Goal: Task Accomplishment & Management: Use online tool/utility

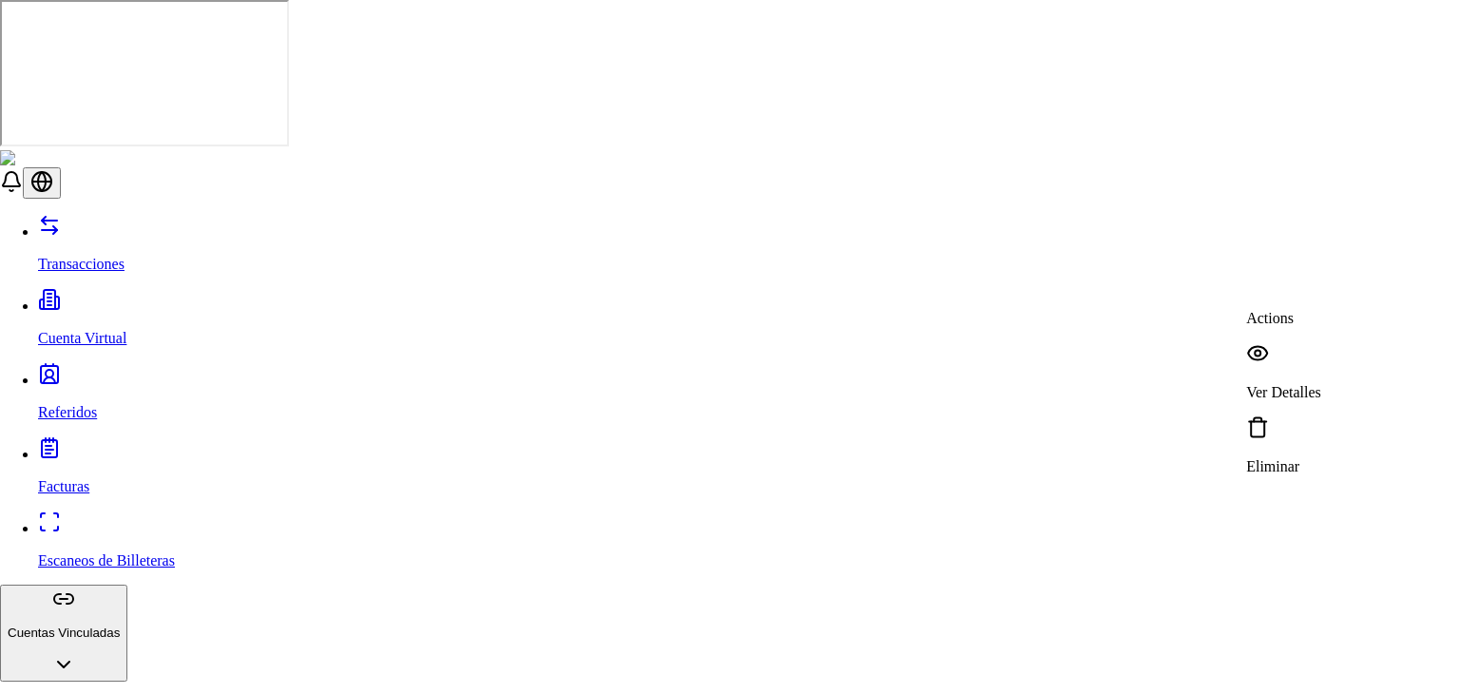
drag, startPoint x: 1289, startPoint y: 362, endPoint x: 1264, endPoint y: 352, distance: 27.7
click at [1264, 352] on div "Actions Ver Detalles Eliminar" at bounding box center [1283, 392] width 75 height 165
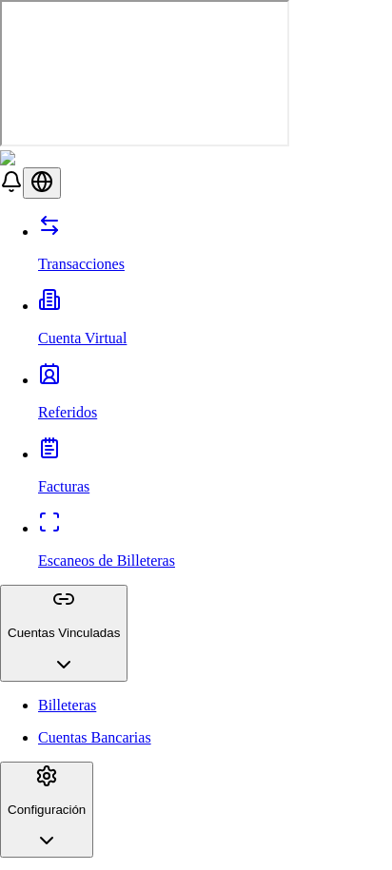
scroll to position [72, 0]
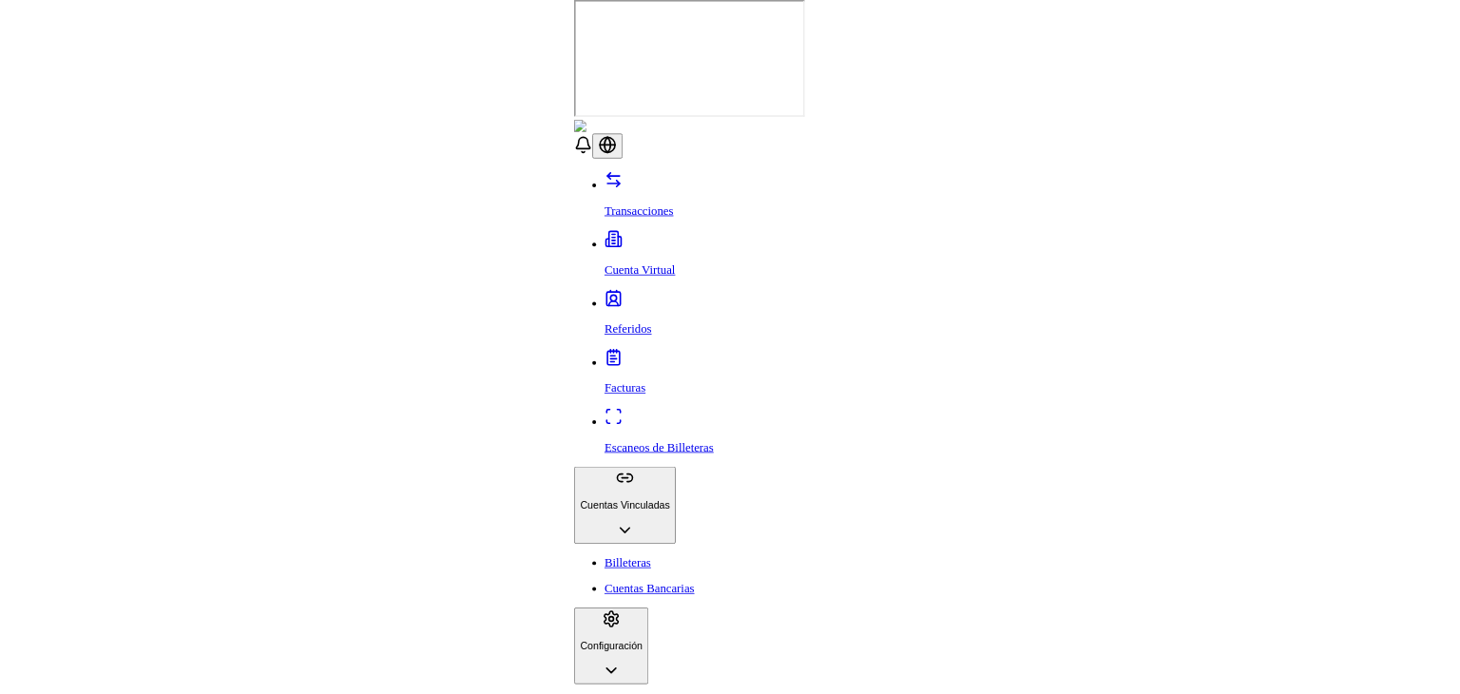
scroll to position [0, 0]
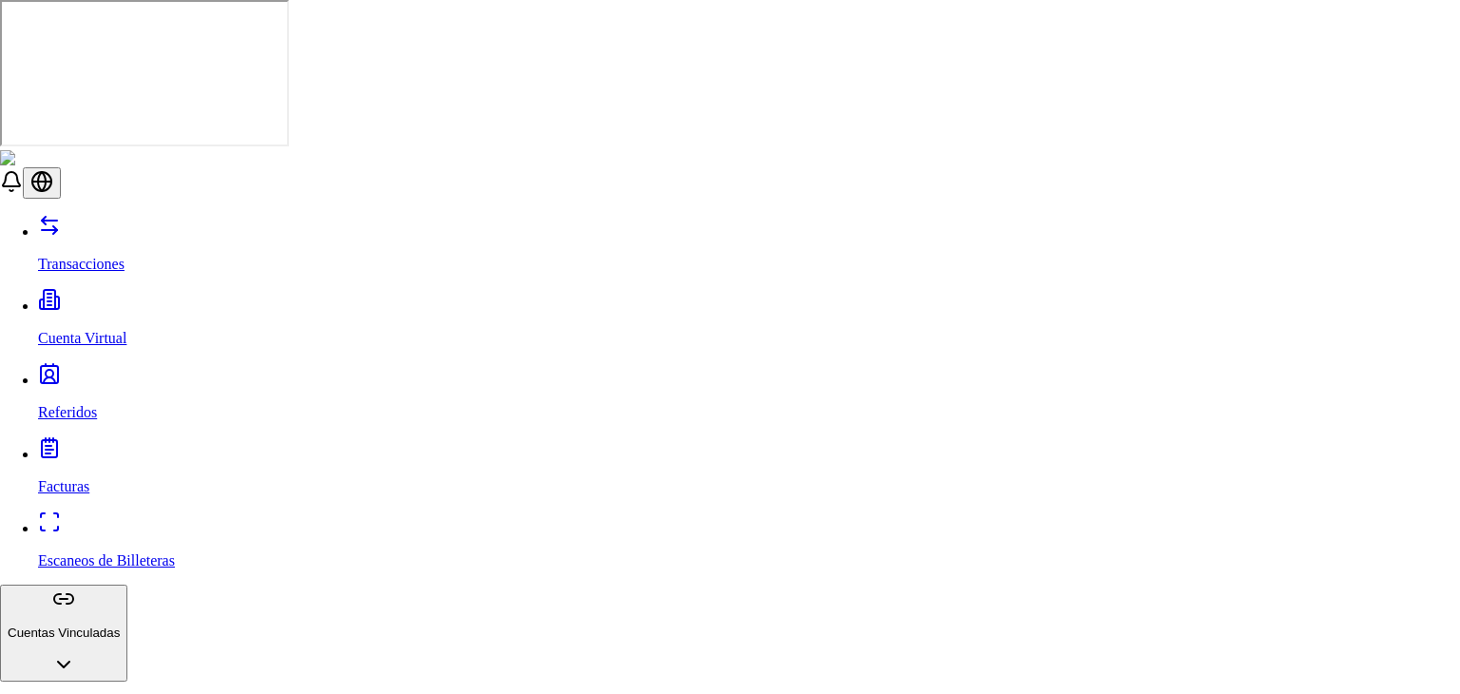
scroll to position [331, 0]
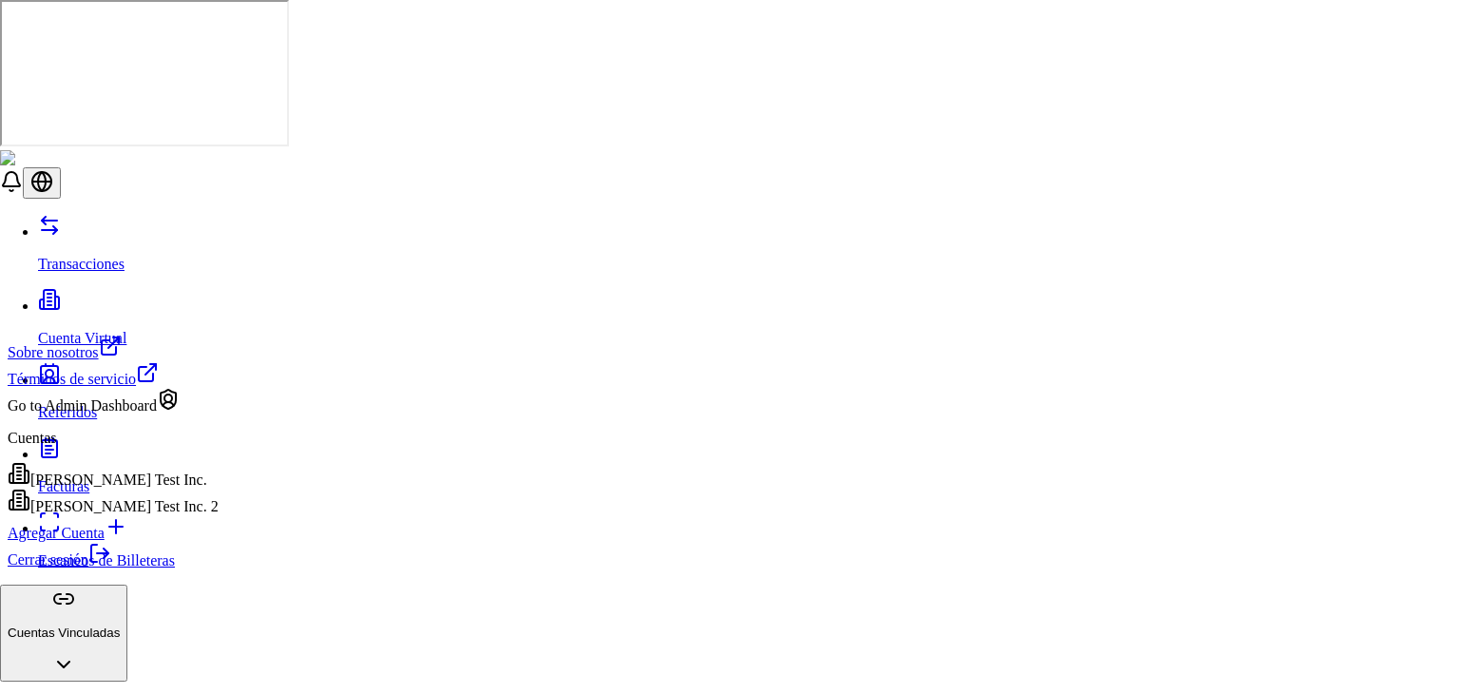
click at [151, 515] on div "Brandon Test Inc. 2" at bounding box center [113, 502] width 211 height 27
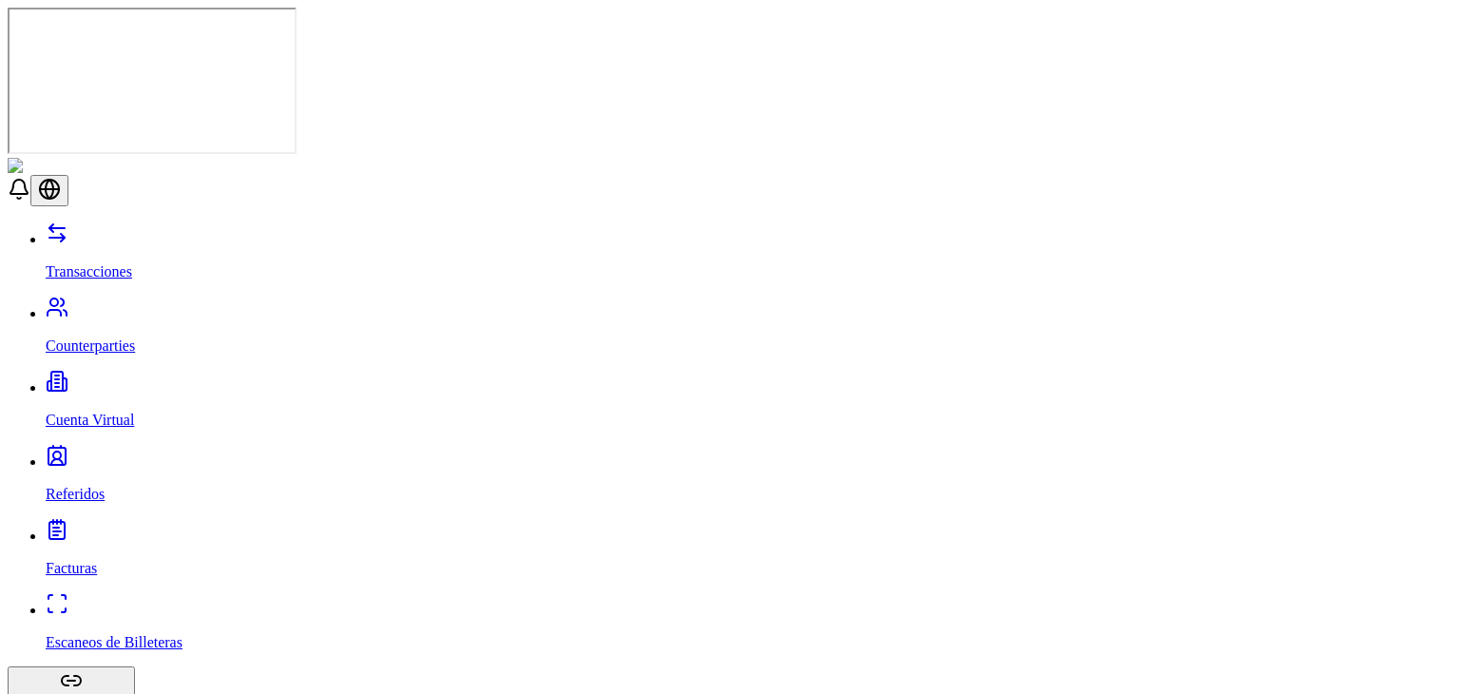
scroll to position [0, 0]
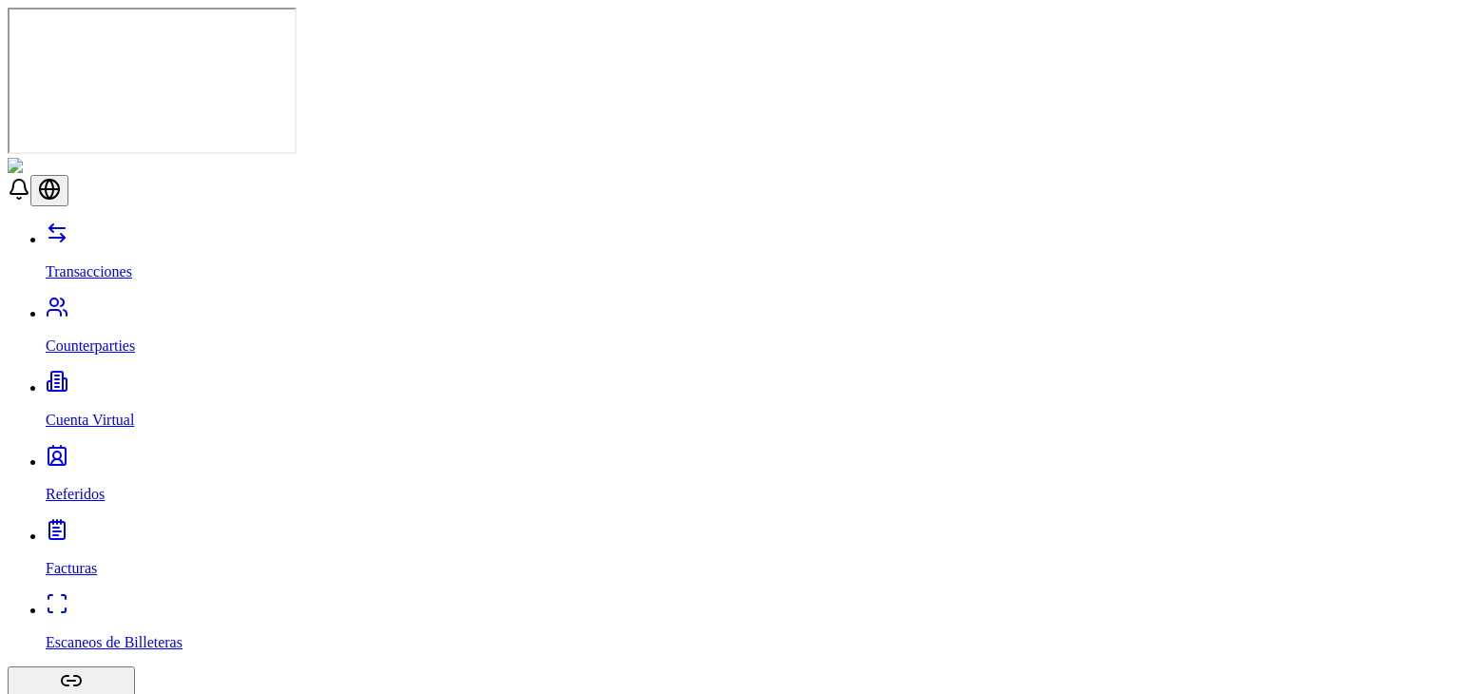
click at [125, 379] on link "Cuenta Virtual" at bounding box center [749, 403] width 1407 height 49
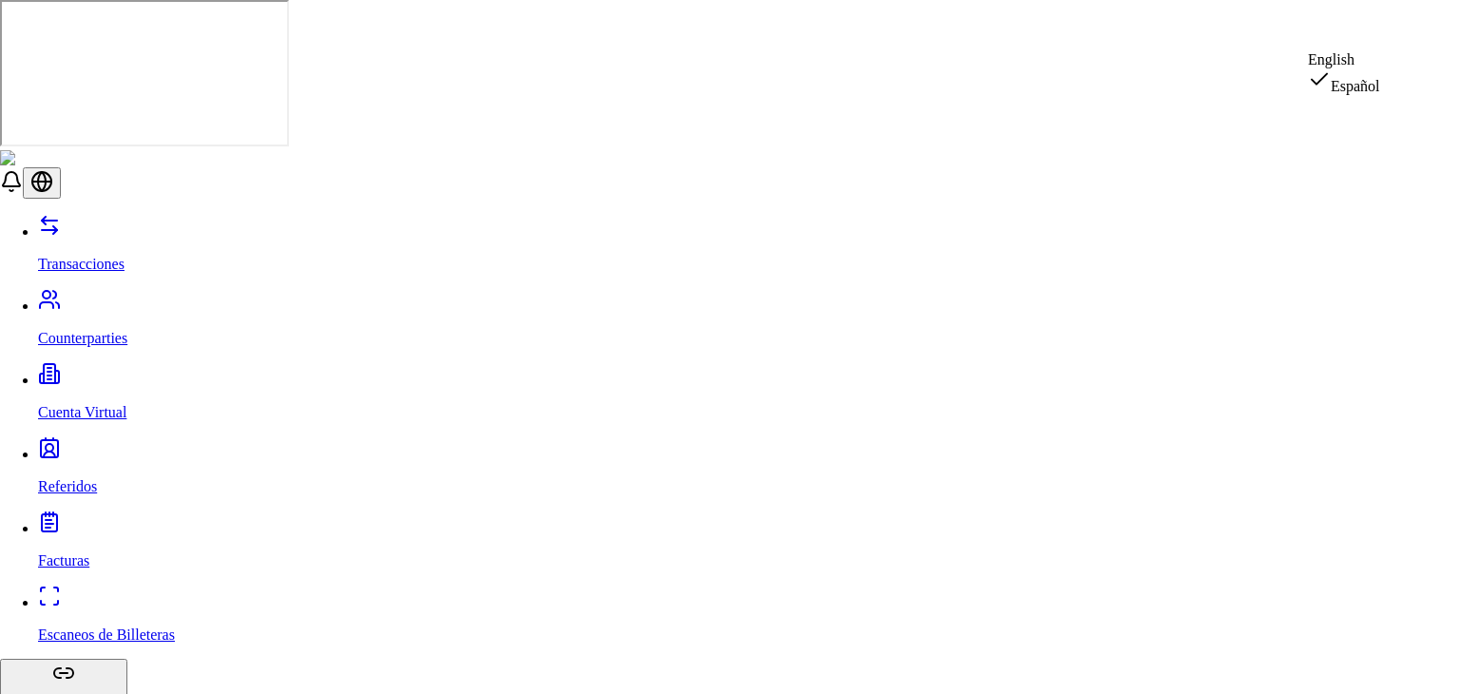
click at [1372, 68] on div "English" at bounding box center [1344, 59] width 72 height 17
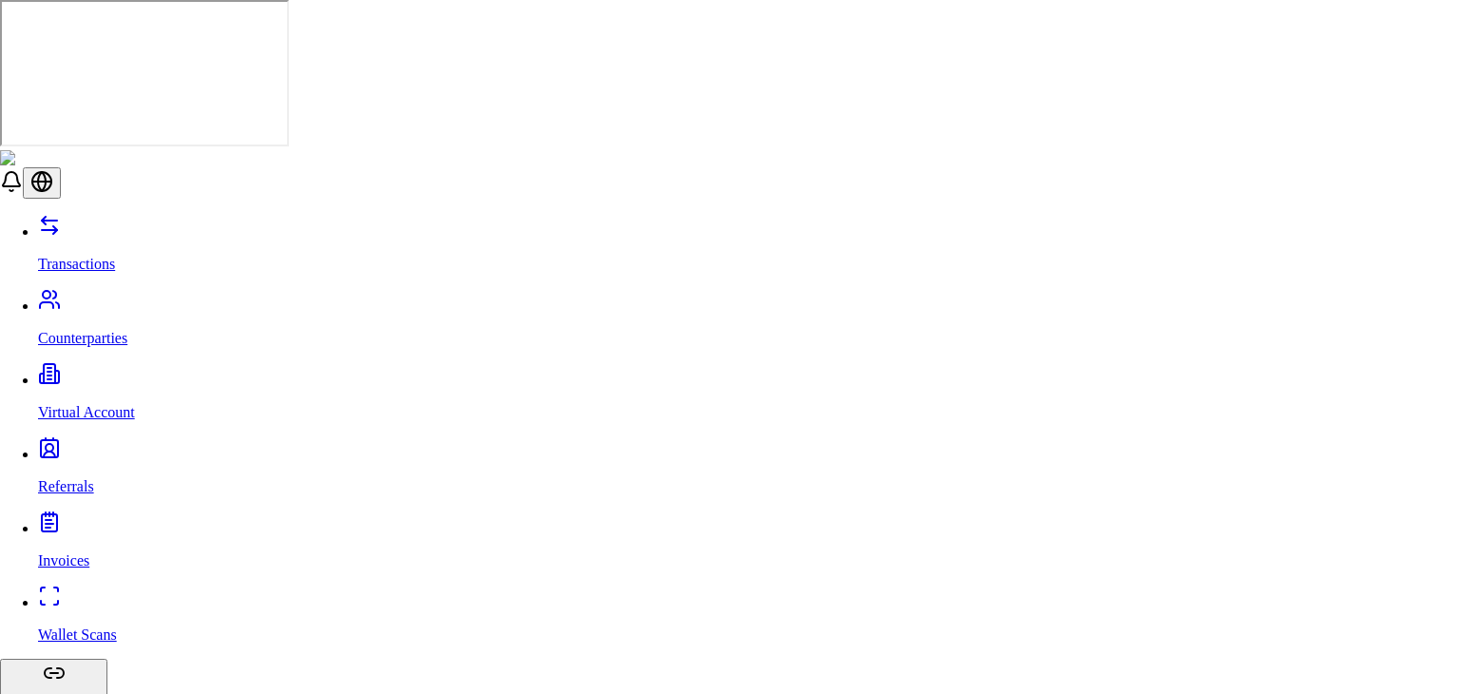
type input "*"
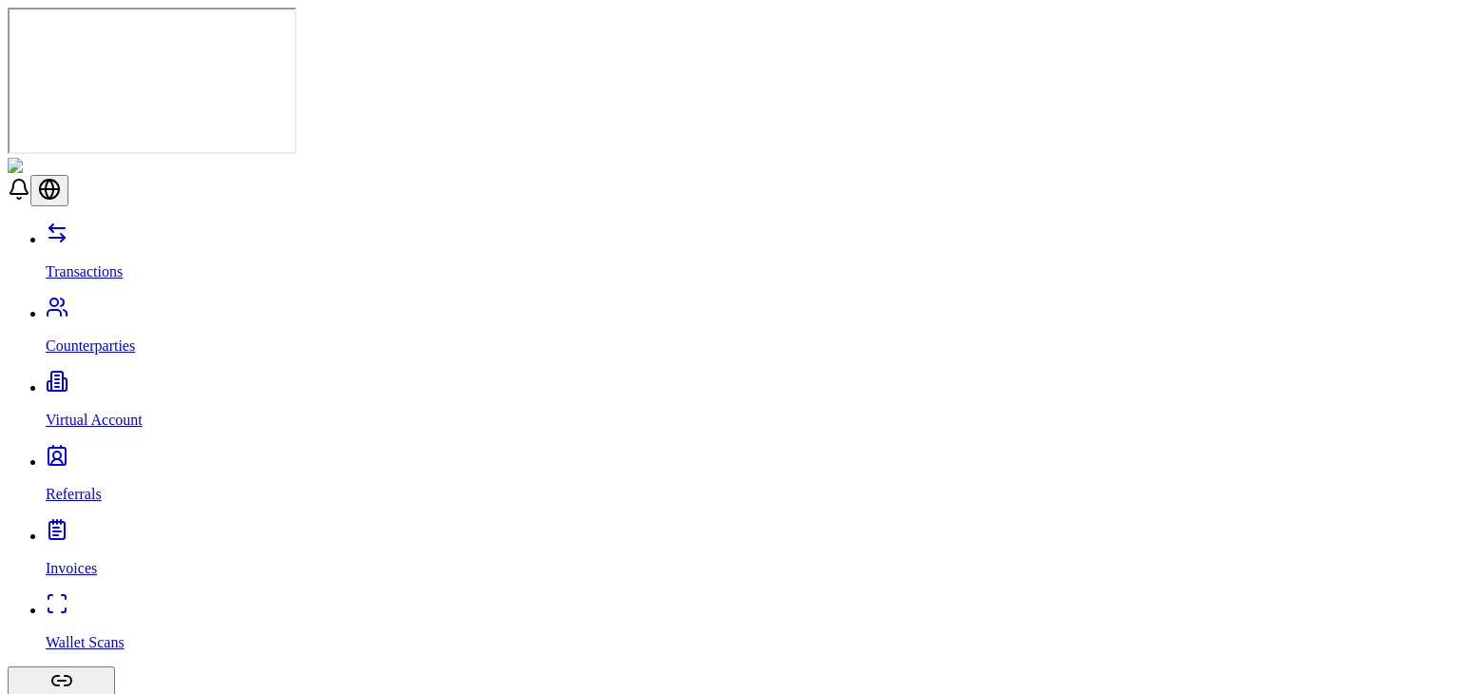
scroll to position [167, 0]
click at [164, 305] on link "Counterparties" at bounding box center [749, 329] width 1407 height 49
click at [116, 412] on p "Virtual Account" at bounding box center [749, 420] width 1407 height 17
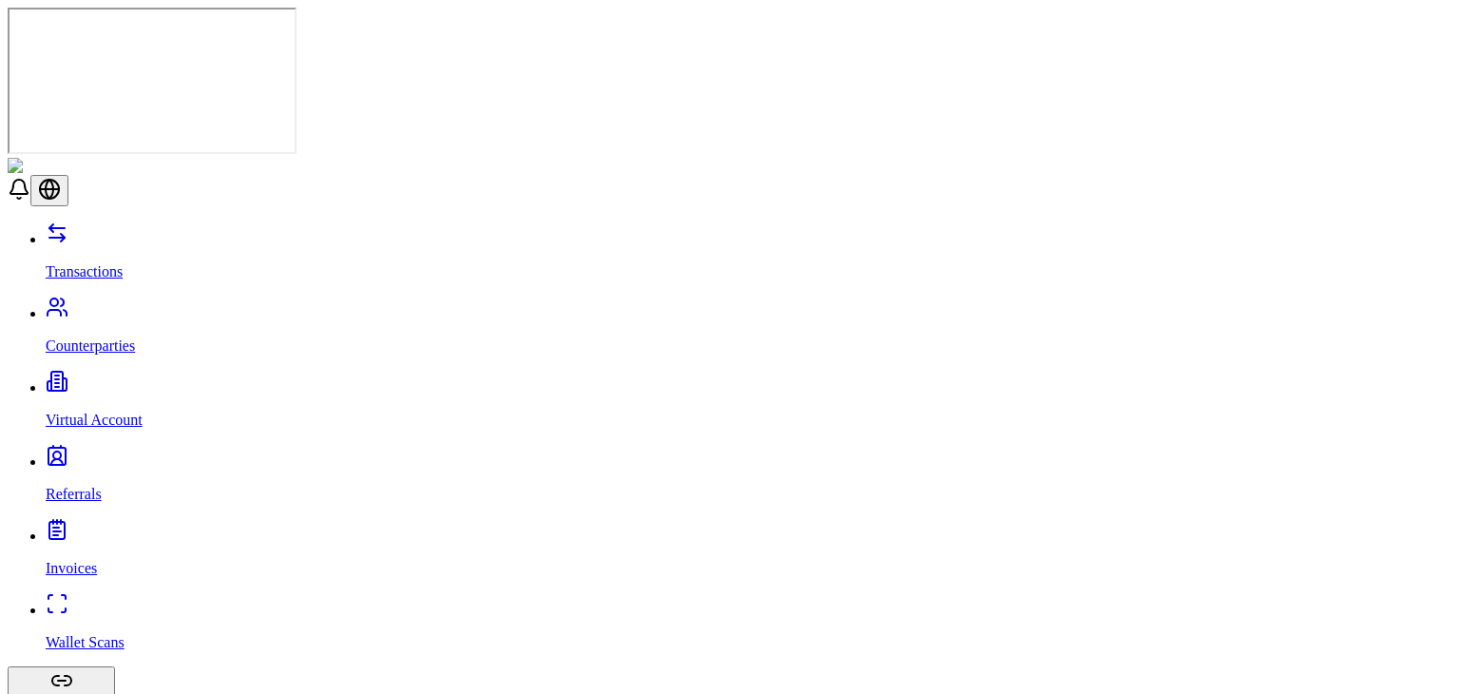
click at [78, 231] on link "Transactions" at bounding box center [749, 255] width 1407 height 49
click at [129, 338] on p "Counterparties" at bounding box center [749, 346] width 1407 height 17
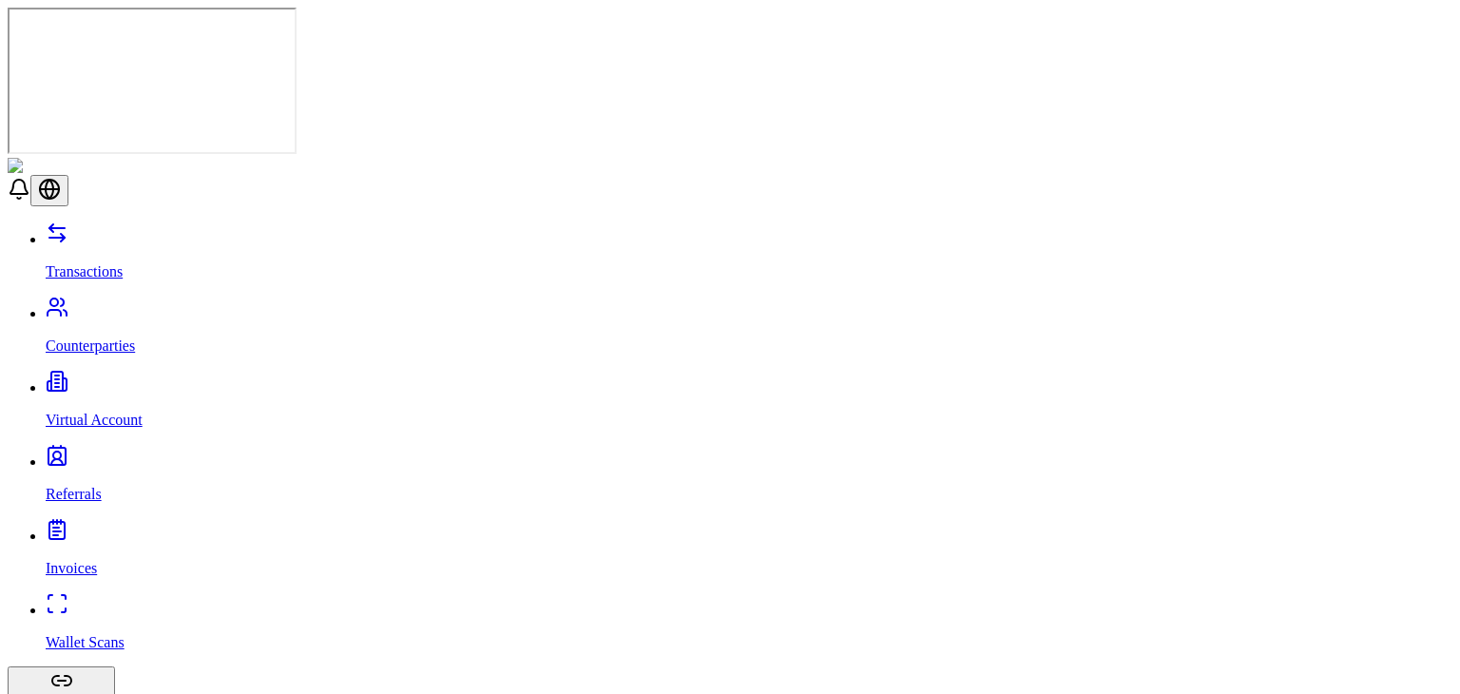
click at [106, 412] on p "Virtual Account" at bounding box center [749, 420] width 1407 height 17
click at [104, 453] on link "Referrals" at bounding box center [749, 477] width 1407 height 49
click at [100, 528] on link "Invoices" at bounding box center [749, 552] width 1407 height 49
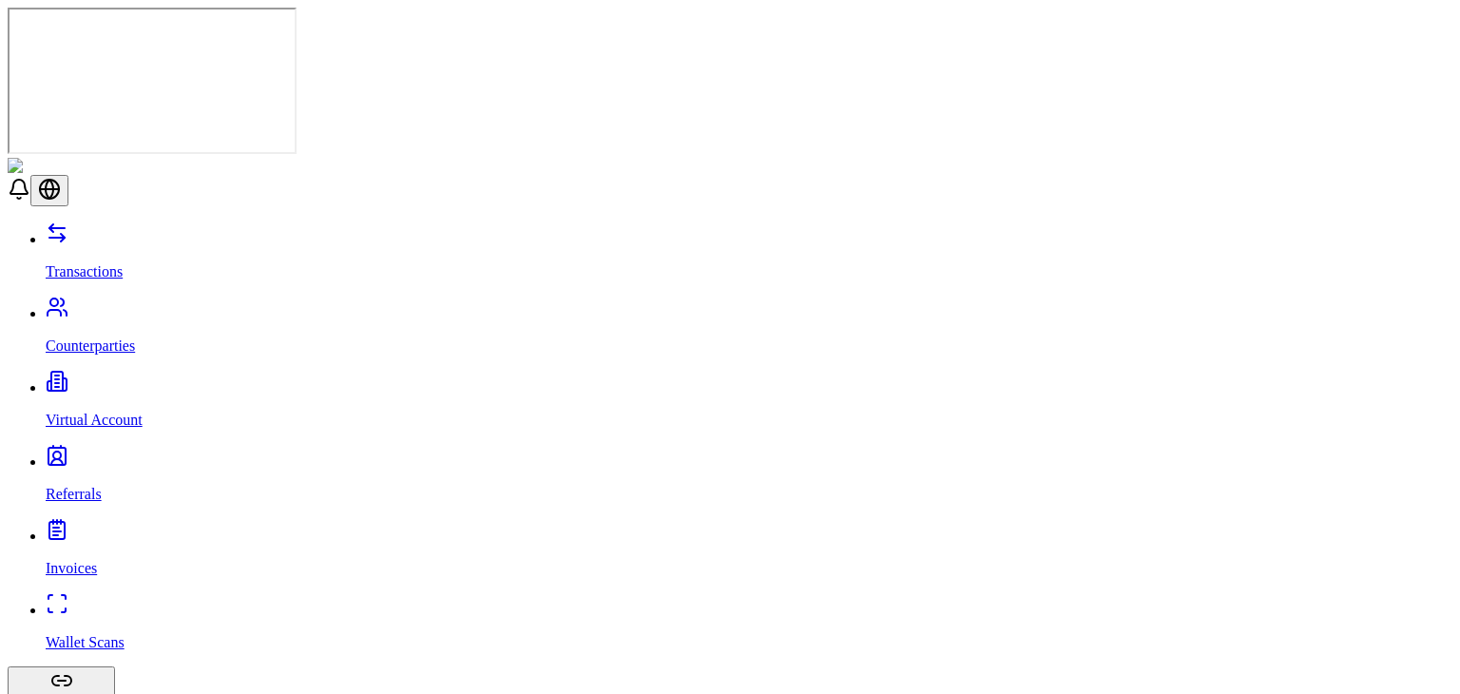
click at [103, 602] on link "Wallet Scans" at bounding box center [749, 626] width 1407 height 49
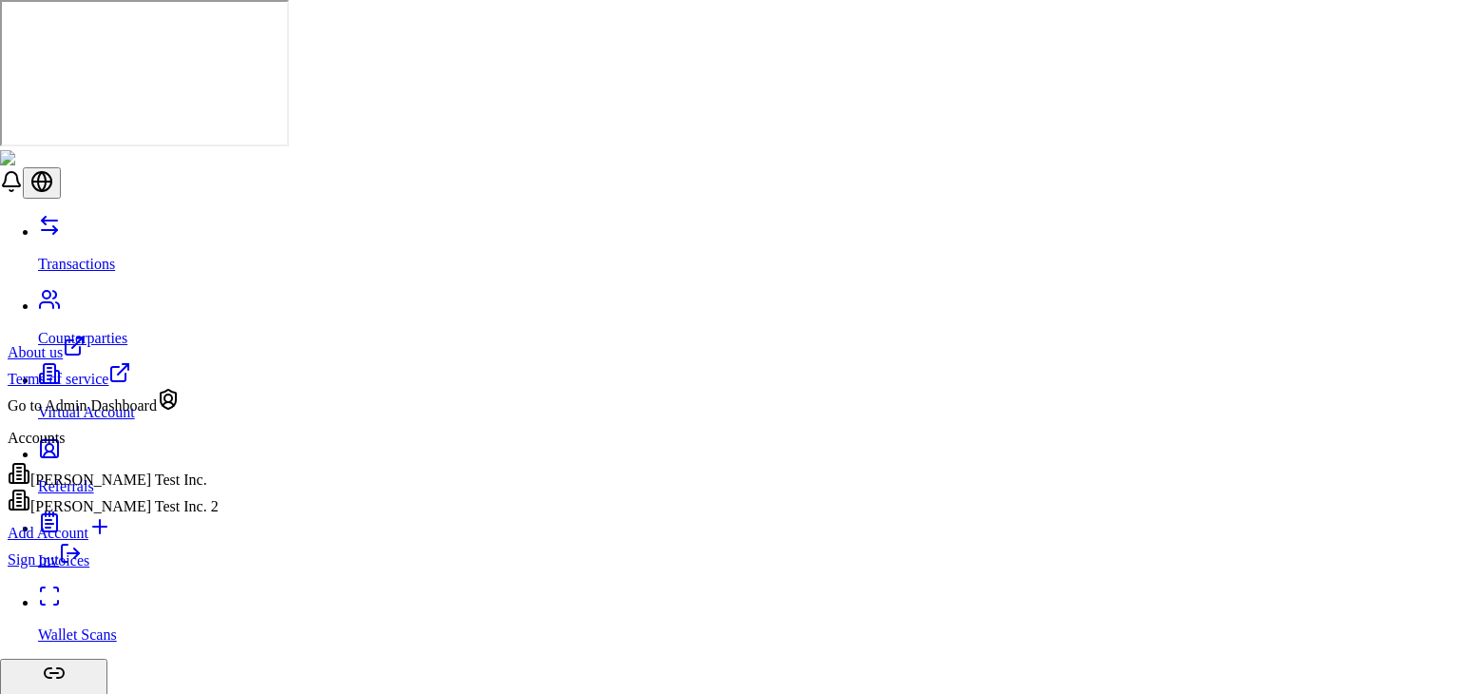
click at [158, 489] on div "[PERSON_NAME] Test Inc." at bounding box center [113, 475] width 211 height 27
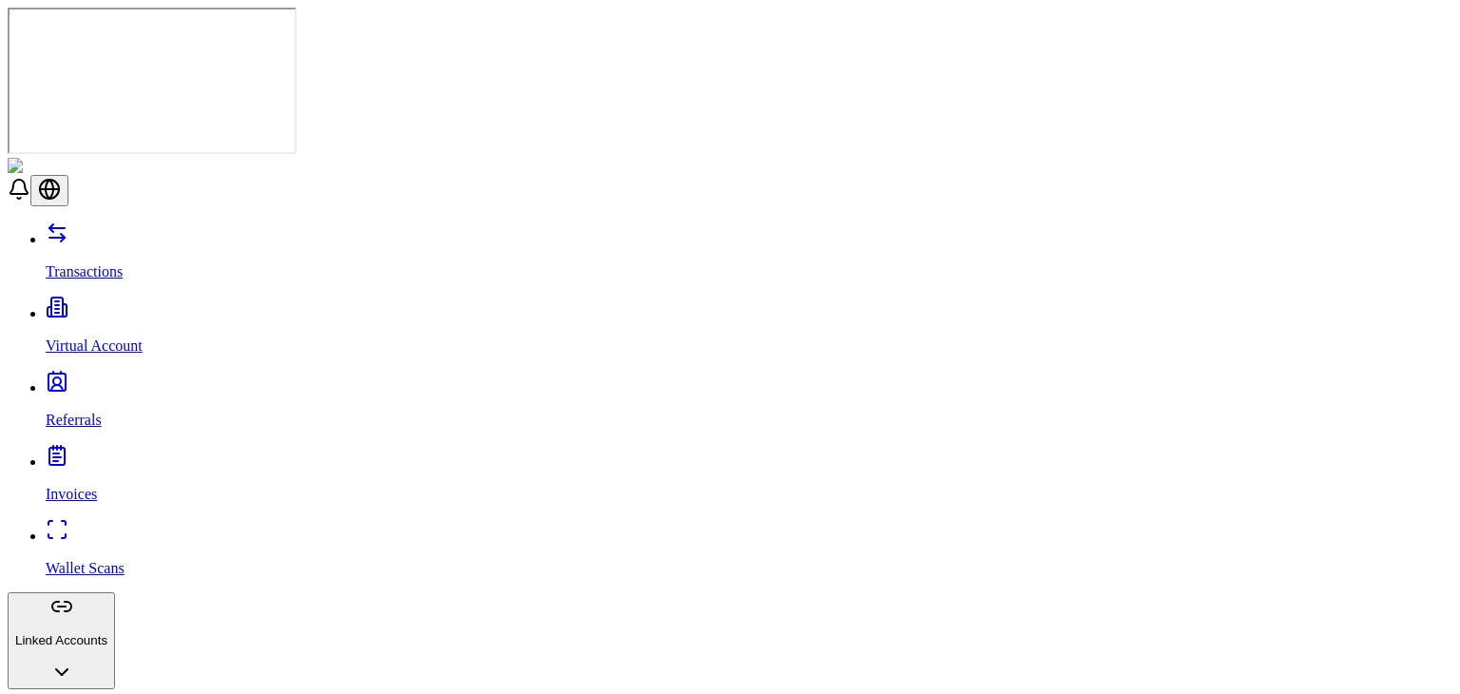
click at [94, 231] on link "Transactions" at bounding box center [749, 255] width 1407 height 49
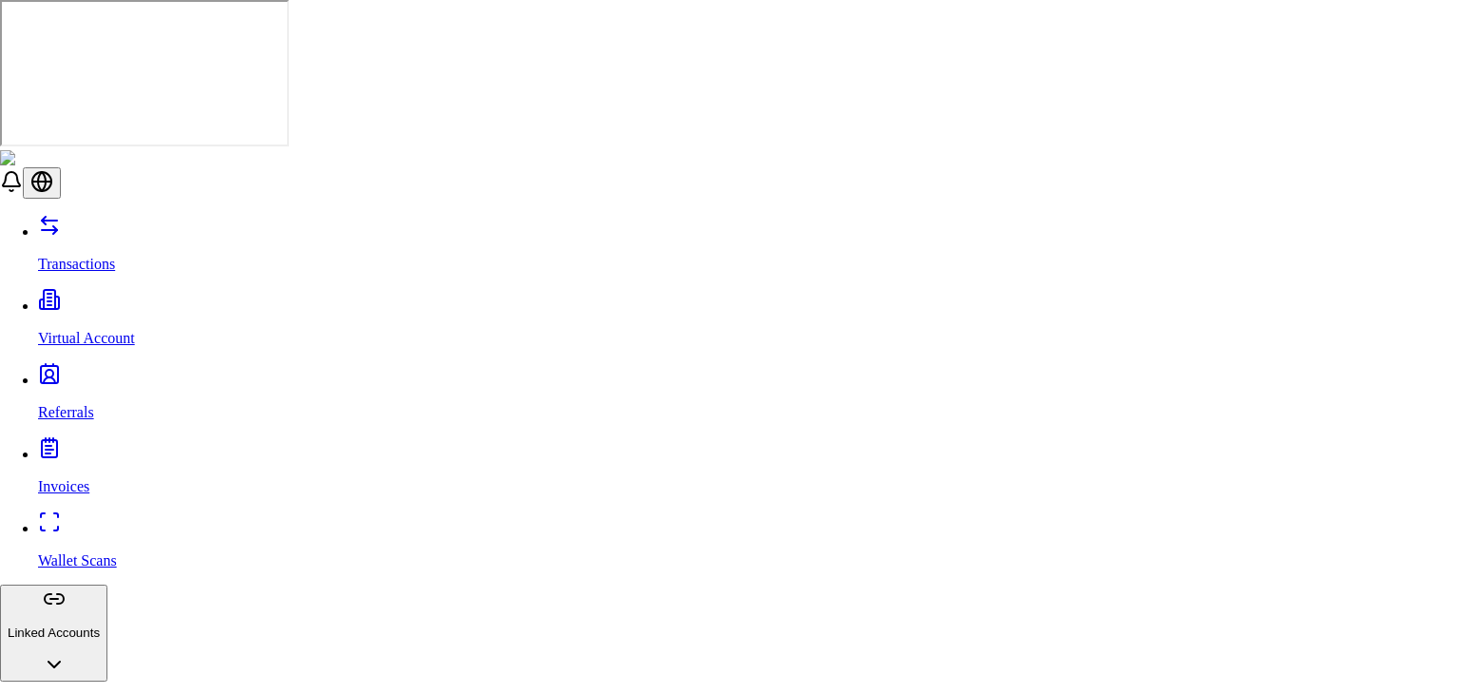
type input "**"
type input "*****"
type input "******"
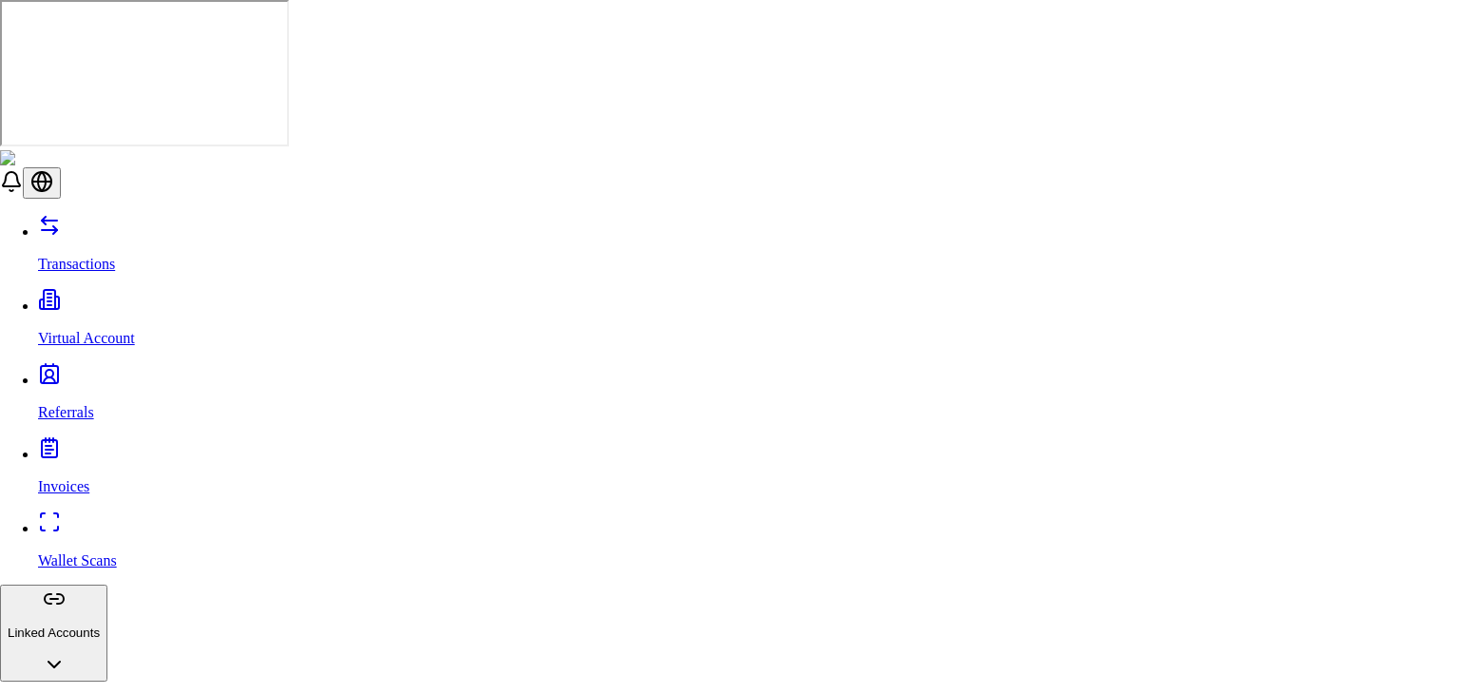
click at [1232, 531] on icon at bounding box center [1230, 538] width 23 height 23
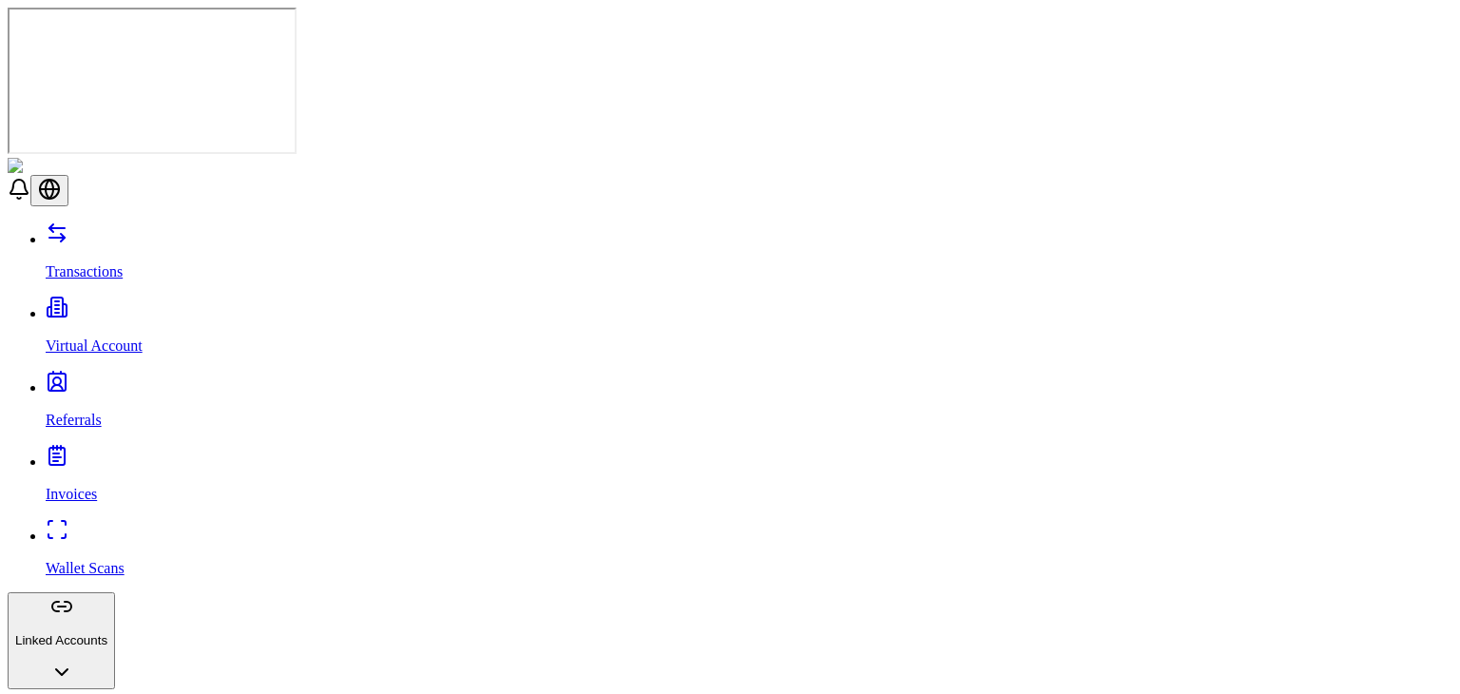
click at [58, 338] on p "Virtual Account" at bounding box center [749, 346] width 1407 height 17
click at [59, 412] on p "Referrals" at bounding box center [749, 420] width 1407 height 17
click at [73, 486] on p "Invoices" at bounding box center [749, 494] width 1407 height 17
click at [99, 560] on p "Wallet Scans" at bounding box center [749, 568] width 1407 height 17
click at [103, 453] on link "Invoices" at bounding box center [749, 477] width 1407 height 49
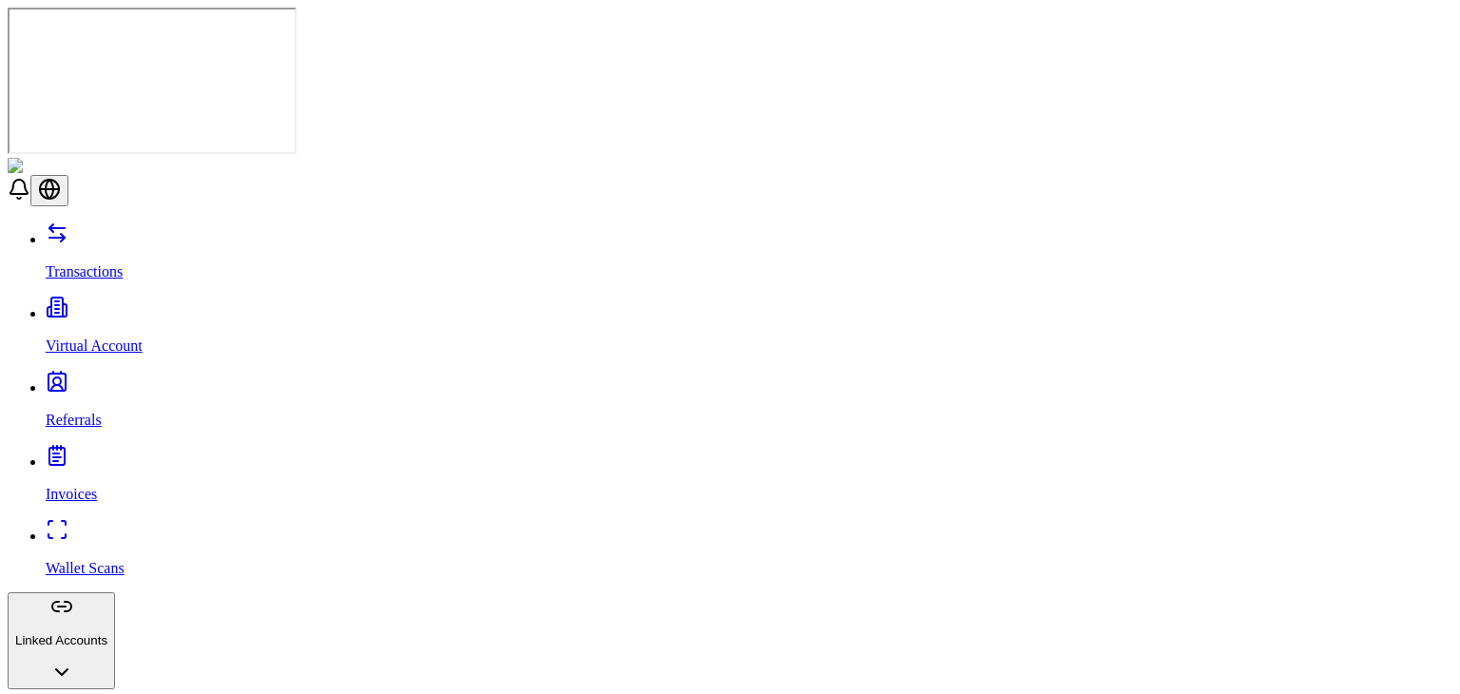
click at [68, 560] on p "Wallet Scans" at bounding box center [749, 568] width 1407 height 17
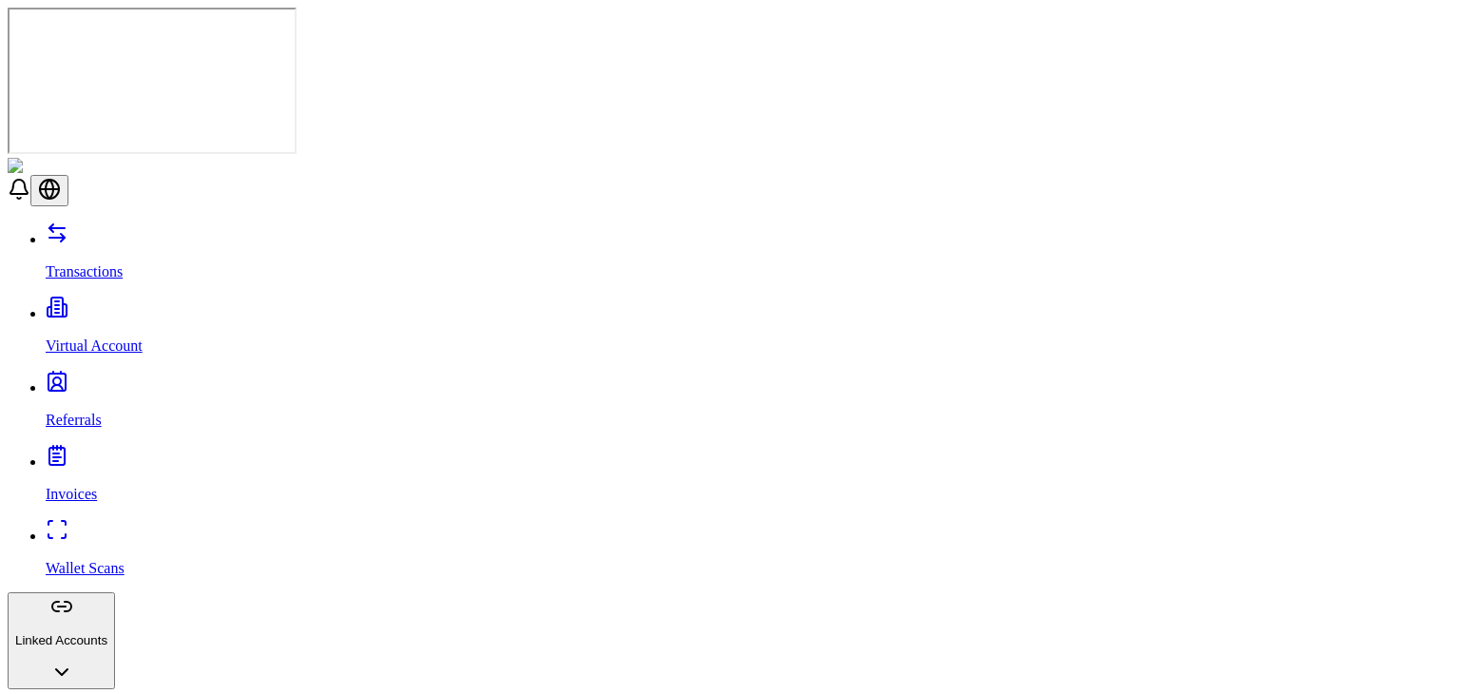
scroll to position [40, 0]
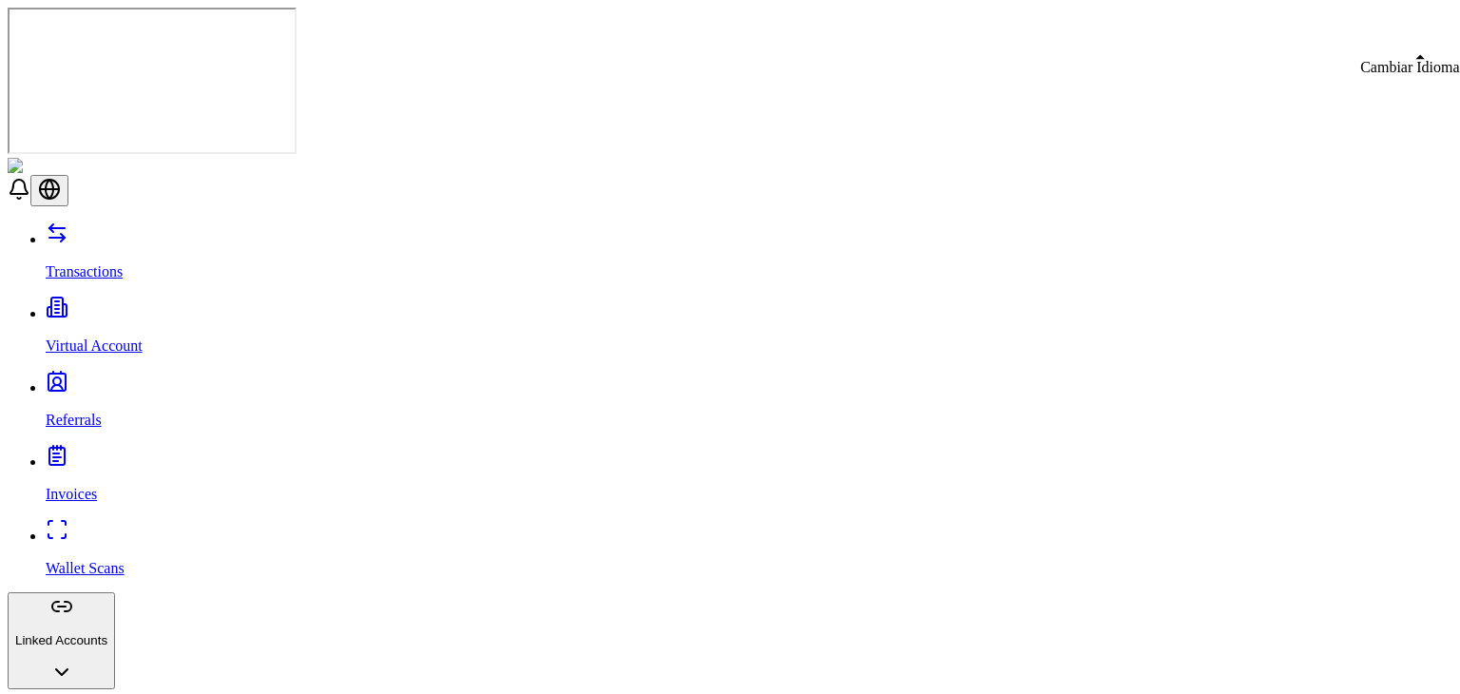
click at [830, 158] on header at bounding box center [730, 182] width 1445 height 48
click at [57, 263] on p "Transactions" at bounding box center [749, 271] width 1407 height 17
click at [84, 412] on p "Referrals" at bounding box center [749, 420] width 1407 height 17
click at [148, 305] on link "Virtual Account" at bounding box center [749, 329] width 1407 height 49
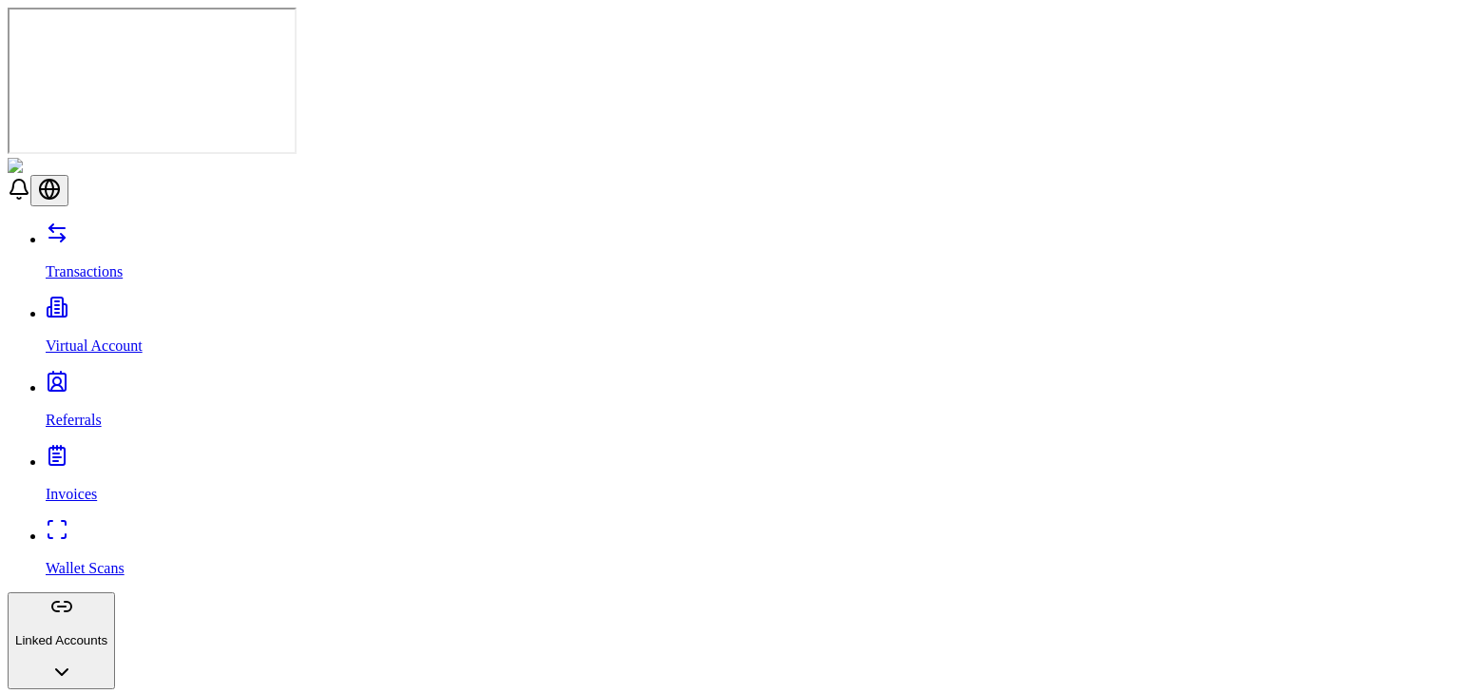
click at [115, 453] on link "Invoices" at bounding box center [749, 477] width 1407 height 49
click at [69, 560] on p "Wallet Scans" at bounding box center [749, 568] width 1407 height 17
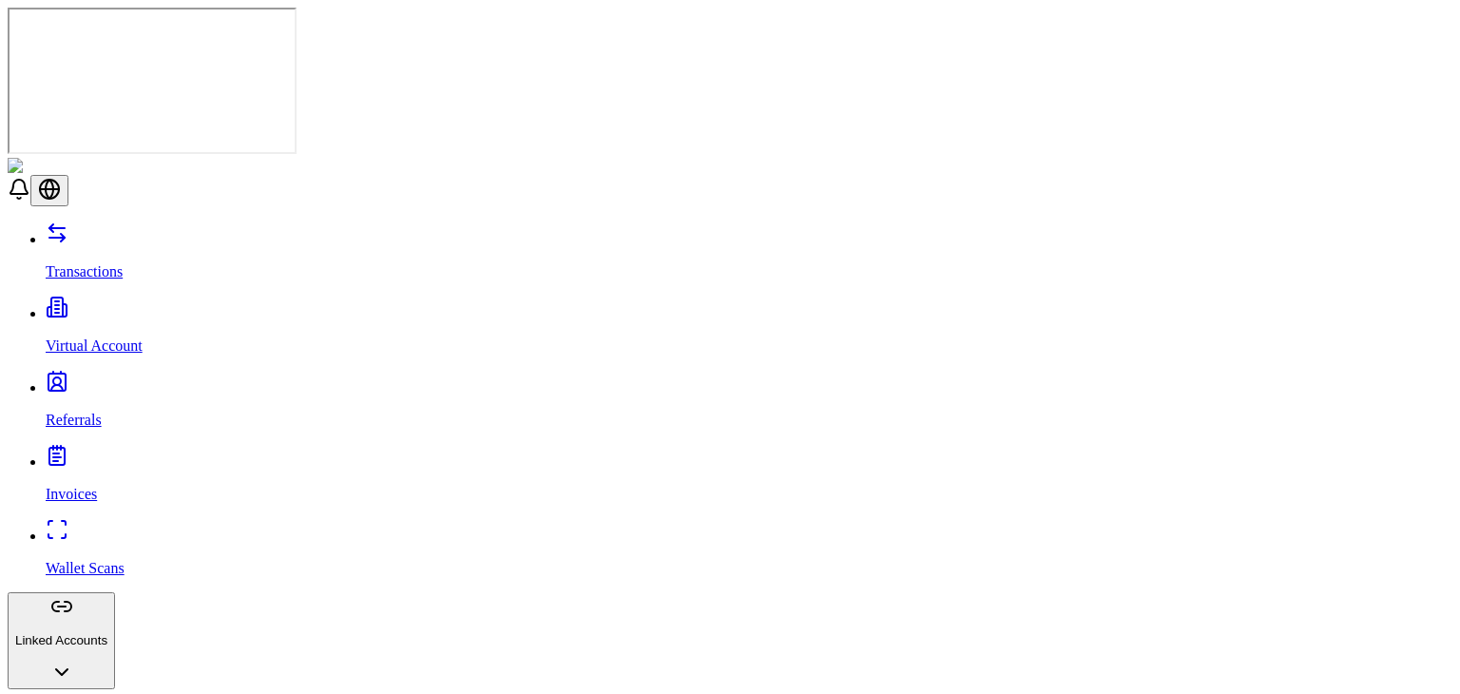
click at [122, 263] on p "Transactions" at bounding box center [749, 271] width 1407 height 17
click at [103, 379] on link "Referrals" at bounding box center [749, 403] width 1407 height 49
click at [89, 486] on p "Invoices" at bounding box center [749, 494] width 1407 height 17
click at [106, 263] on p "Transactions" at bounding box center [749, 271] width 1407 height 17
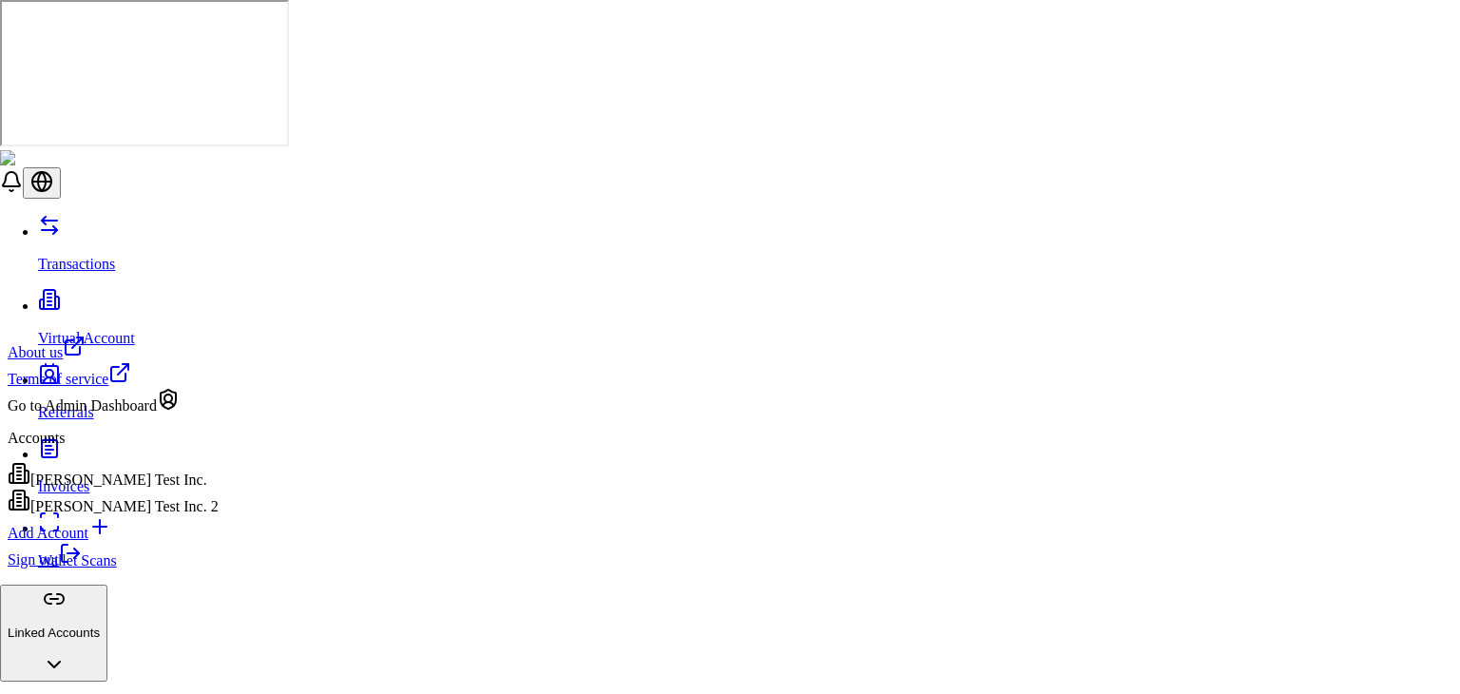
click at [158, 515] on div "Brandon Test Inc. 2" at bounding box center [113, 502] width 211 height 27
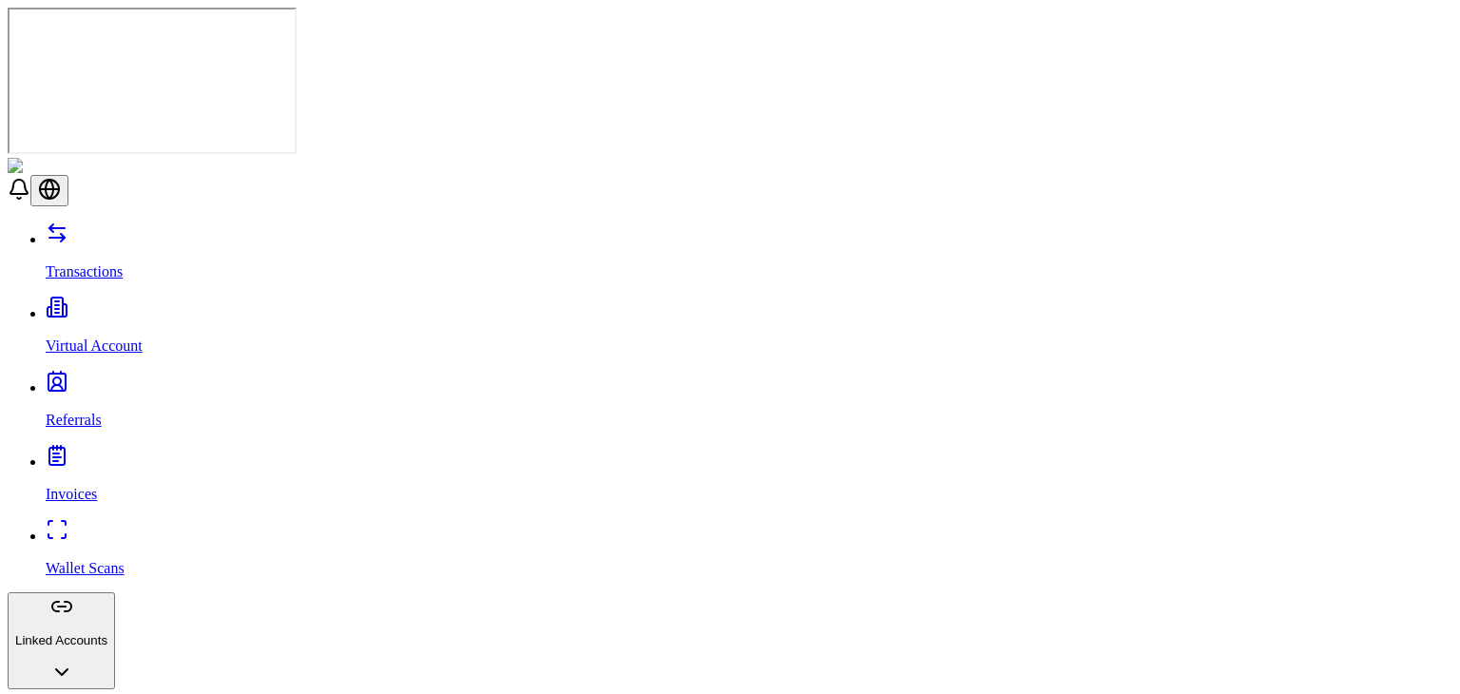
click at [76, 338] on p "Virtual Account" at bounding box center [749, 346] width 1407 height 17
click at [88, 338] on p "Virtual Account" at bounding box center [749, 346] width 1407 height 17
click at [92, 231] on link "Transactions" at bounding box center [749, 255] width 1407 height 49
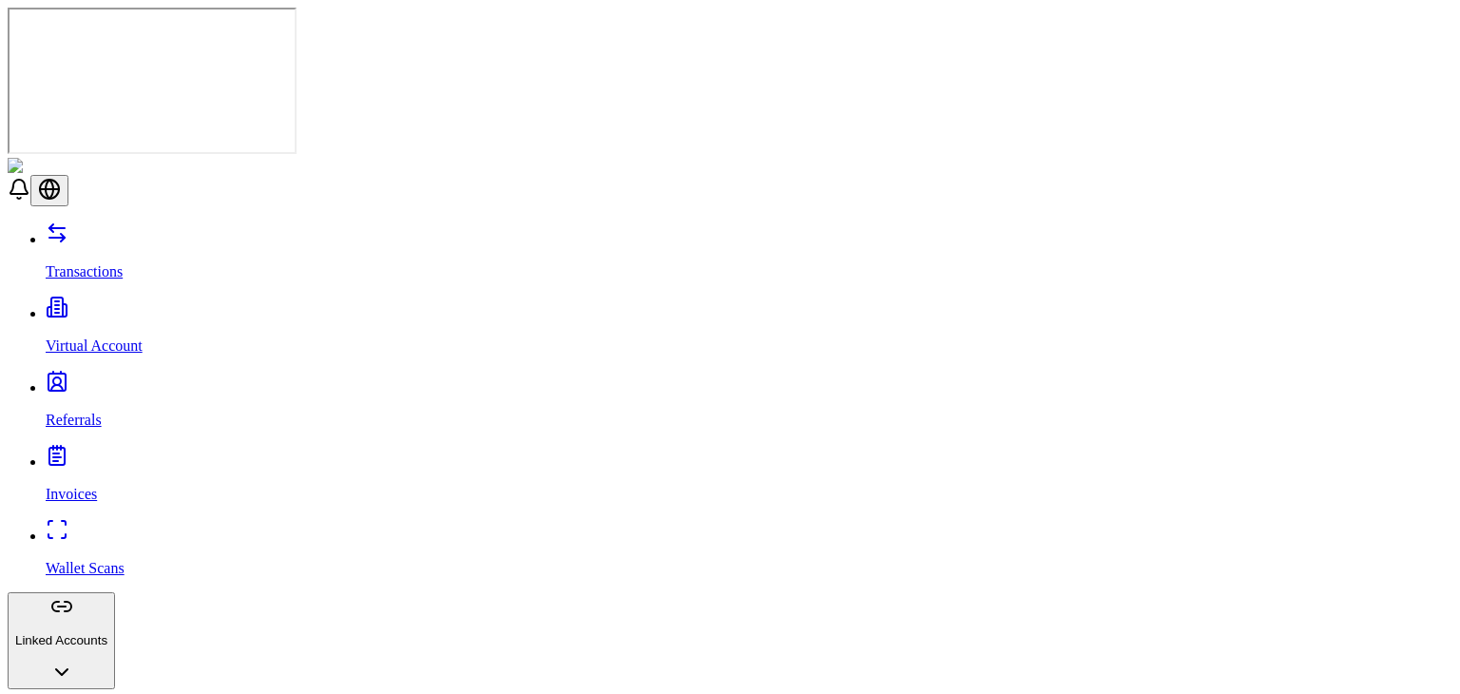
click at [122, 305] on link "Virtual Account" at bounding box center [749, 329] width 1407 height 49
click at [117, 379] on link "Referrals" at bounding box center [749, 403] width 1407 height 49
click at [95, 453] on link "Invoices" at bounding box center [749, 477] width 1407 height 49
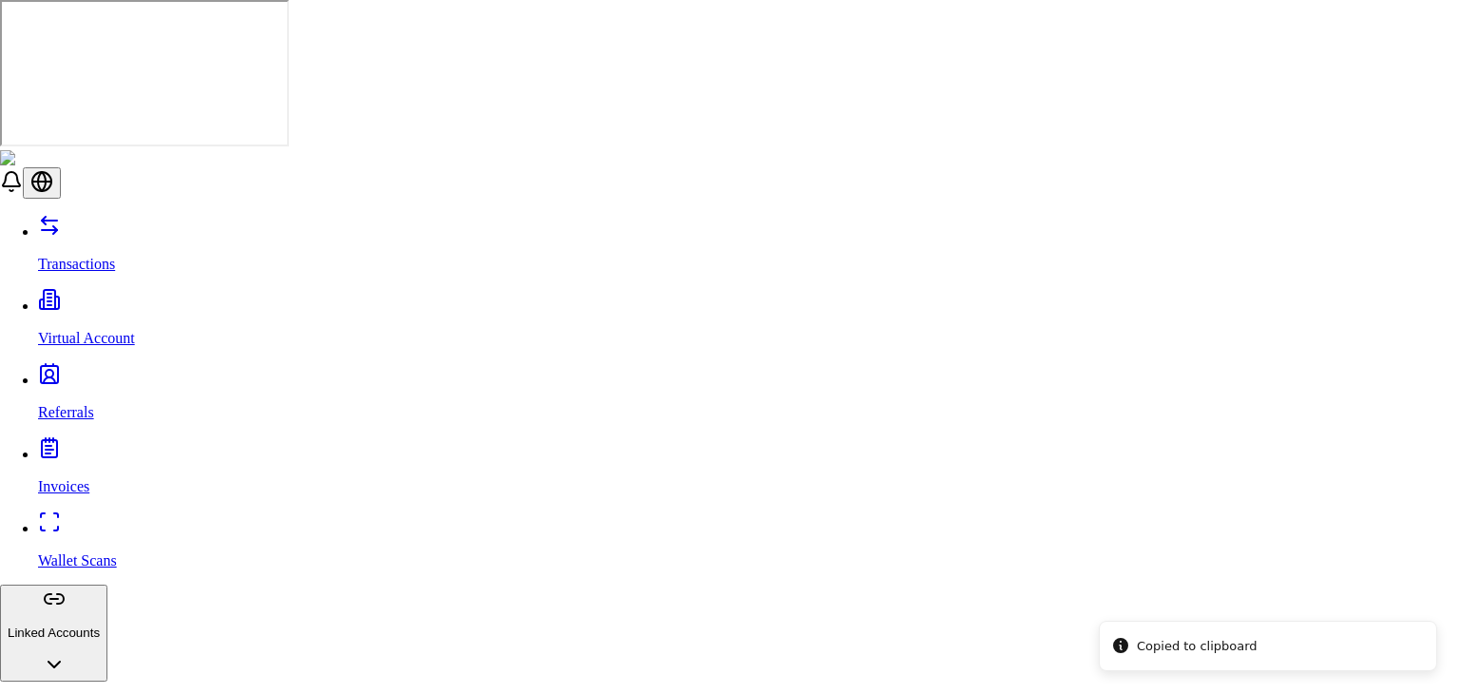
scroll to position [95, 0]
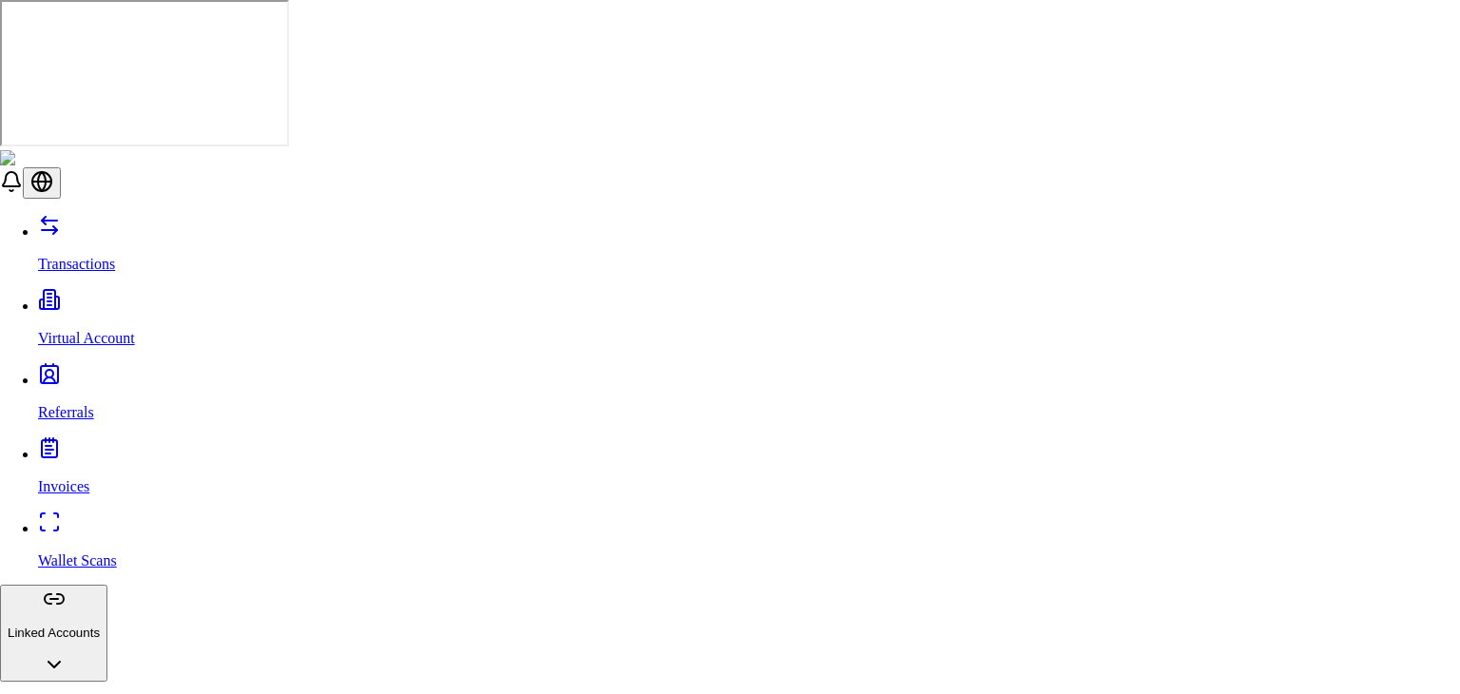
type input "**********"
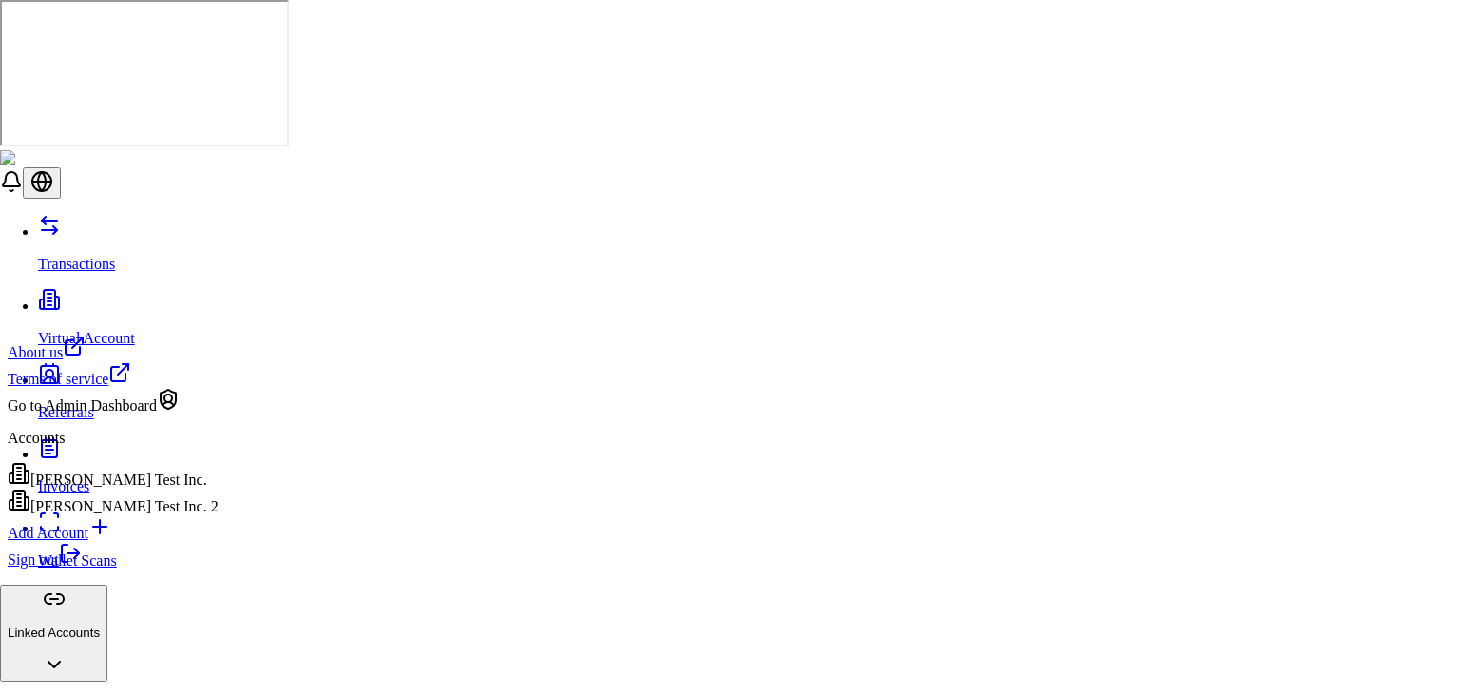
click at [126, 488] on div "[PERSON_NAME] Test Inc." at bounding box center [113, 475] width 211 height 27
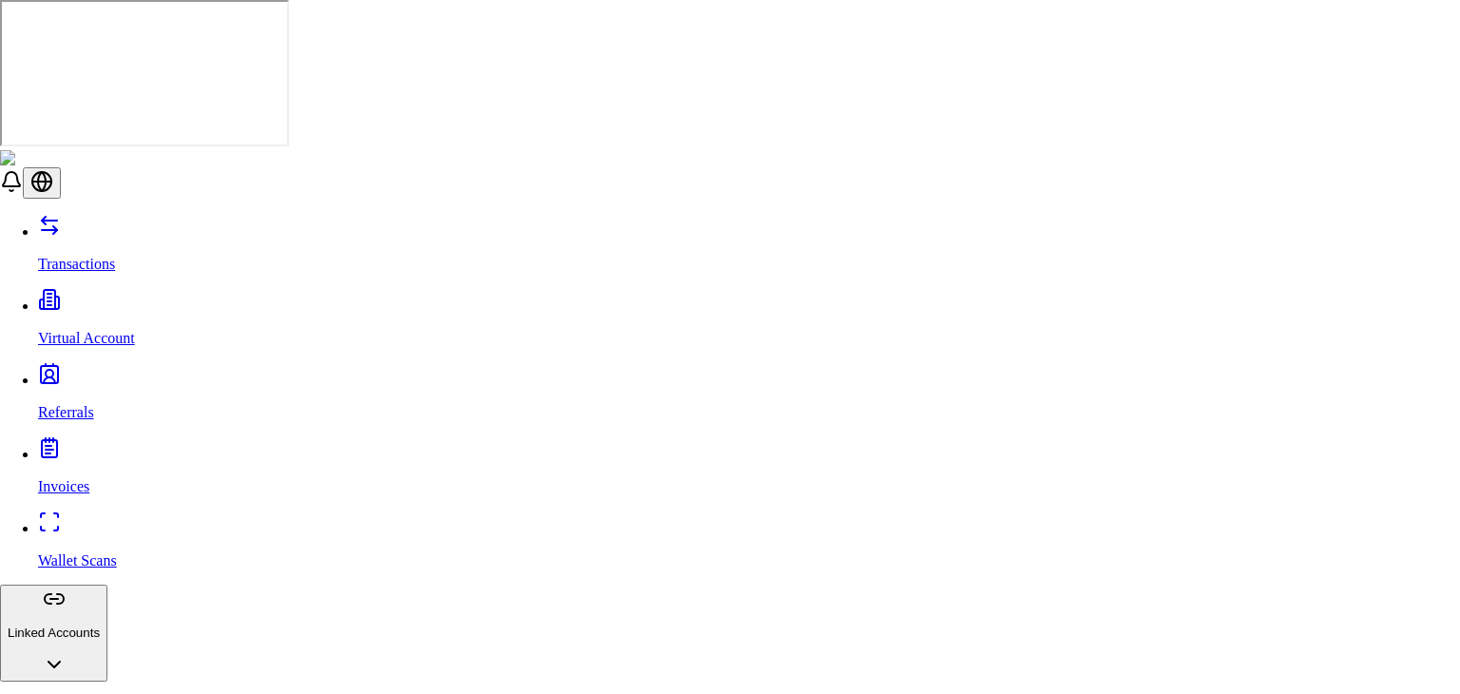
type input "**********"
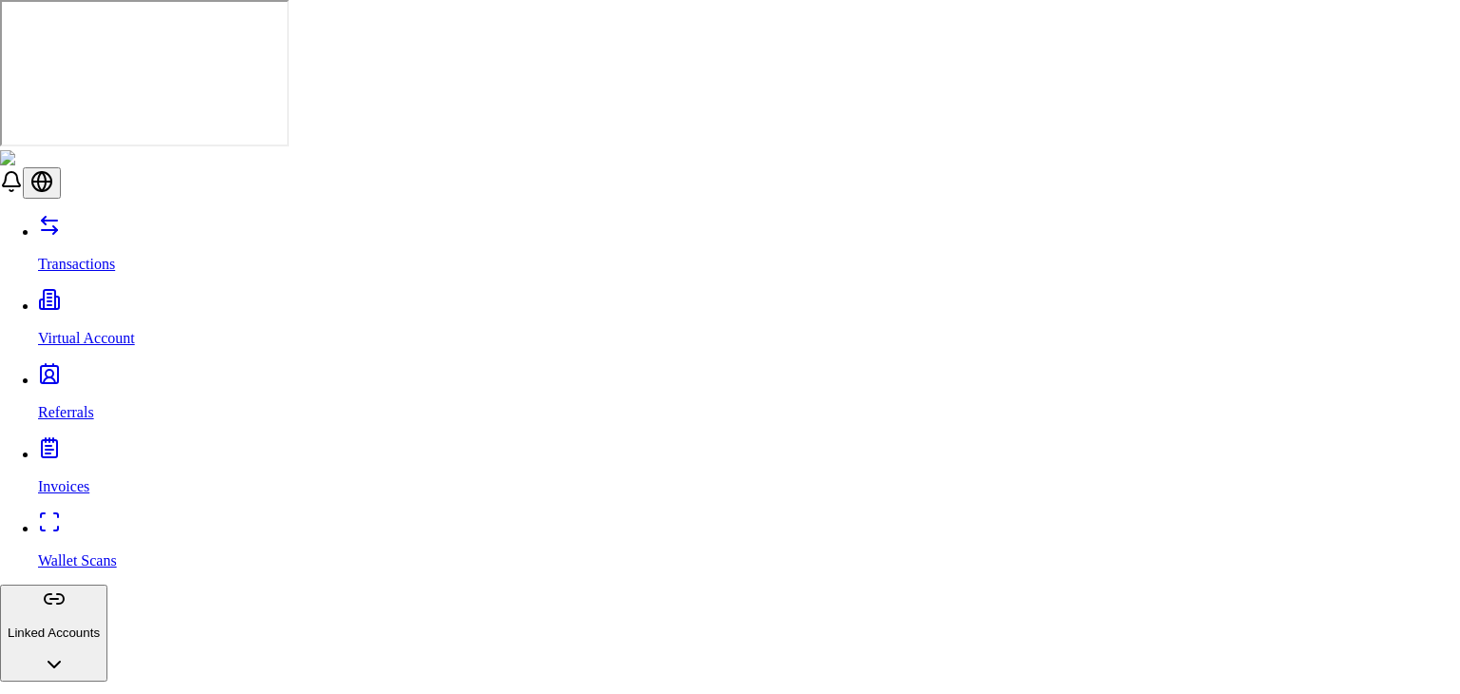
drag, startPoint x: 811, startPoint y: 125, endPoint x: 867, endPoint y: 196, distance: 90.0
click at [528, 271] on div "Suggestions" at bounding box center [562, 271] width 118 height 0
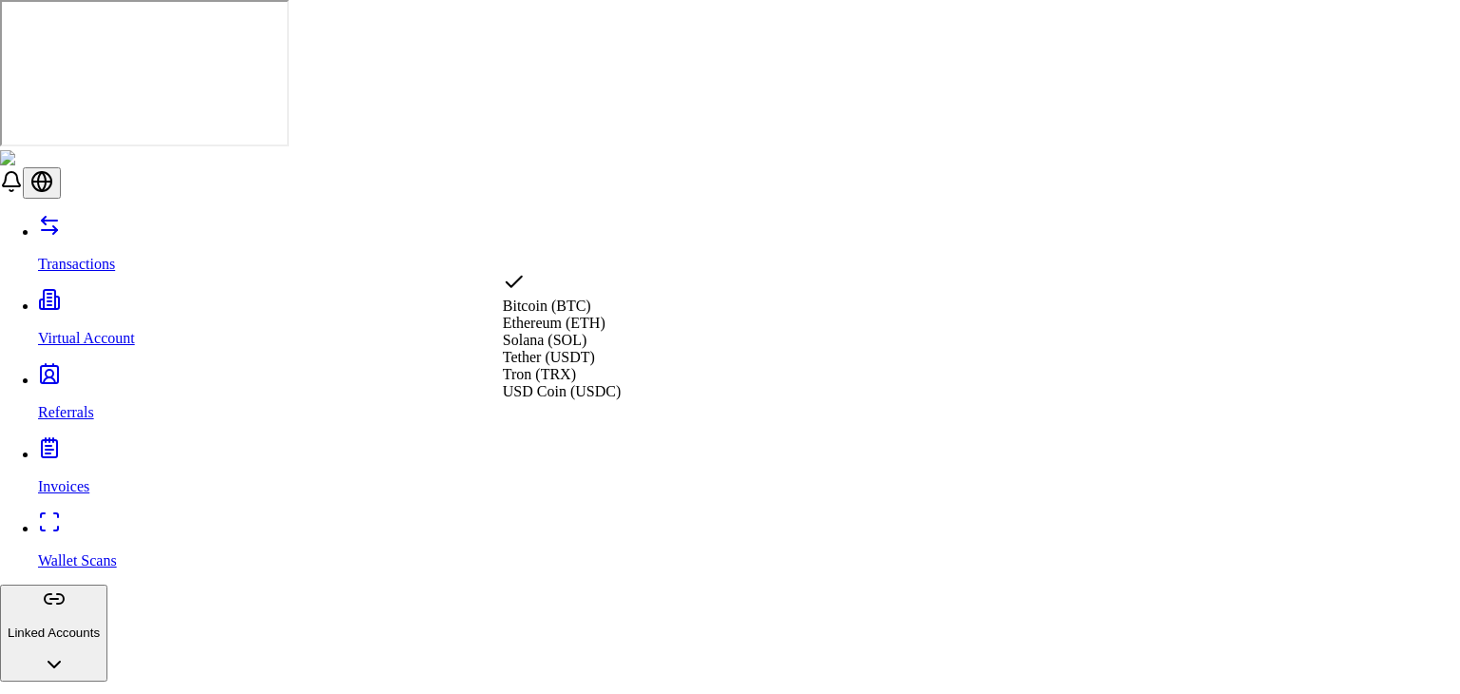
click at [559, 332] on div "Ethereum (ETH)" at bounding box center [562, 323] width 118 height 17
click at [520, 296] on div "Suggestions" at bounding box center [562, 284] width 118 height 27
click at [521, 288] on div "Suggestions" at bounding box center [562, 288] width 118 height 0
click at [521, 314] on div "Suggestions" at bounding box center [562, 301] width 118 height 27
click at [521, 288] on div "Suggestions" at bounding box center [562, 288] width 118 height 0
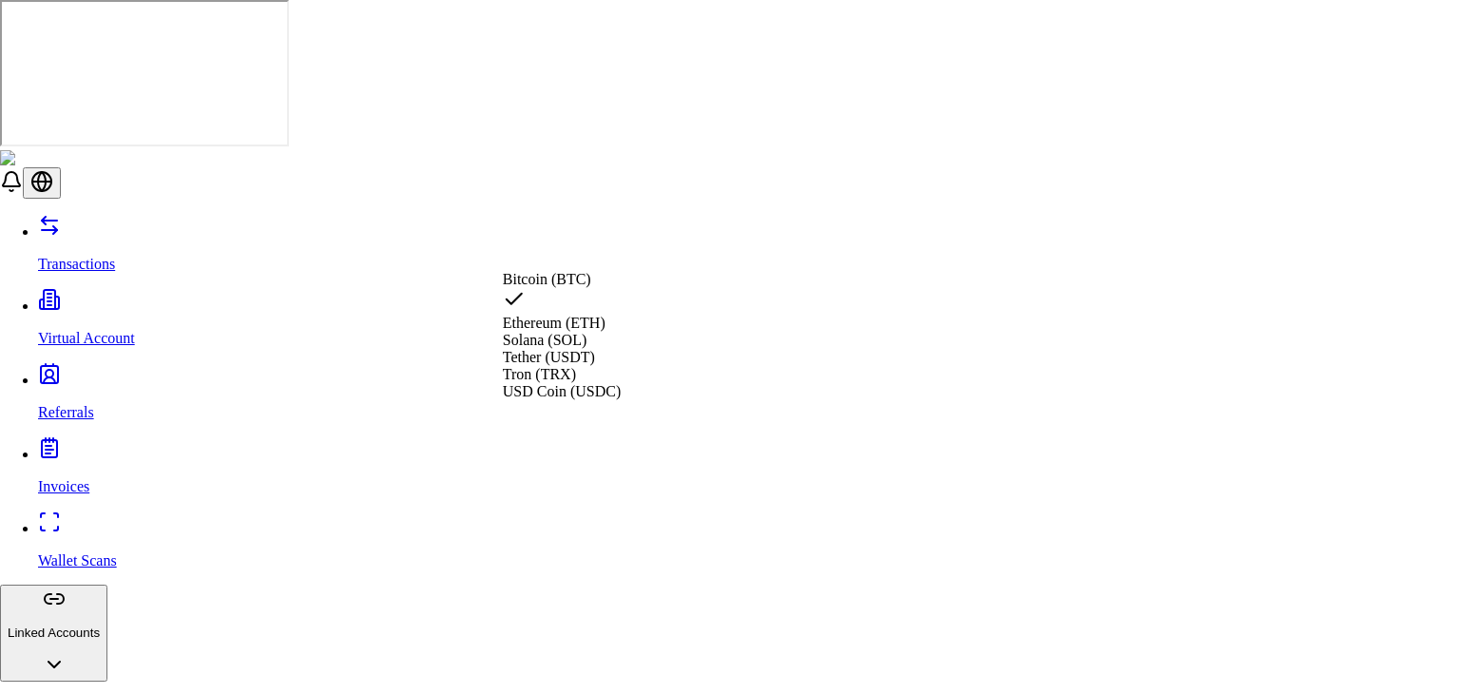
click at [521, 314] on div "Suggestions" at bounding box center [562, 301] width 118 height 27
click at [521, 288] on div "Suggestions" at bounding box center [562, 288] width 118 height 0
click at [521, 314] on div "Suggestions" at bounding box center [562, 301] width 118 height 27
click at [521, 288] on div "Suggestions" at bounding box center [562, 288] width 118 height 0
click at [521, 314] on div "Suggestions" at bounding box center [562, 301] width 118 height 27
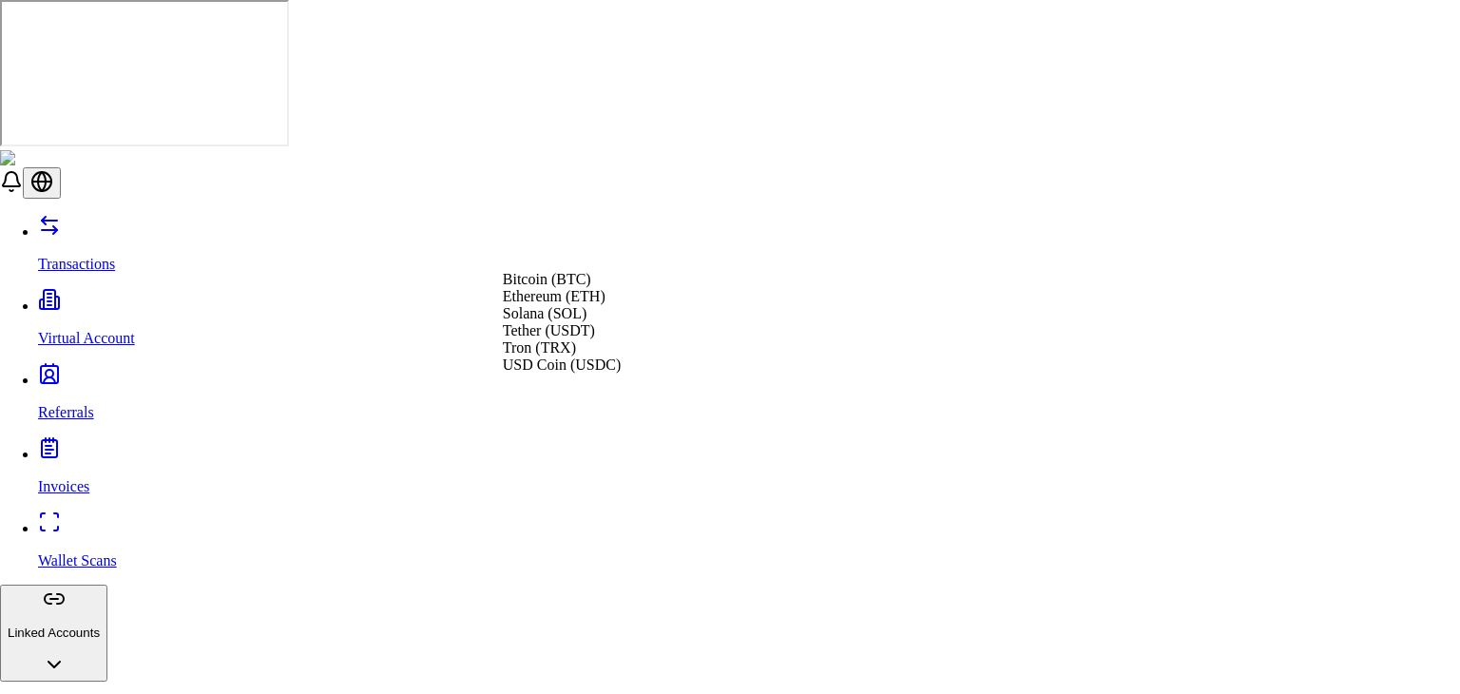
click at [521, 288] on div "Suggestions" at bounding box center [562, 288] width 118 height 0
click at [521, 314] on div "Suggestions" at bounding box center [562, 301] width 118 height 27
click at [517, 322] on div "Solana (SOL)" at bounding box center [562, 313] width 118 height 17
click at [517, 332] on div "Suggestions" at bounding box center [562, 318] width 118 height 27
click at [521, 271] on div "Suggestions" at bounding box center [562, 271] width 118 height 0
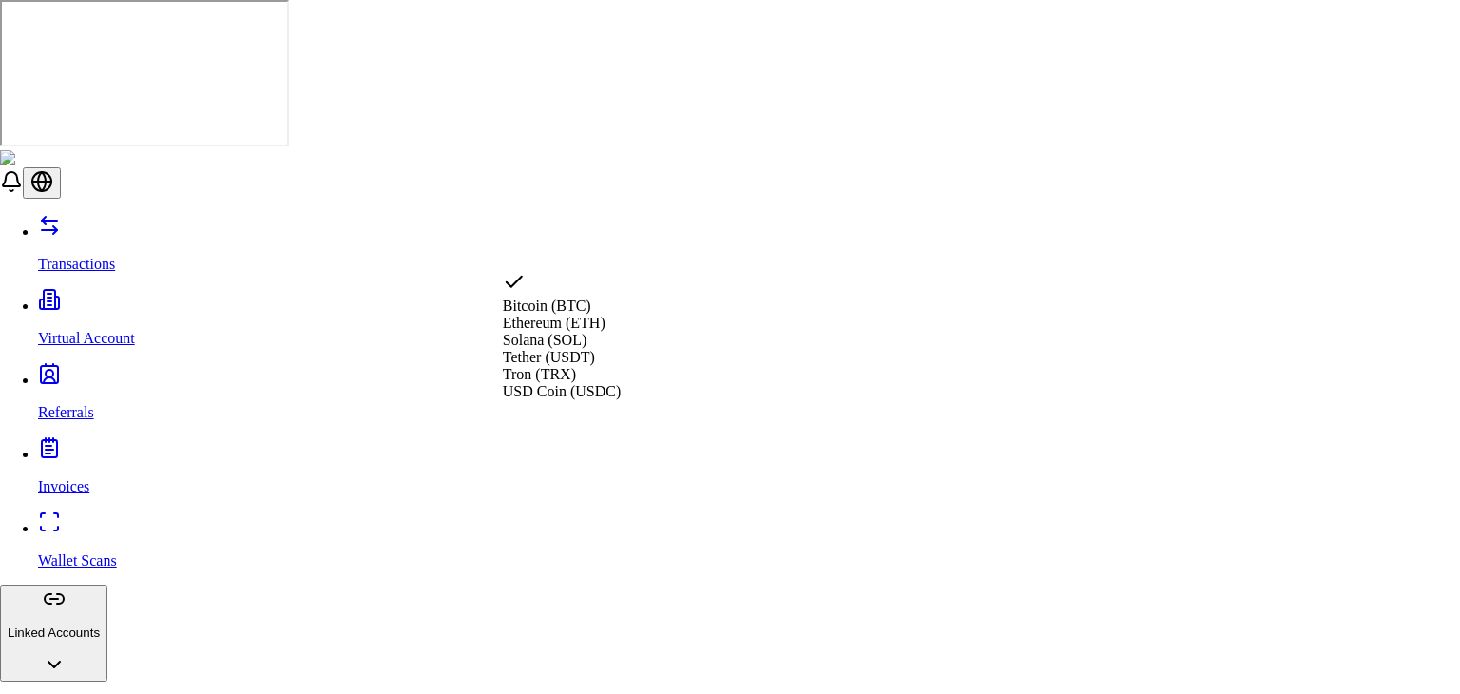
click at [521, 283] on div "Suggestions" at bounding box center [562, 284] width 118 height 27
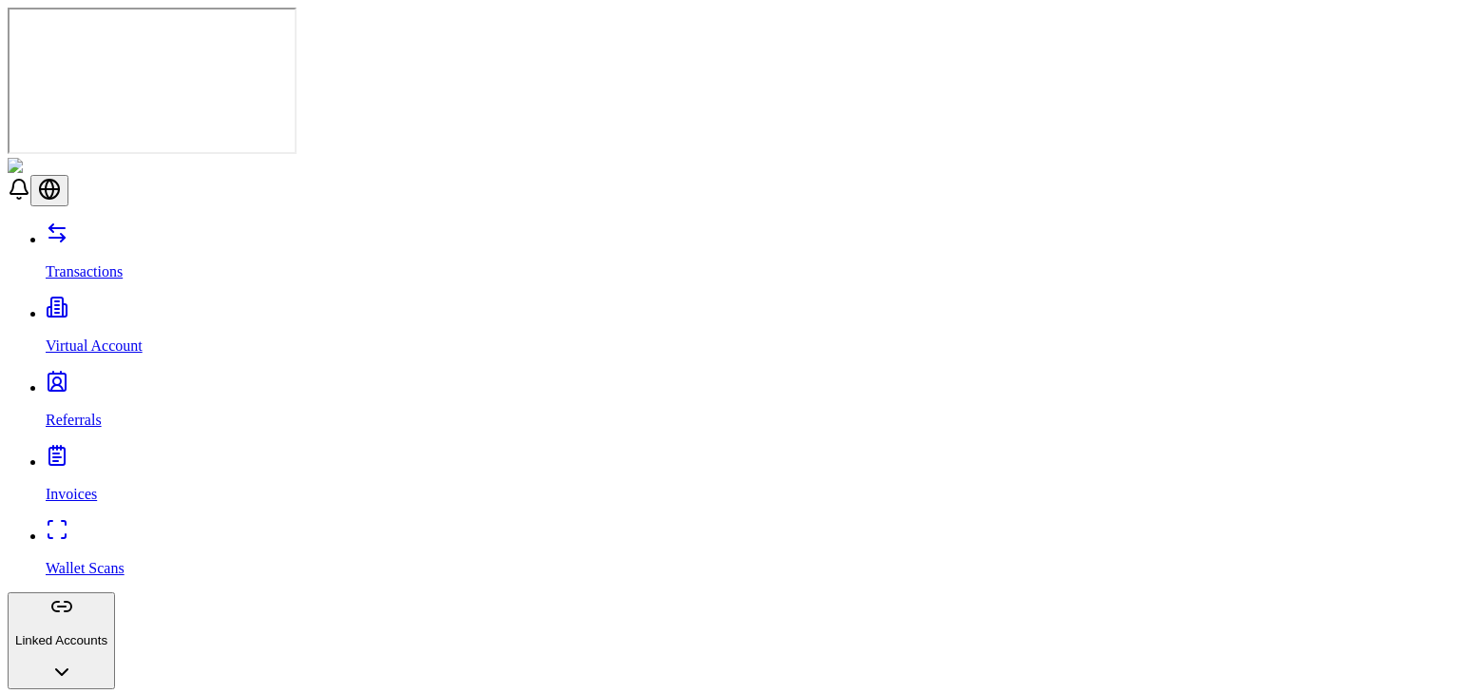
scroll to position [43, 0]
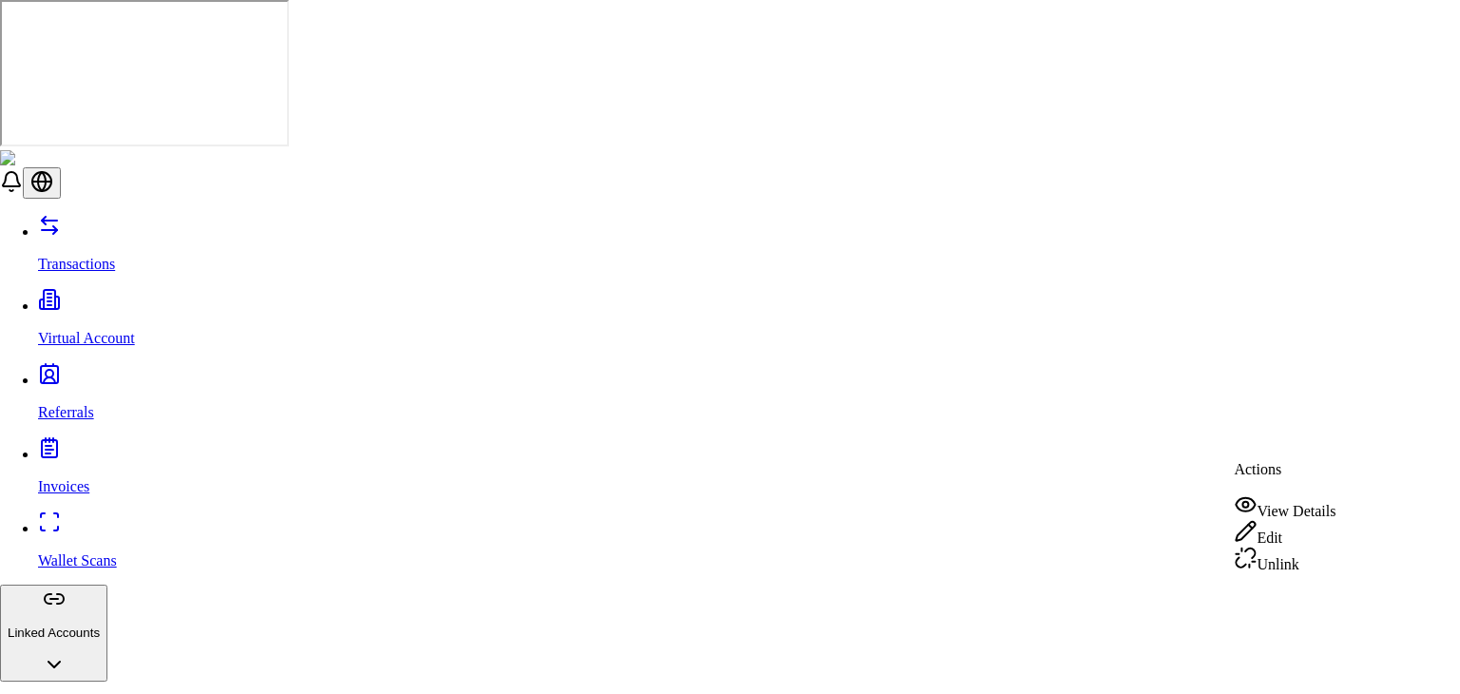
click at [1297, 511] on div "View Details" at bounding box center [1285, 506] width 102 height 27
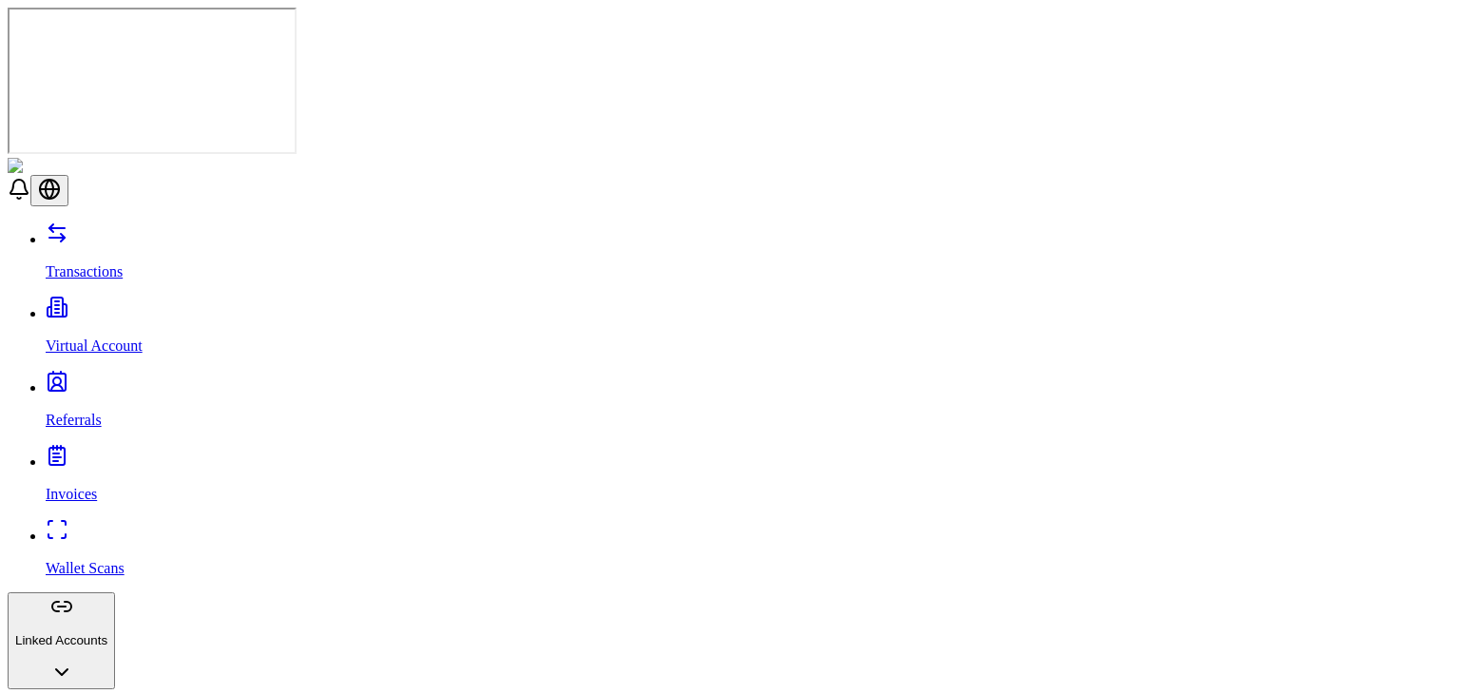
click at [30, 178] on icon at bounding box center [19, 189] width 23 height 23
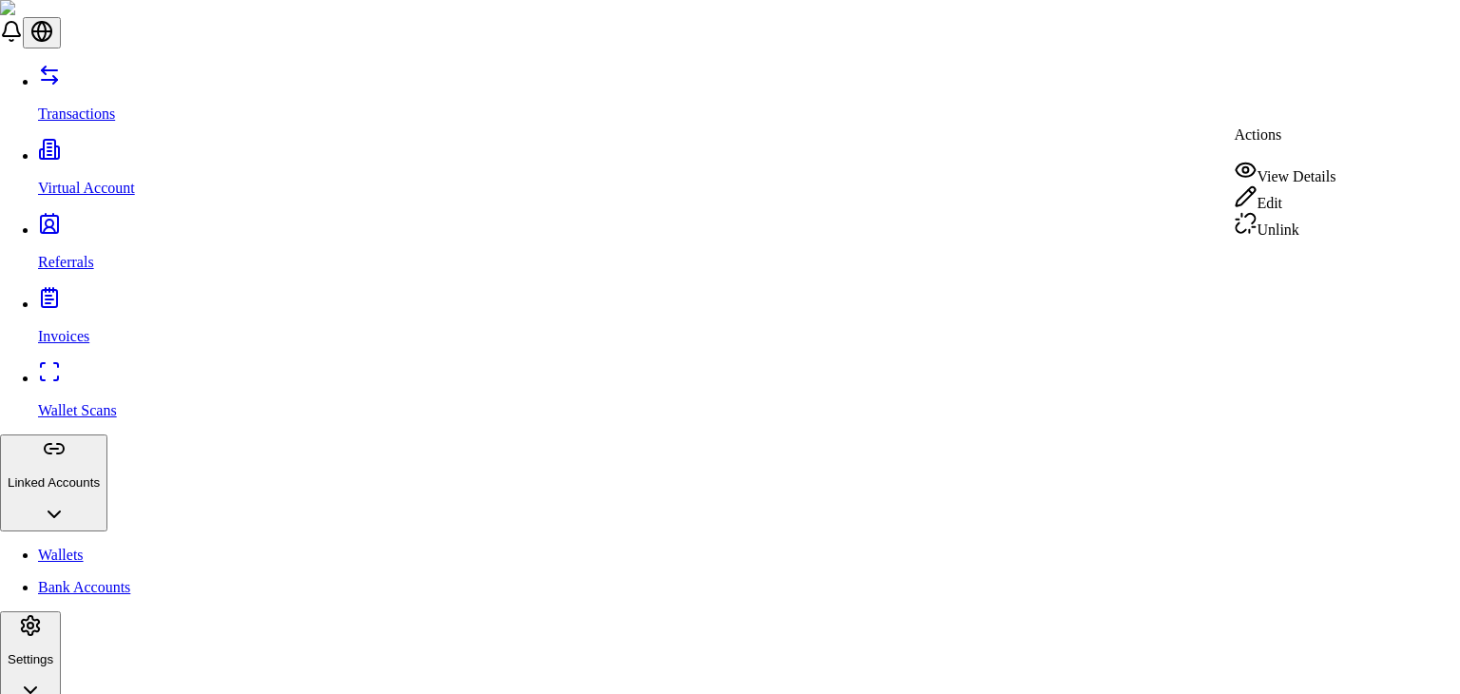
click at [1269, 167] on div "View Details" at bounding box center [1285, 172] width 102 height 27
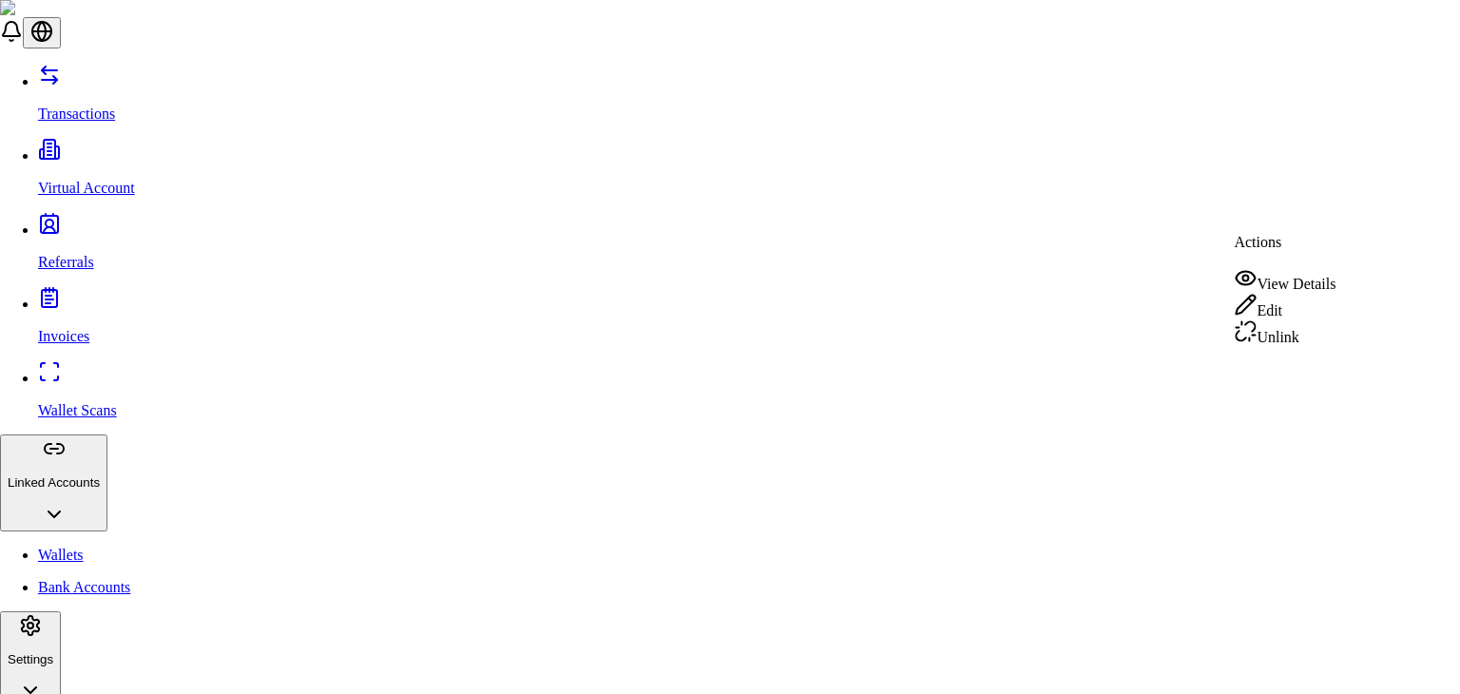
click at [1296, 279] on div "View Details" at bounding box center [1285, 279] width 102 height 27
click at [1304, 338] on div "View Details" at bounding box center [1285, 333] width 102 height 27
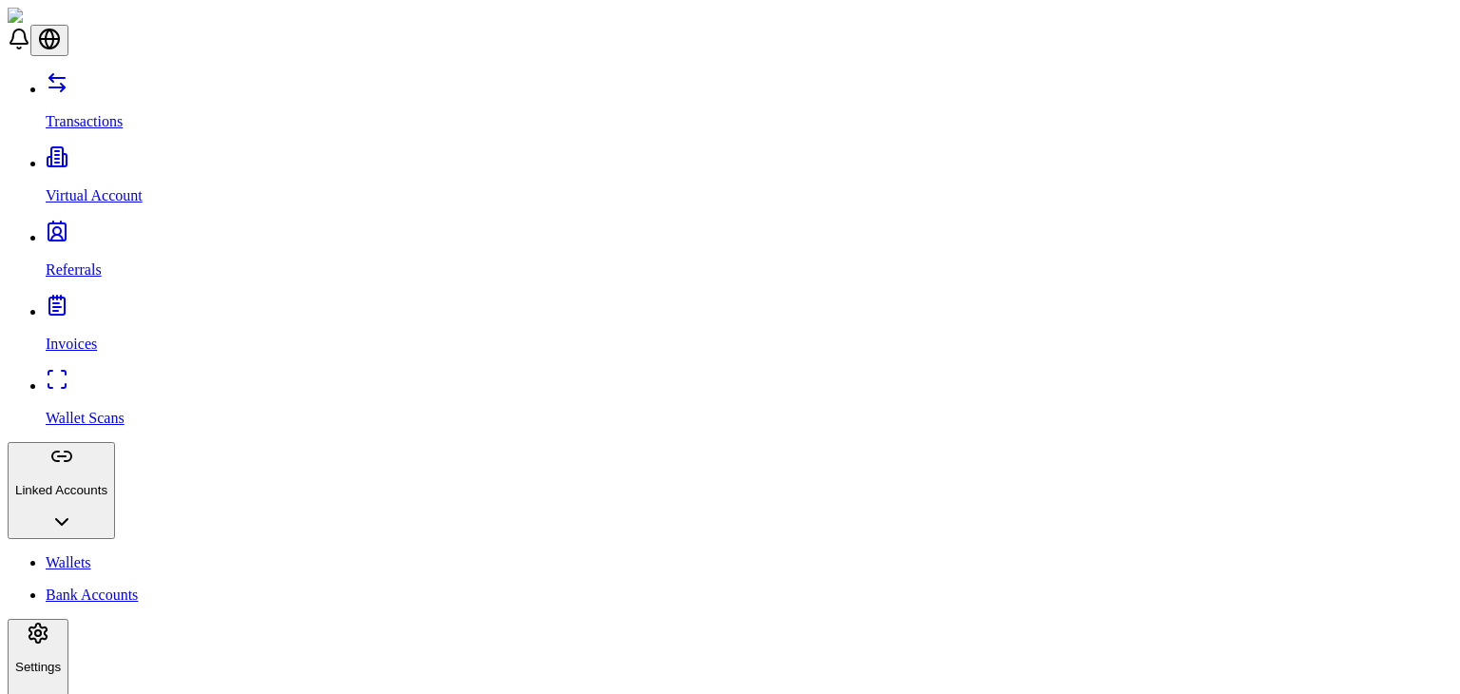
click at [130, 587] on p "Bank Accounts" at bounding box center [749, 595] width 1407 height 17
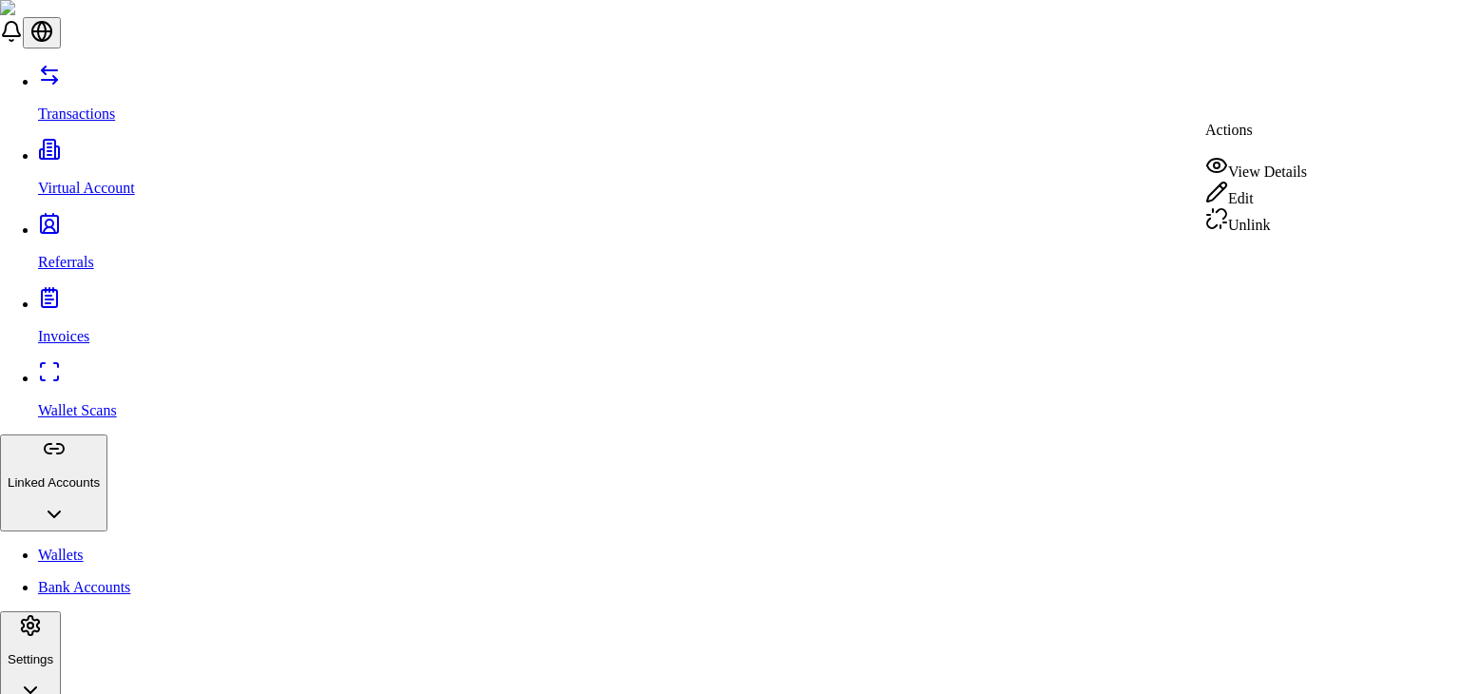
click at [1264, 156] on div "View Details" at bounding box center [1257, 167] width 102 height 27
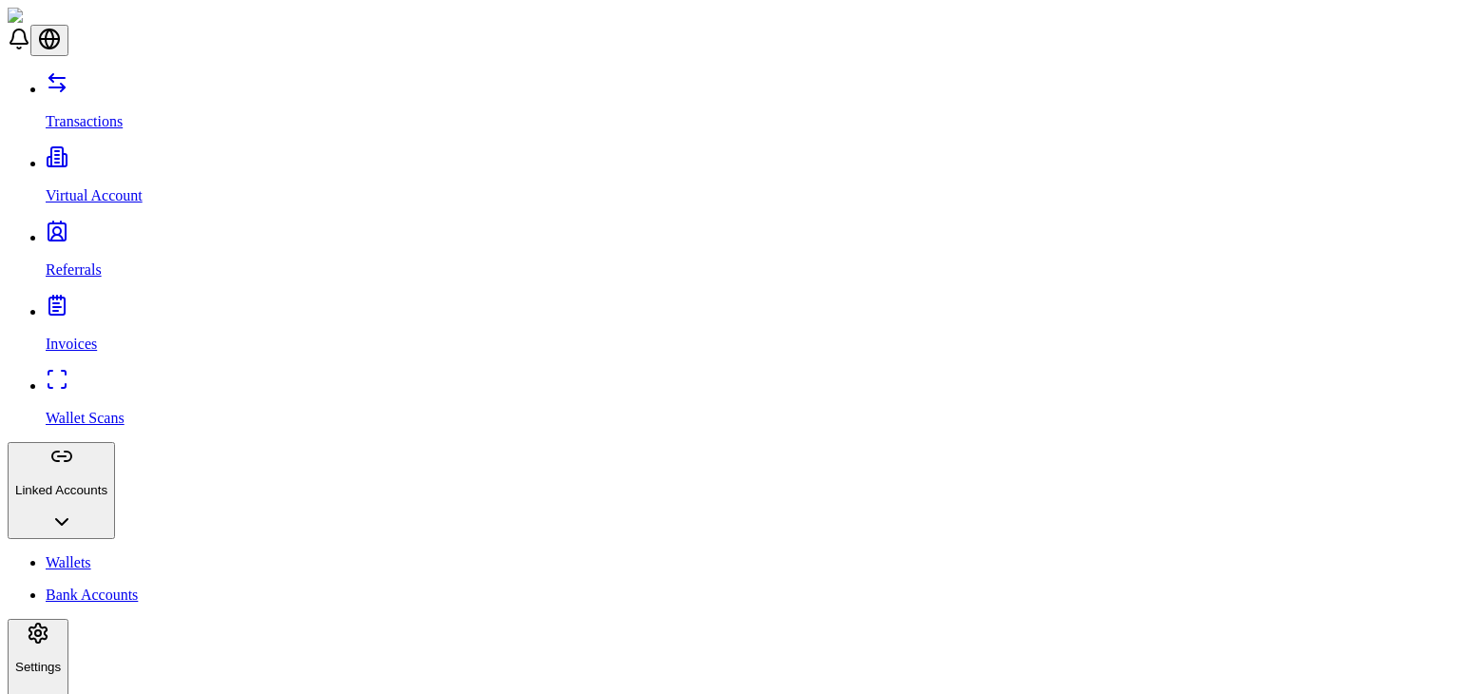
click at [108, 554] on link "Wallets" at bounding box center [749, 562] width 1407 height 17
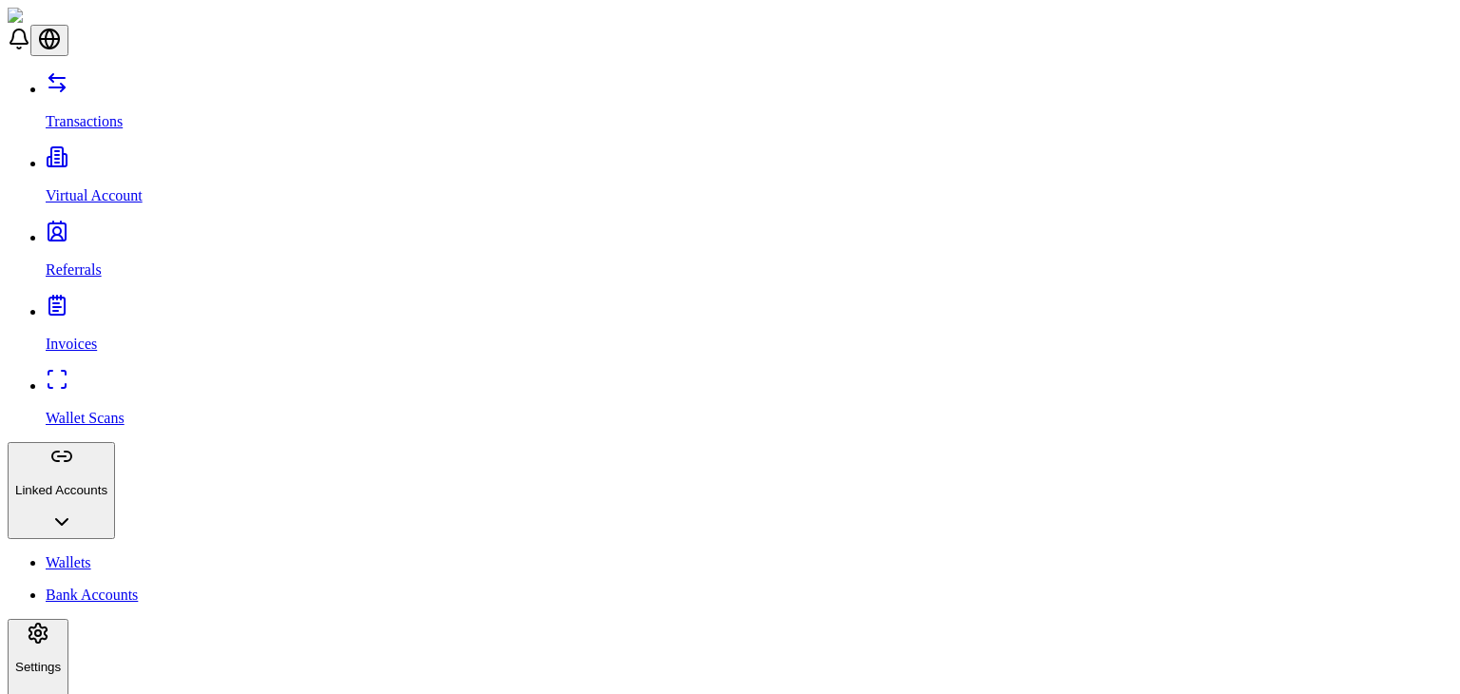
click at [108, 229] on link "Referrals" at bounding box center [749, 253] width 1407 height 49
click at [83, 554] on ul "Wallets" at bounding box center [730, 562] width 1445 height 17
click at [80, 554] on p "Wallets" at bounding box center [749, 562] width 1407 height 17
click at [74, 587] on link "Bank Accounts" at bounding box center [749, 595] width 1407 height 17
click at [49, 303] on link "Invoices" at bounding box center [749, 327] width 1407 height 49
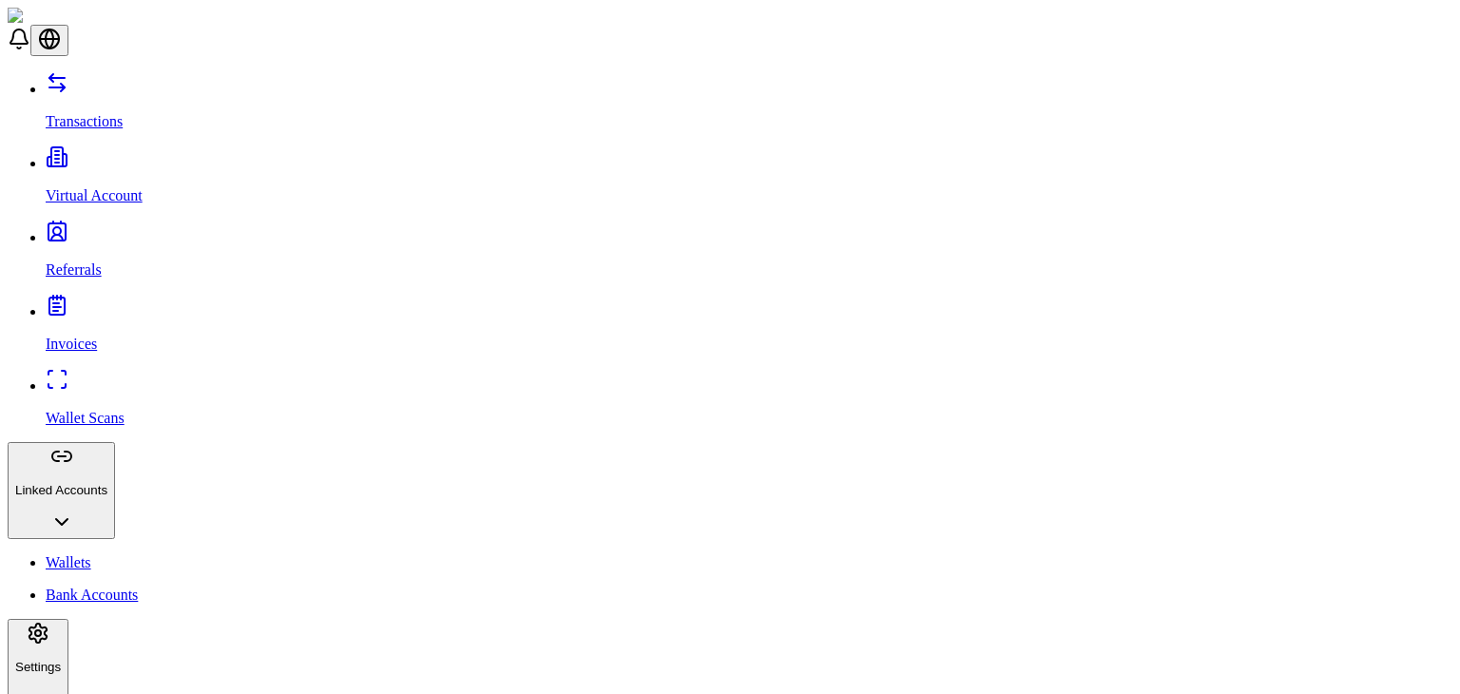
click at [66, 261] on p "Referrals" at bounding box center [749, 269] width 1407 height 17
click at [99, 554] on link "Wallets" at bounding box center [749, 562] width 1407 height 17
click at [98, 587] on p "Bank Accounts" at bounding box center [749, 595] width 1407 height 17
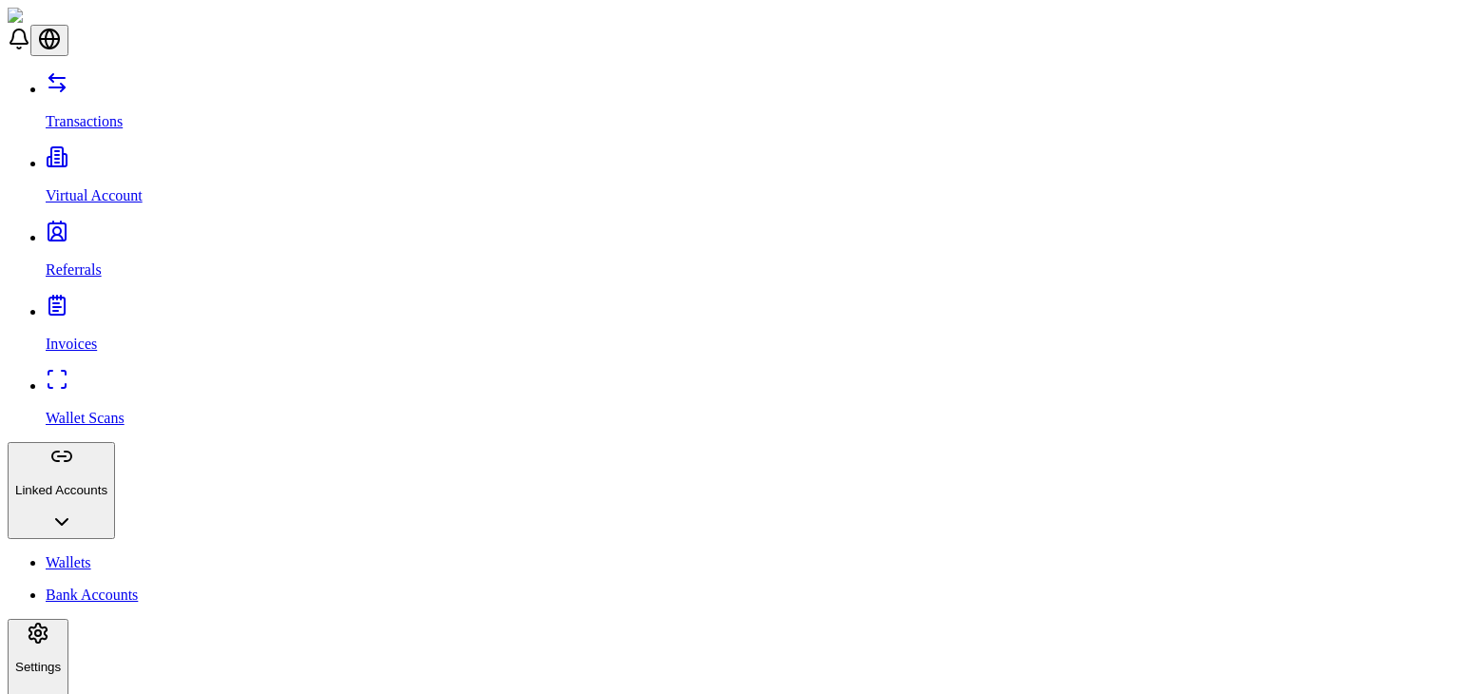
click at [166, 85] on link "Transactions" at bounding box center [749, 105] width 1407 height 49
click at [293, 254] on div "Suggestions" at bounding box center [357, 240] width 158 height 27
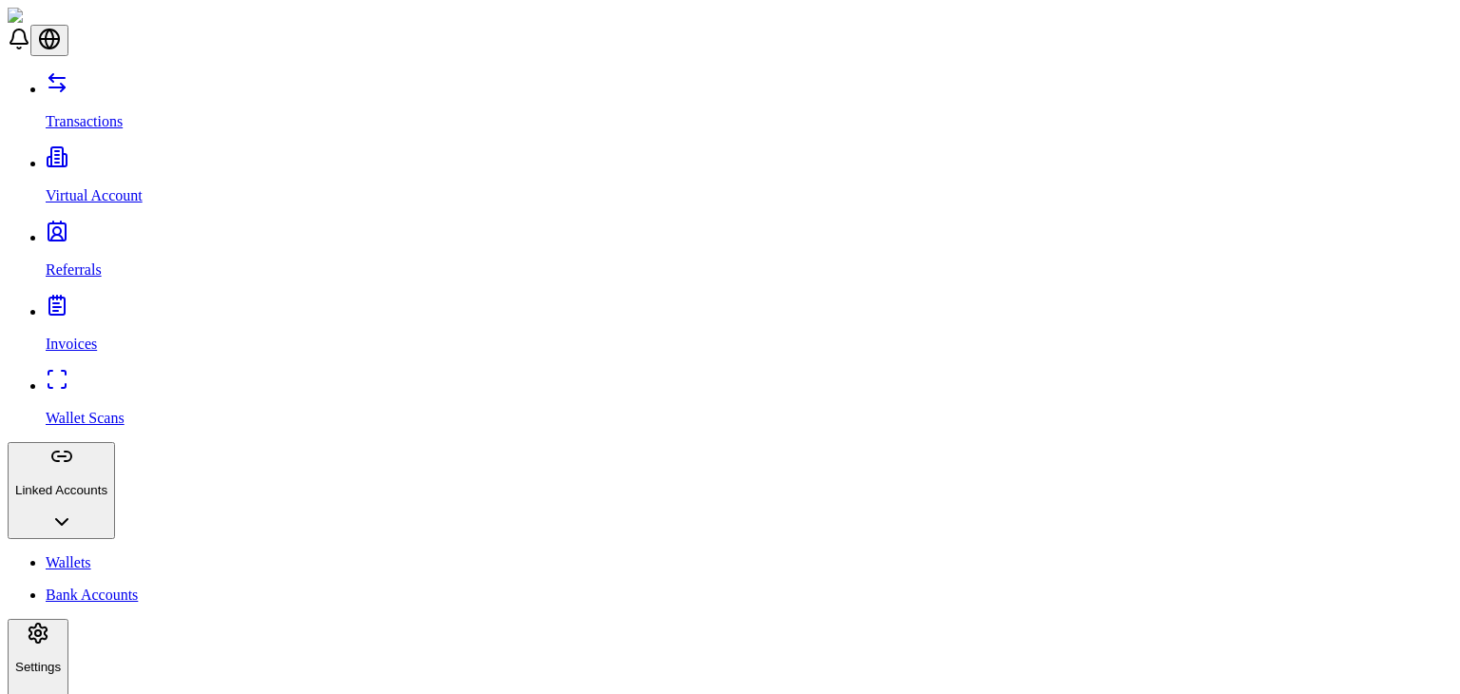
scroll to position [131, 0]
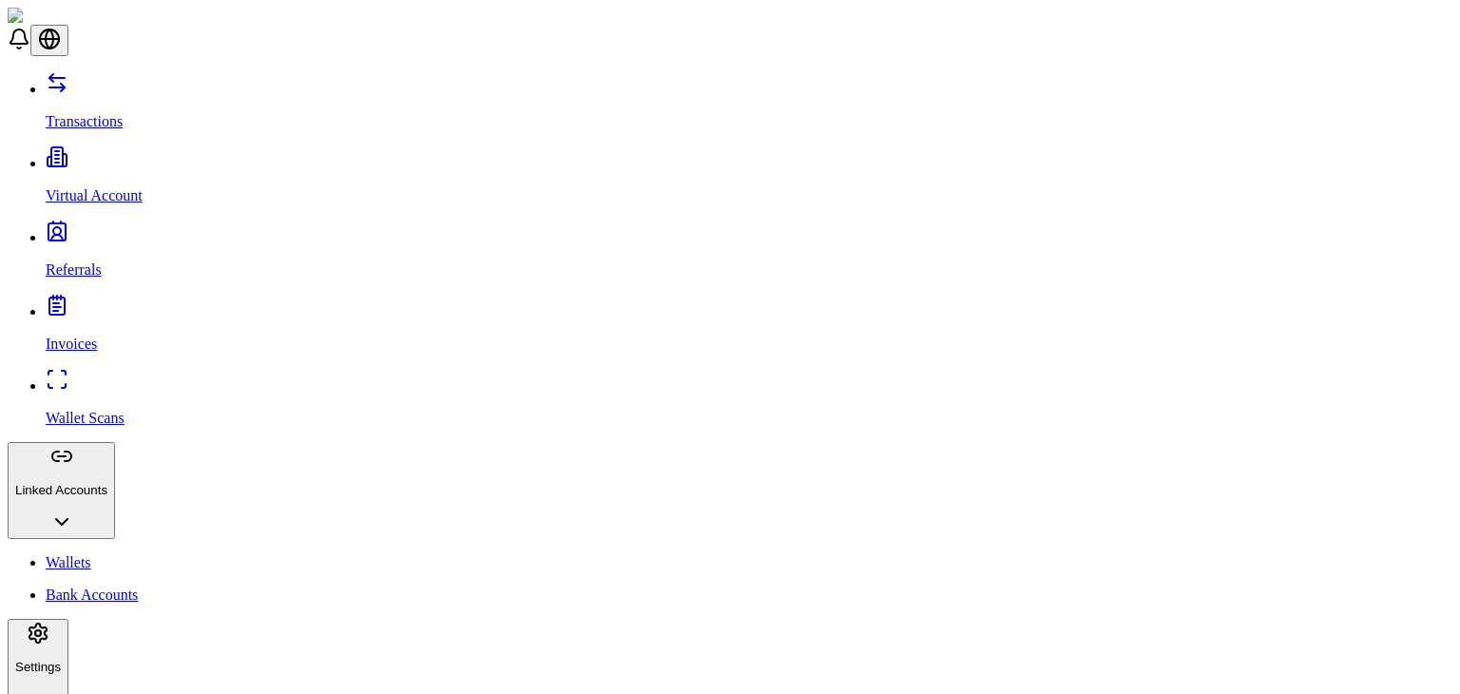
scroll to position [131, 0]
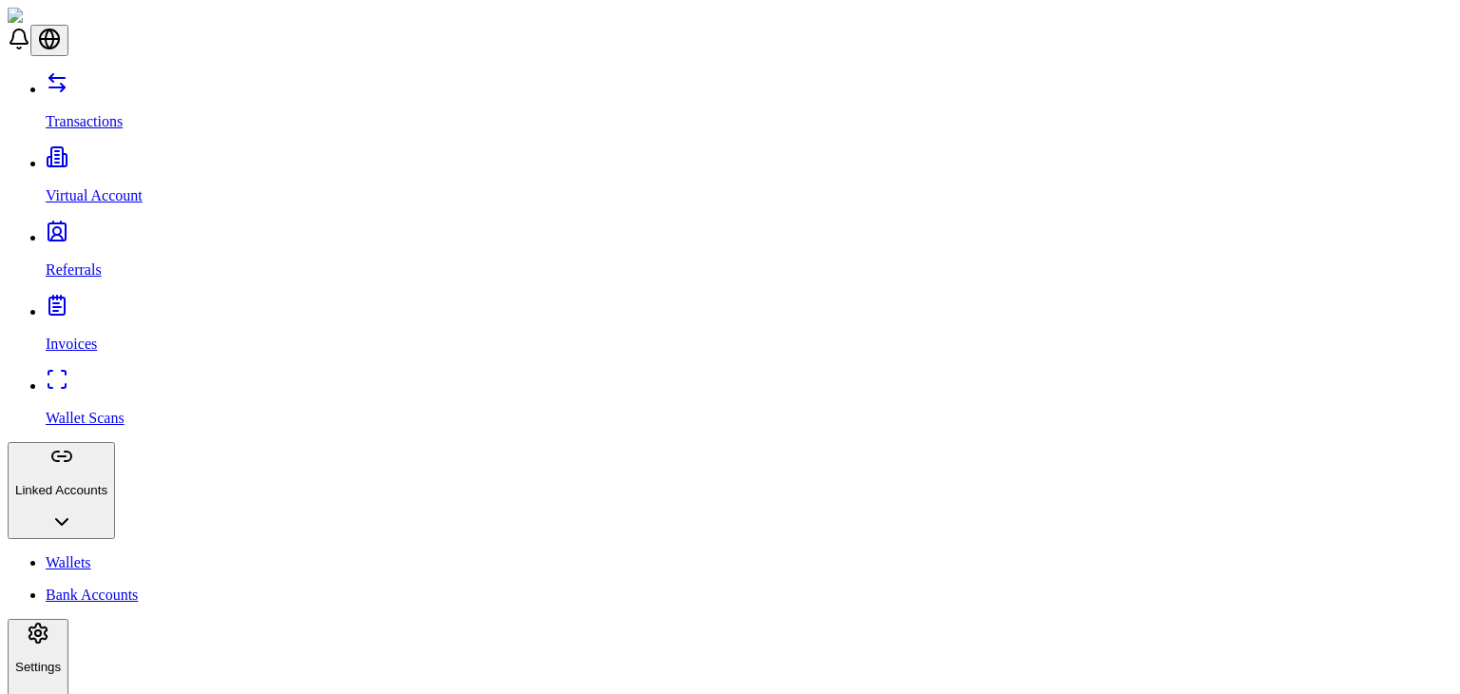
click at [296, 277] on div "OFFRAMP" at bounding box center [357, 293] width 158 height 44
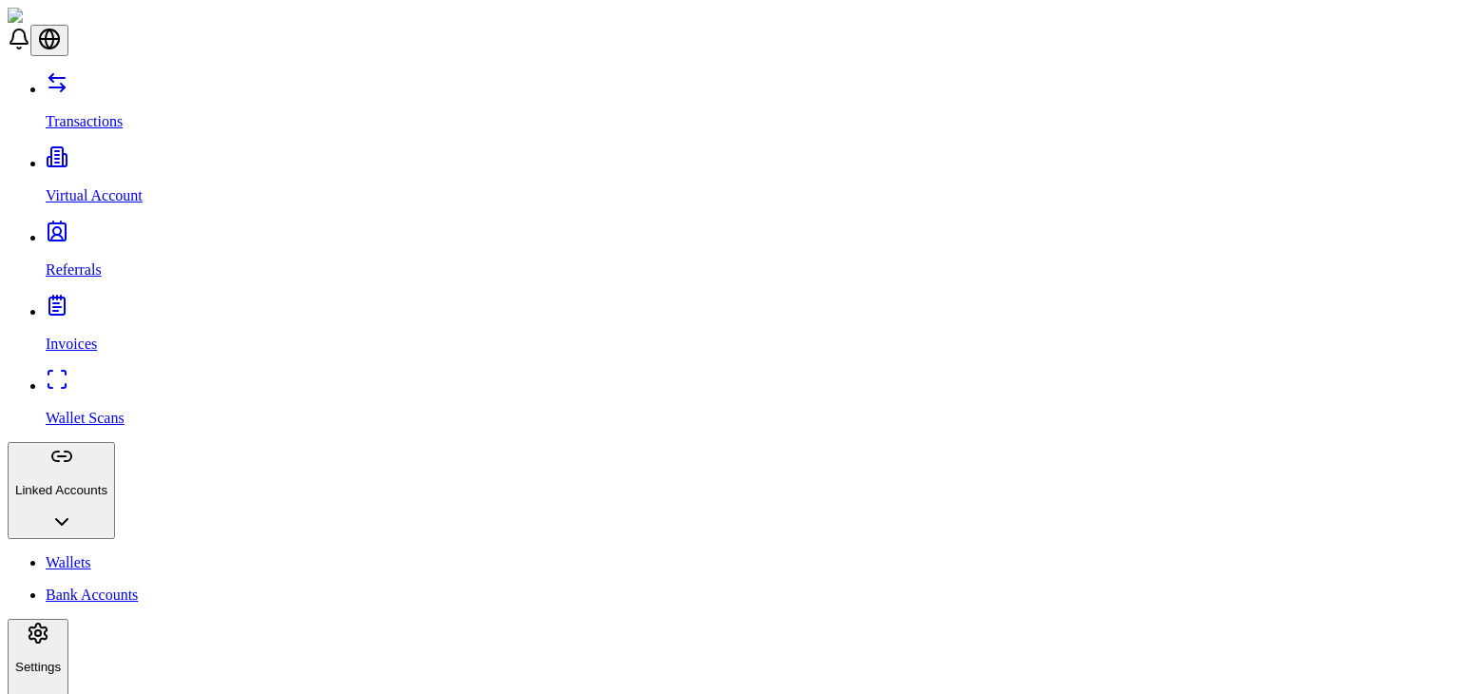
click at [376, 254] on div "Suggestions" at bounding box center [438, 240] width 158 height 27
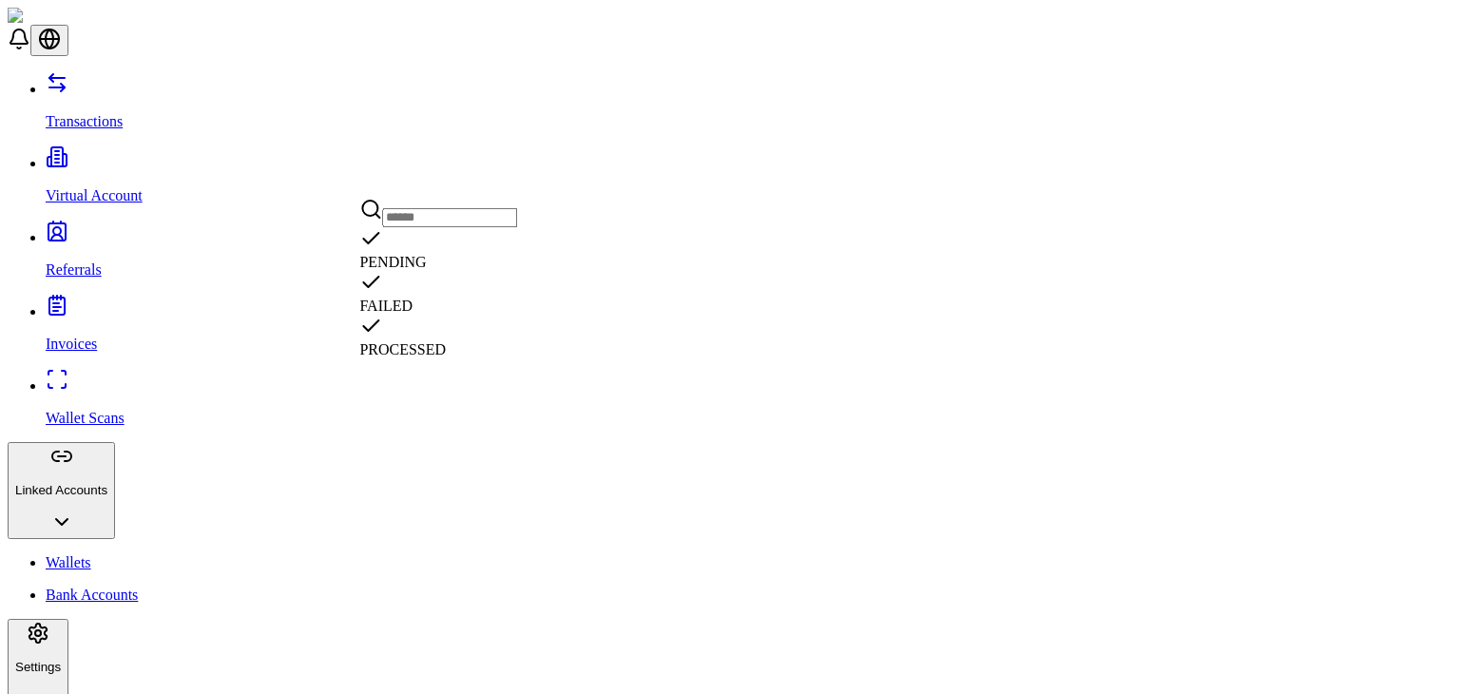
click at [377, 286] on div "Suggestions" at bounding box center [438, 284] width 158 height 27
click at [421, 315] on div "PROCESSED" at bounding box center [438, 337] width 158 height 44
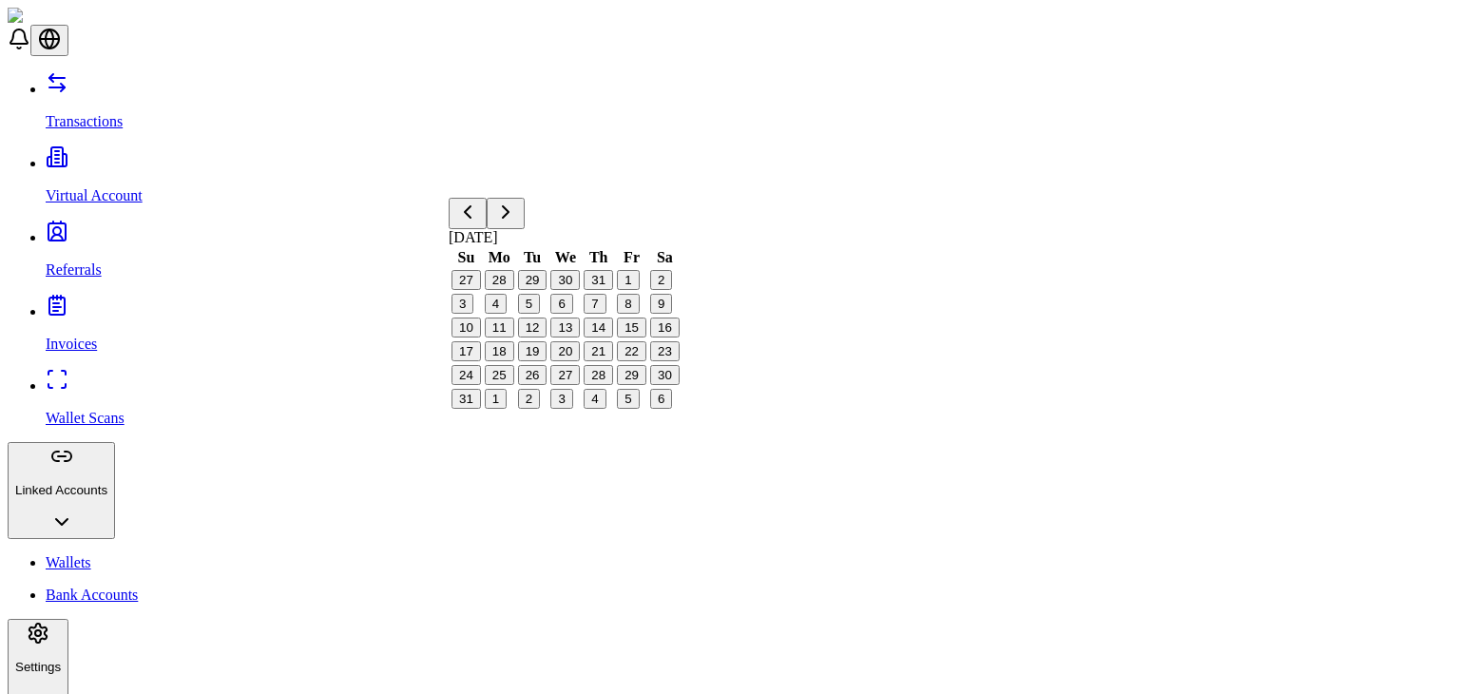
click at [636, 290] on button "1" at bounding box center [628, 280] width 22 height 20
click at [628, 290] on button "1" at bounding box center [628, 280] width 22 height 20
click at [482, 229] on button "Go to the Previous Month" at bounding box center [468, 213] width 38 height 31
click at [596, 314] on button "10" at bounding box center [598, 304] width 29 height 20
click at [525, 227] on button "Go to the Next Month" at bounding box center [506, 213] width 38 height 31
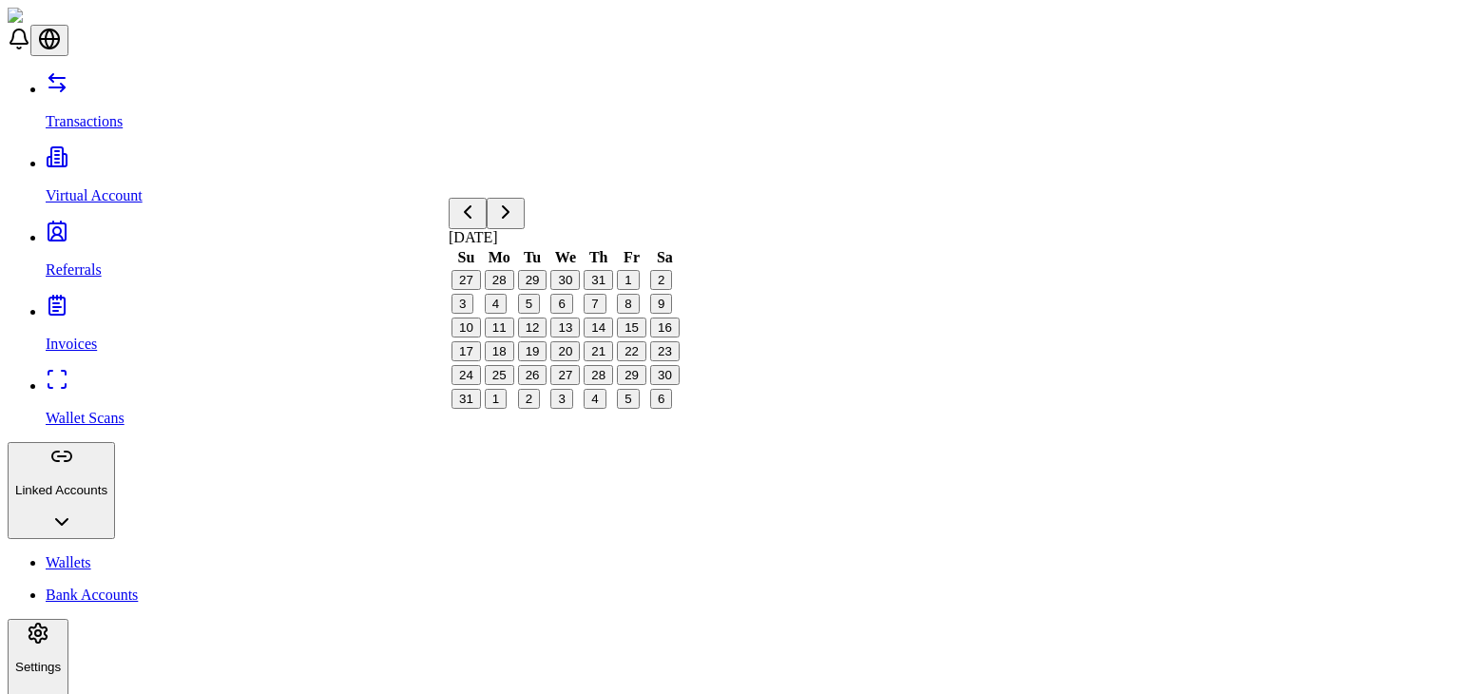
click at [626, 290] on button "1" at bounding box center [628, 280] width 22 height 20
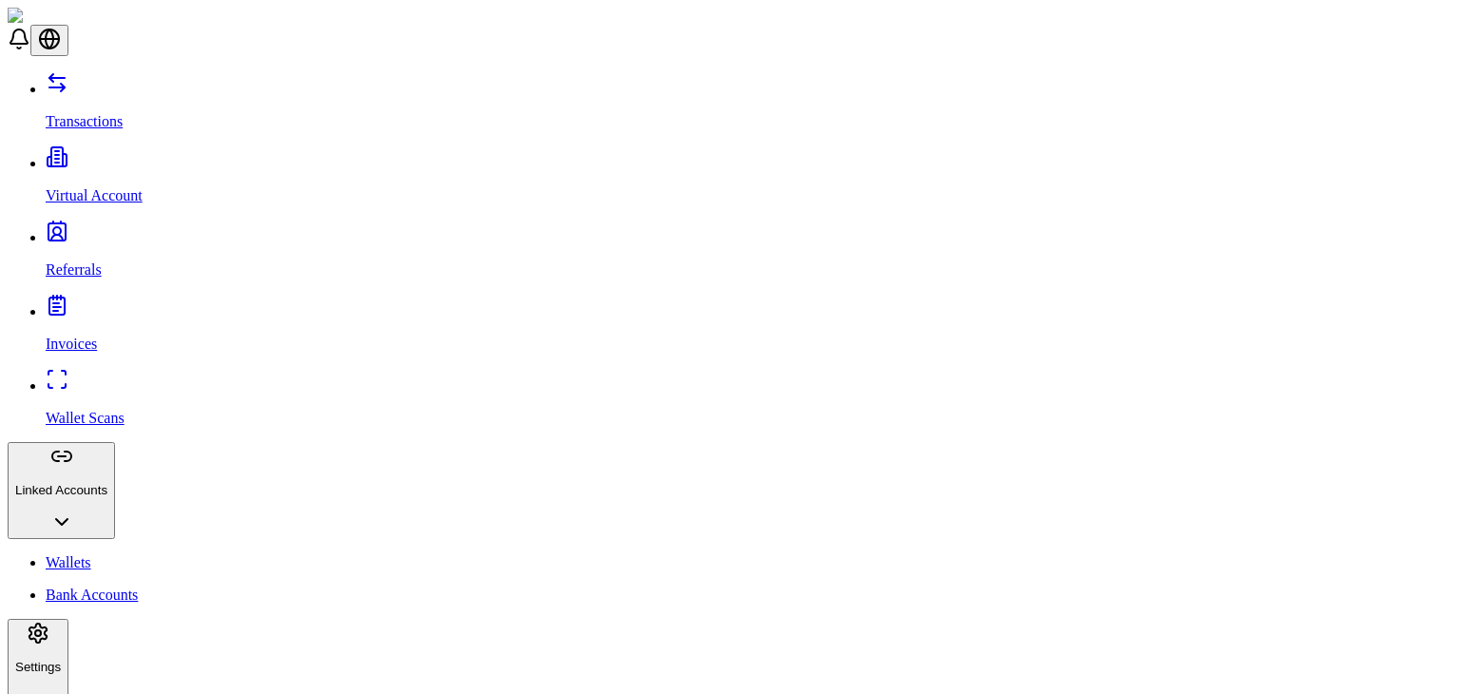
click at [410, 298] on span "FAILED" at bounding box center [385, 306] width 53 height 16
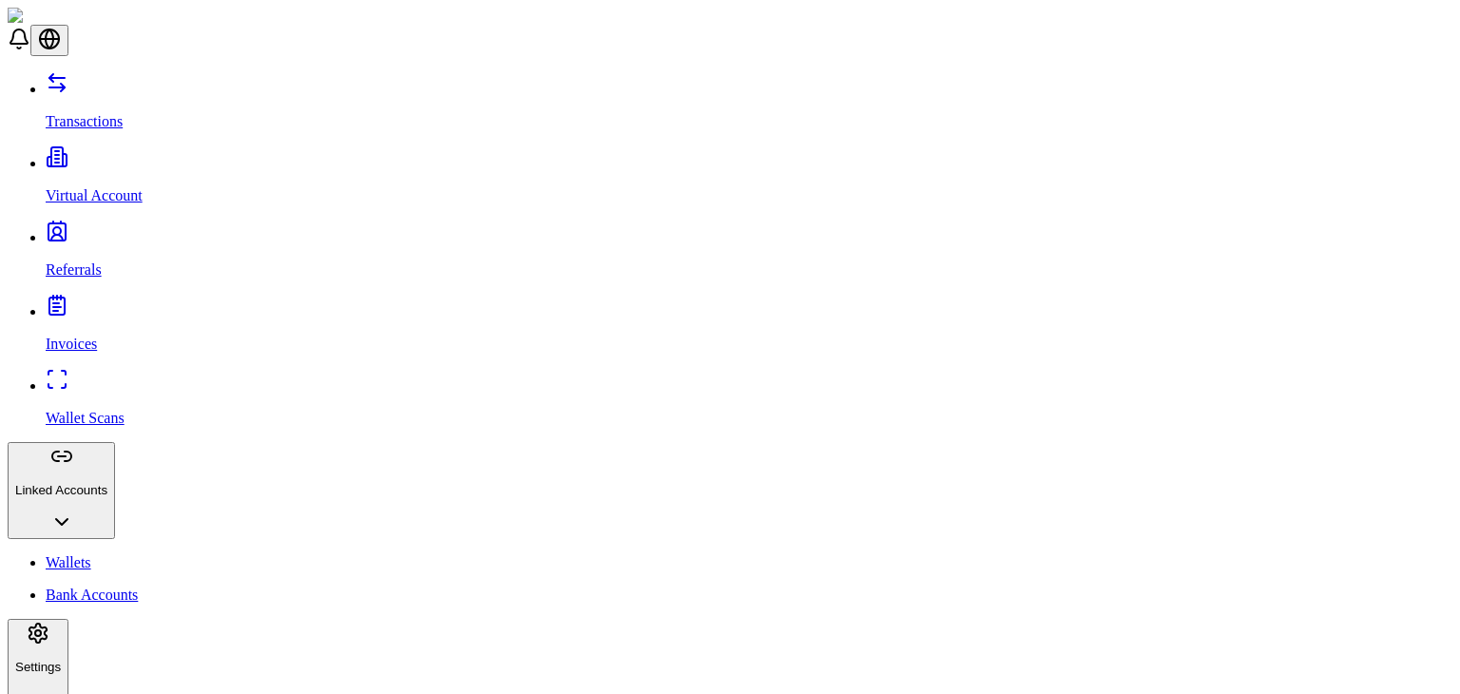
click at [300, 254] on div "Suggestions" at bounding box center [357, 240] width 158 height 27
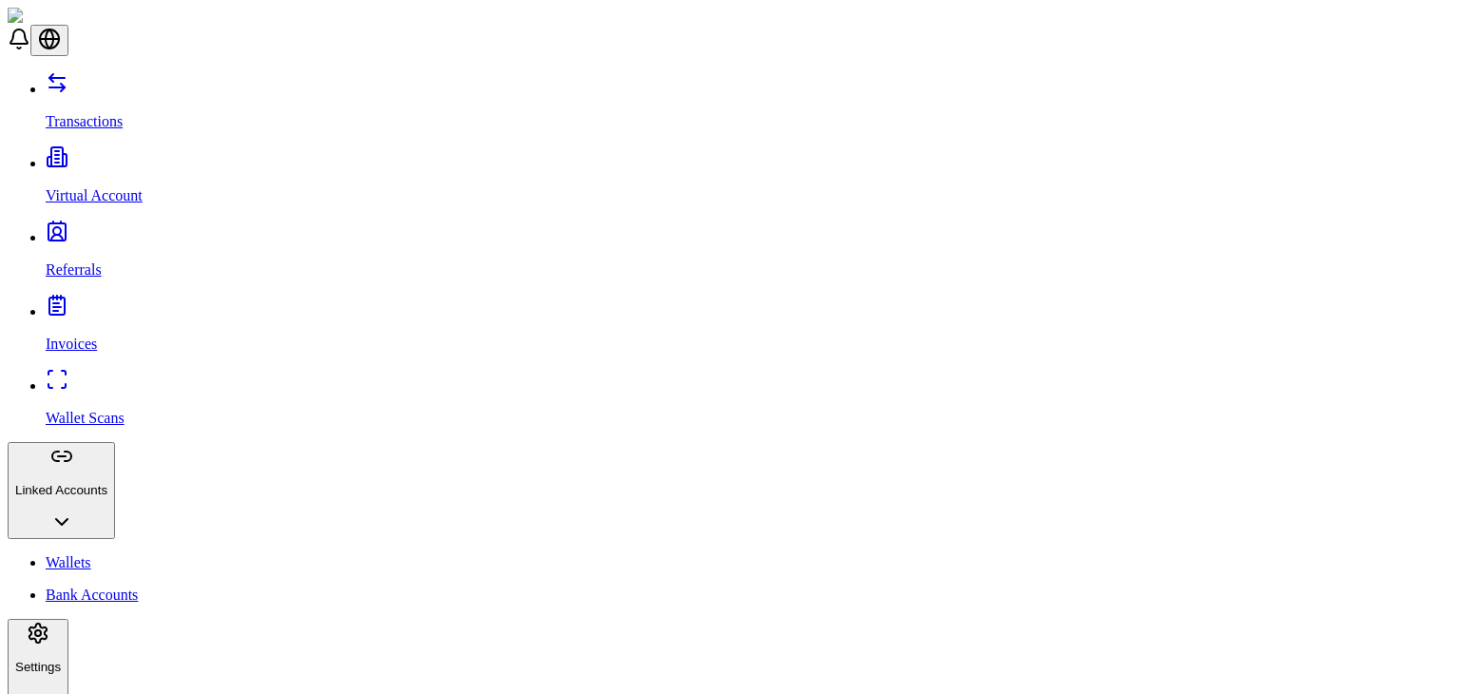
click at [387, 278] on div "FAILED" at bounding box center [438, 293] width 158 height 44
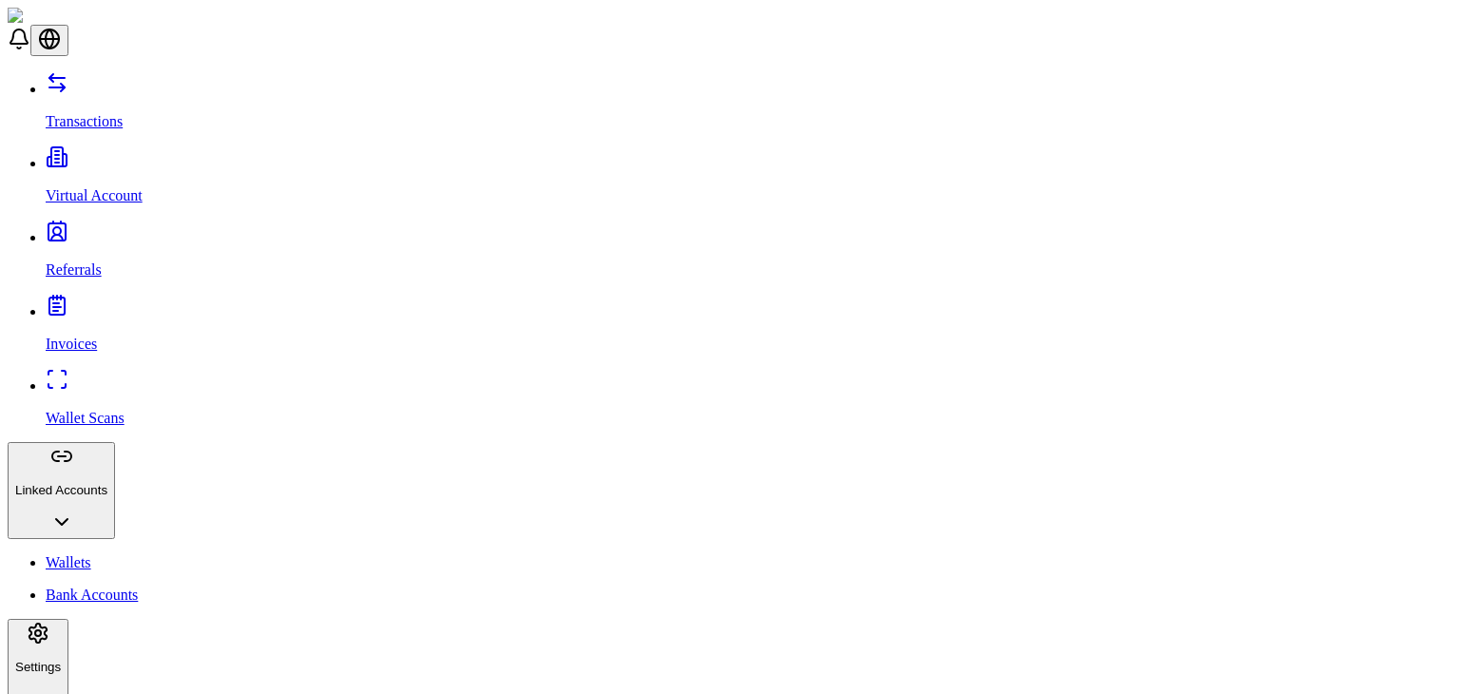
scroll to position [131, 0]
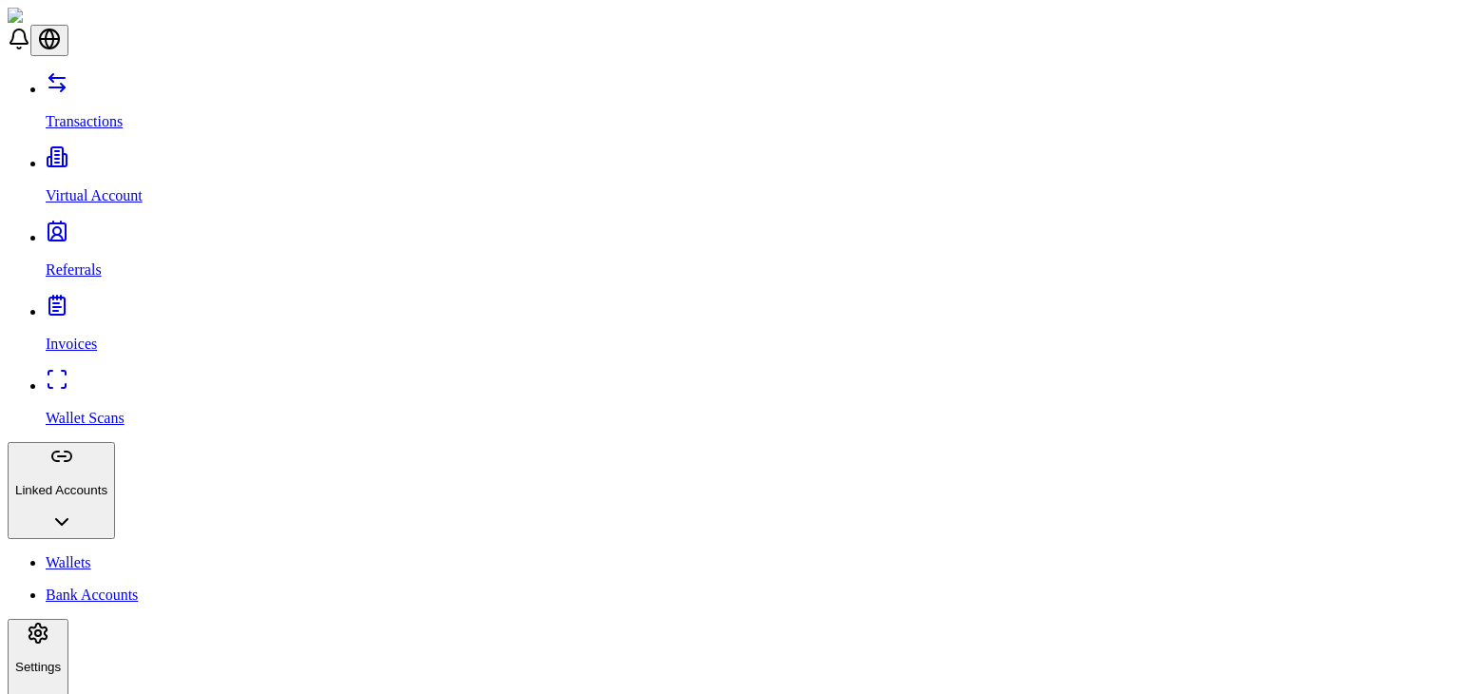
click at [296, 280] on div "Suggestions" at bounding box center [357, 284] width 158 height 27
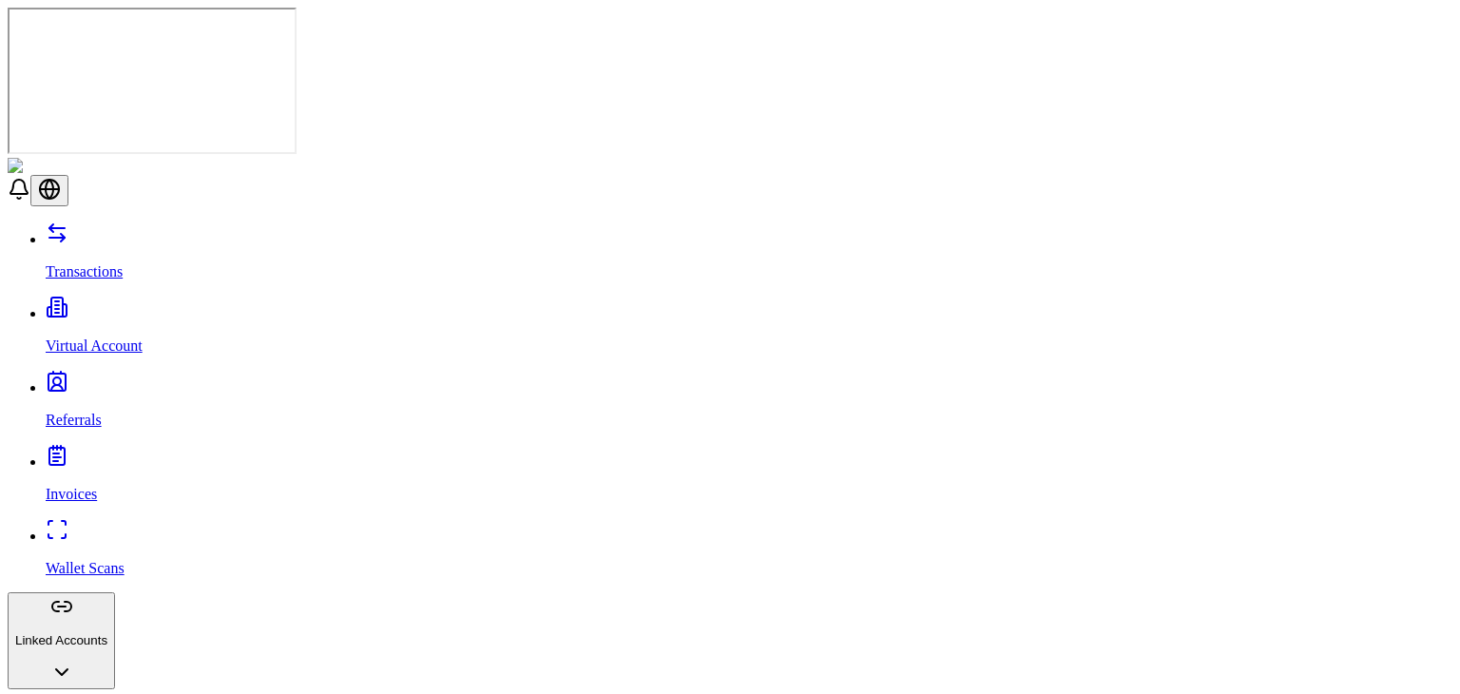
scroll to position [131, 0]
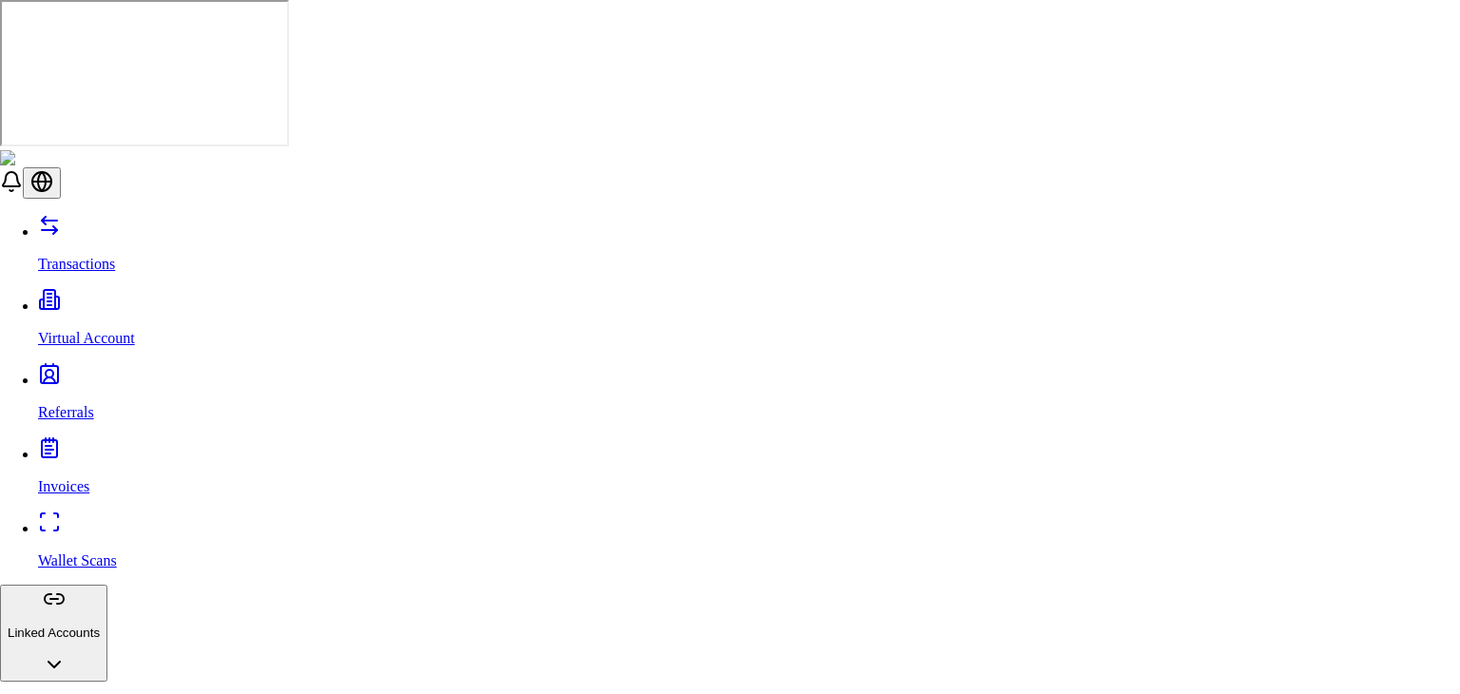
type input "*"
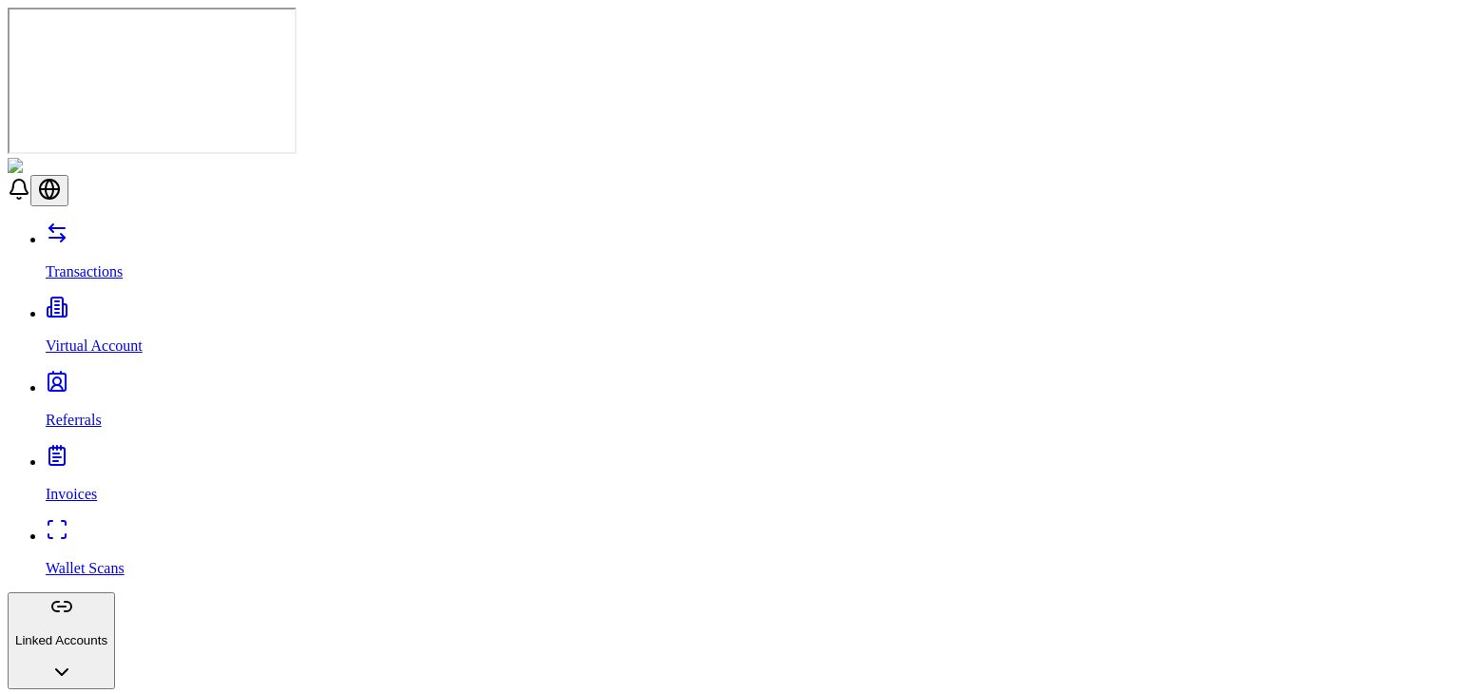
scroll to position [0, 0]
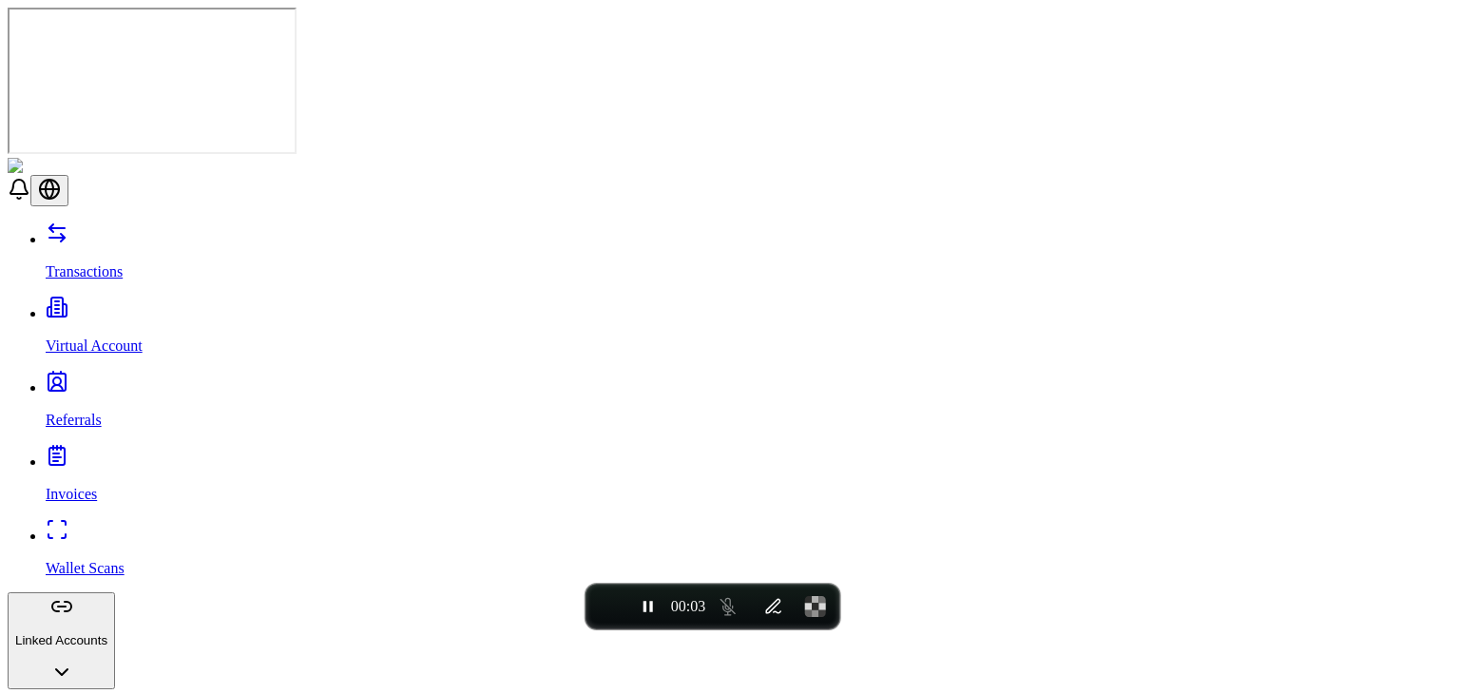
scroll to position [131, 0]
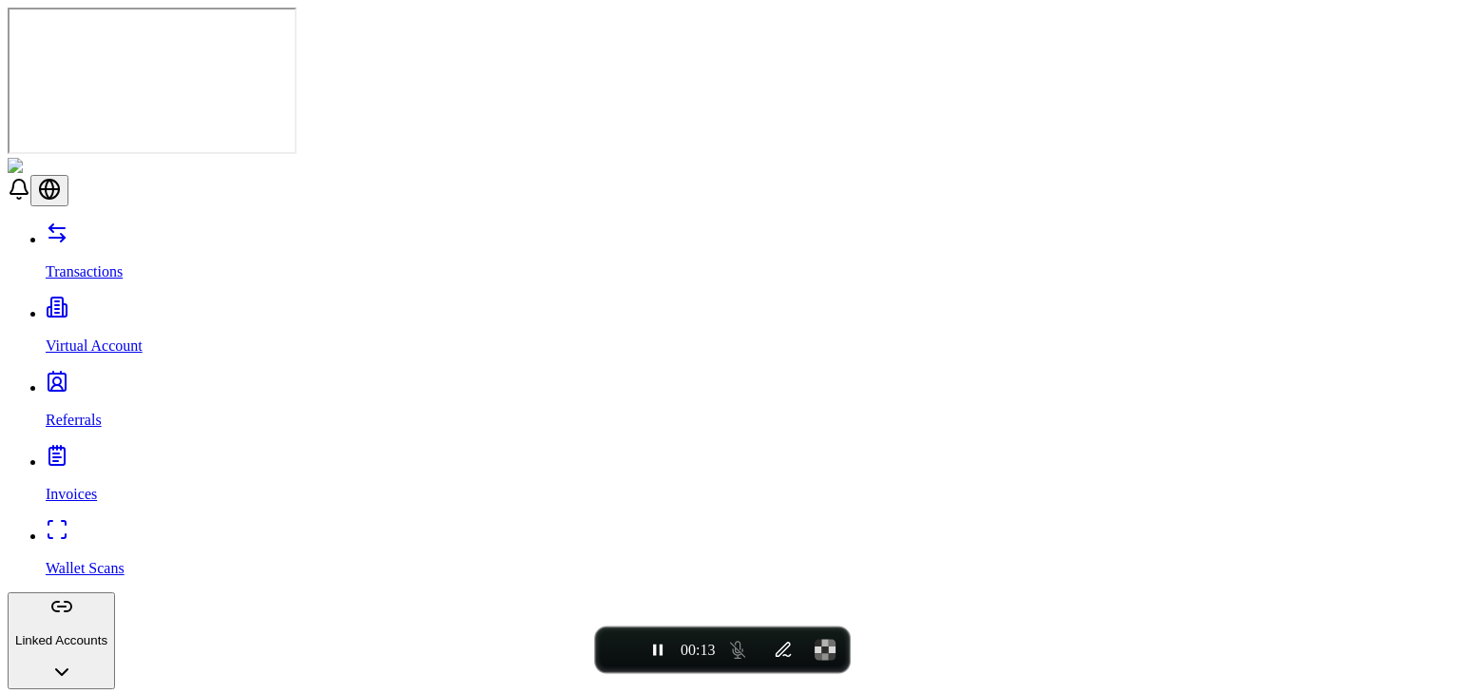
click at [289, 260] on div "ONRAMP" at bounding box center [357, 249] width 158 height 44
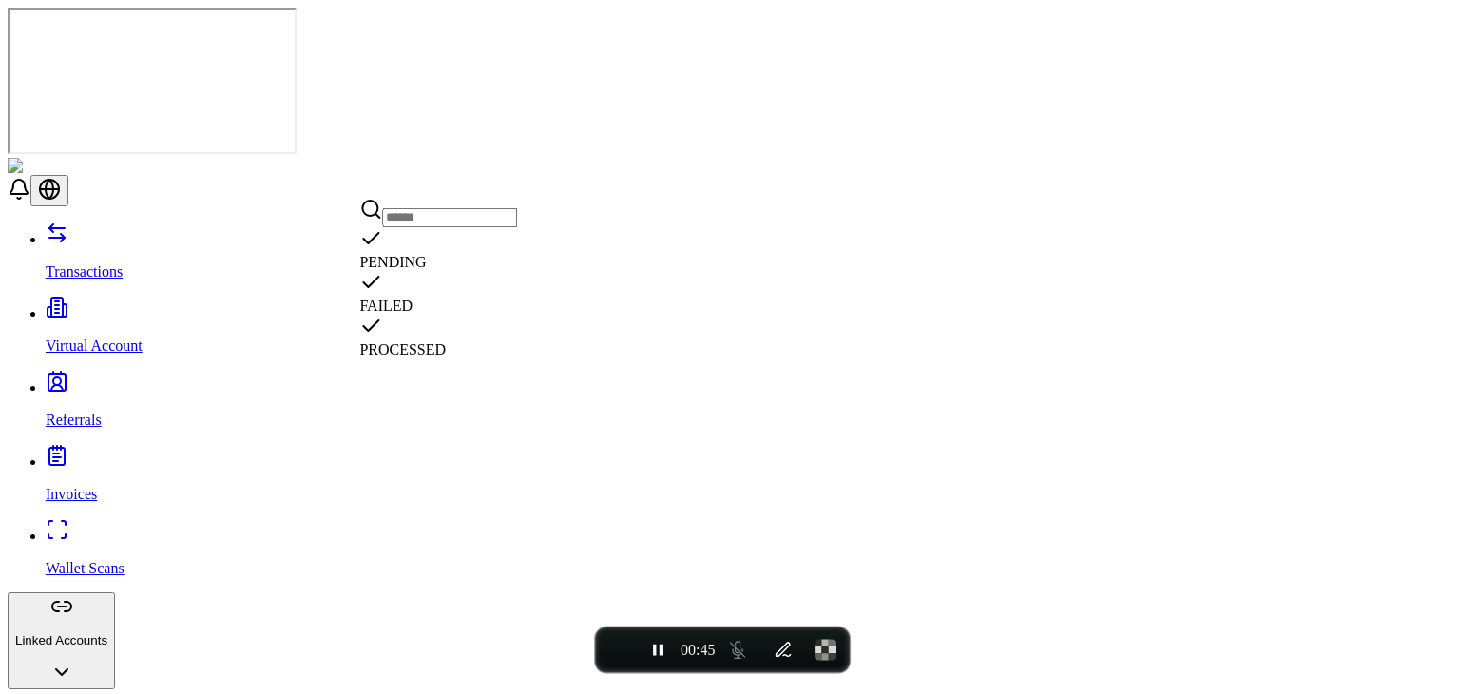
click at [382, 317] on div "Suggestions" at bounding box center [438, 328] width 158 height 27
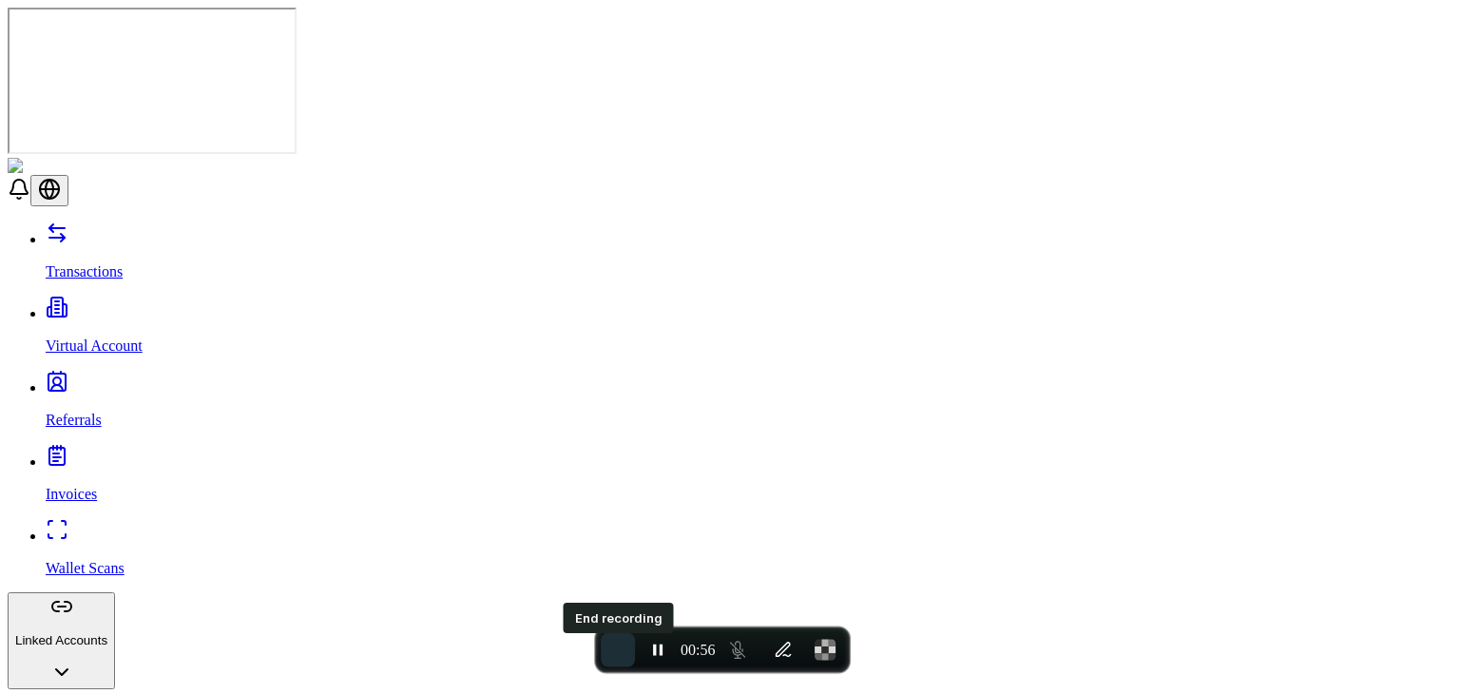
click at [608, 657] on button "End recording" at bounding box center [618, 650] width 34 height 34
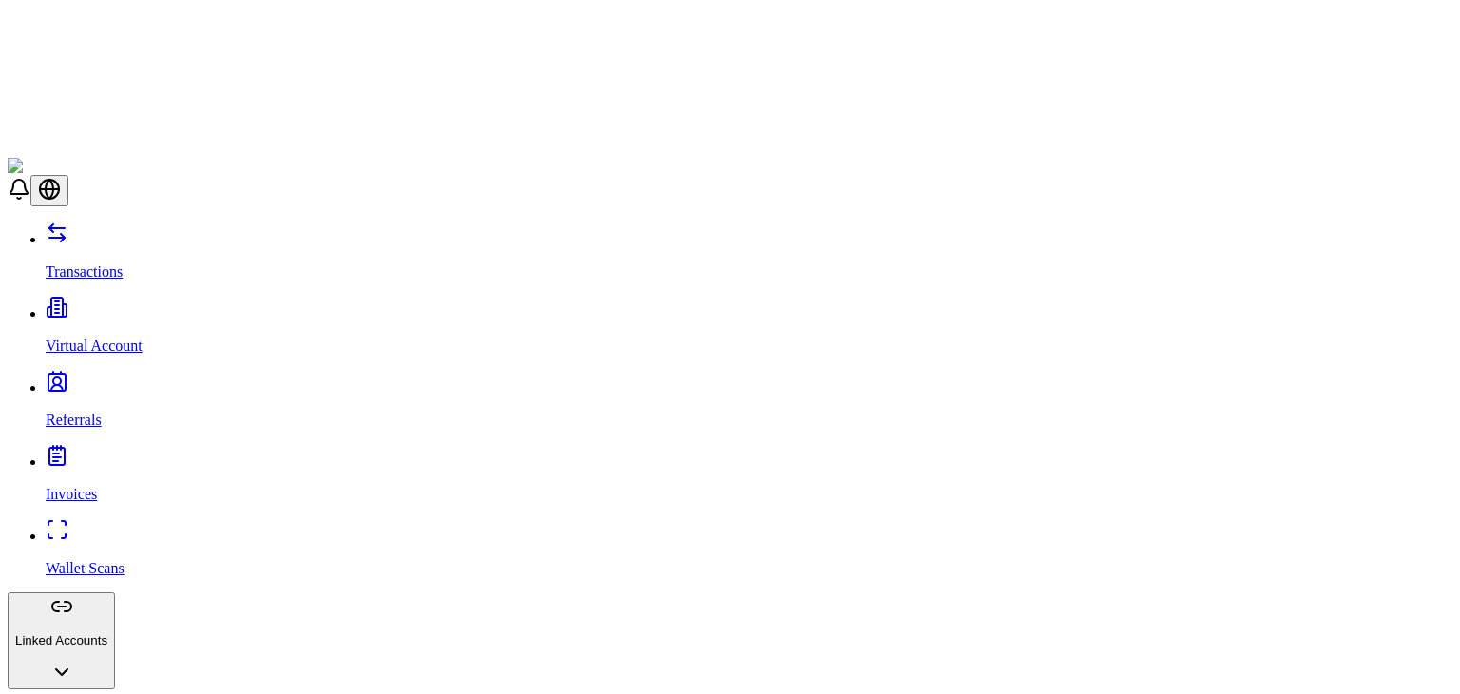
scroll to position [131, 0]
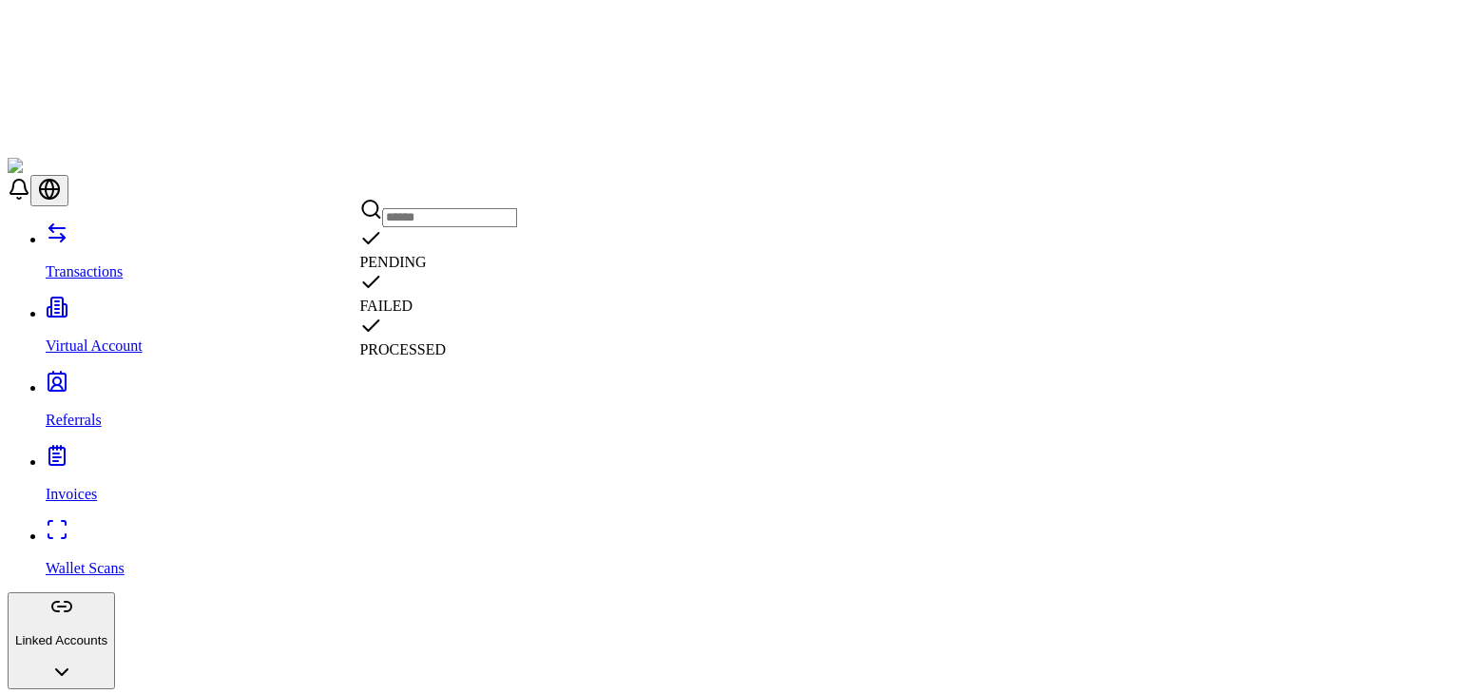
click at [383, 317] on div "Suggestions" at bounding box center [438, 328] width 158 height 27
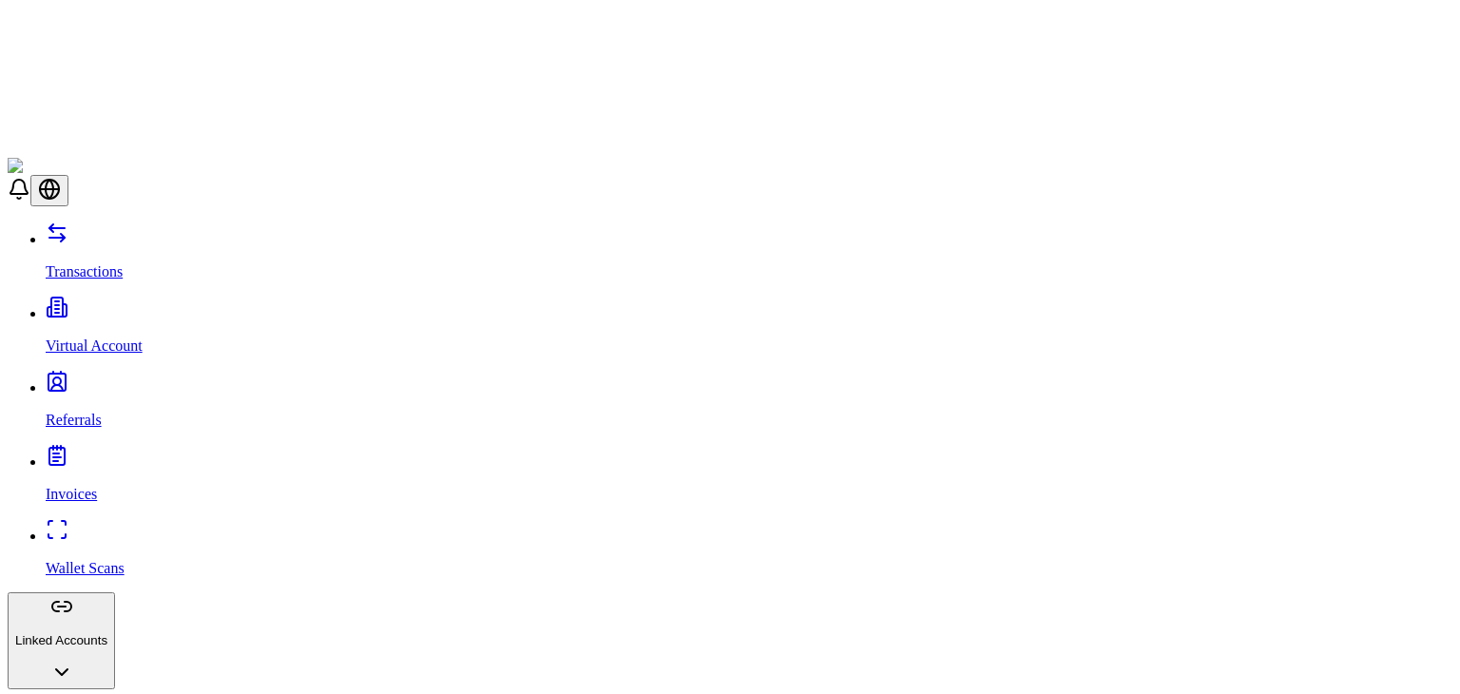
scroll to position [131, 0]
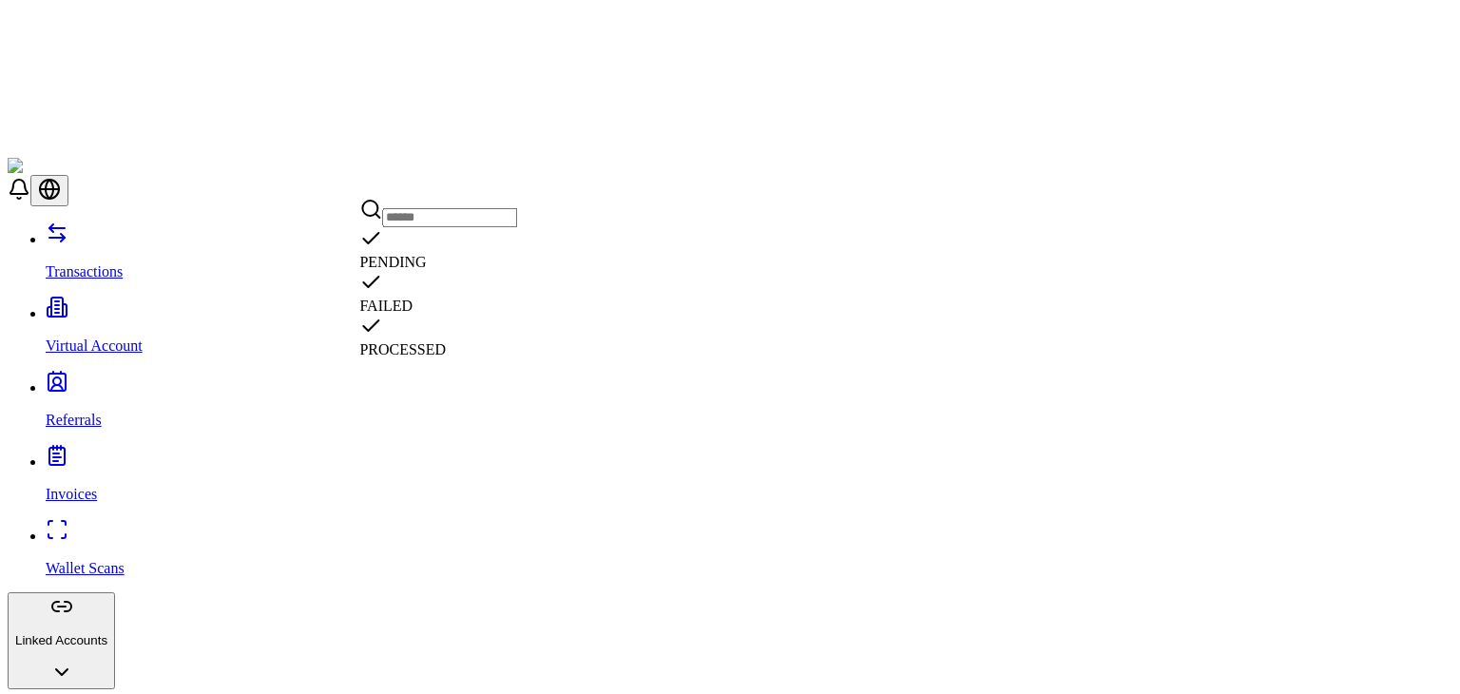
click at [388, 315] on div "PROCESSED" at bounding box center [438, 337] width 158 height 44
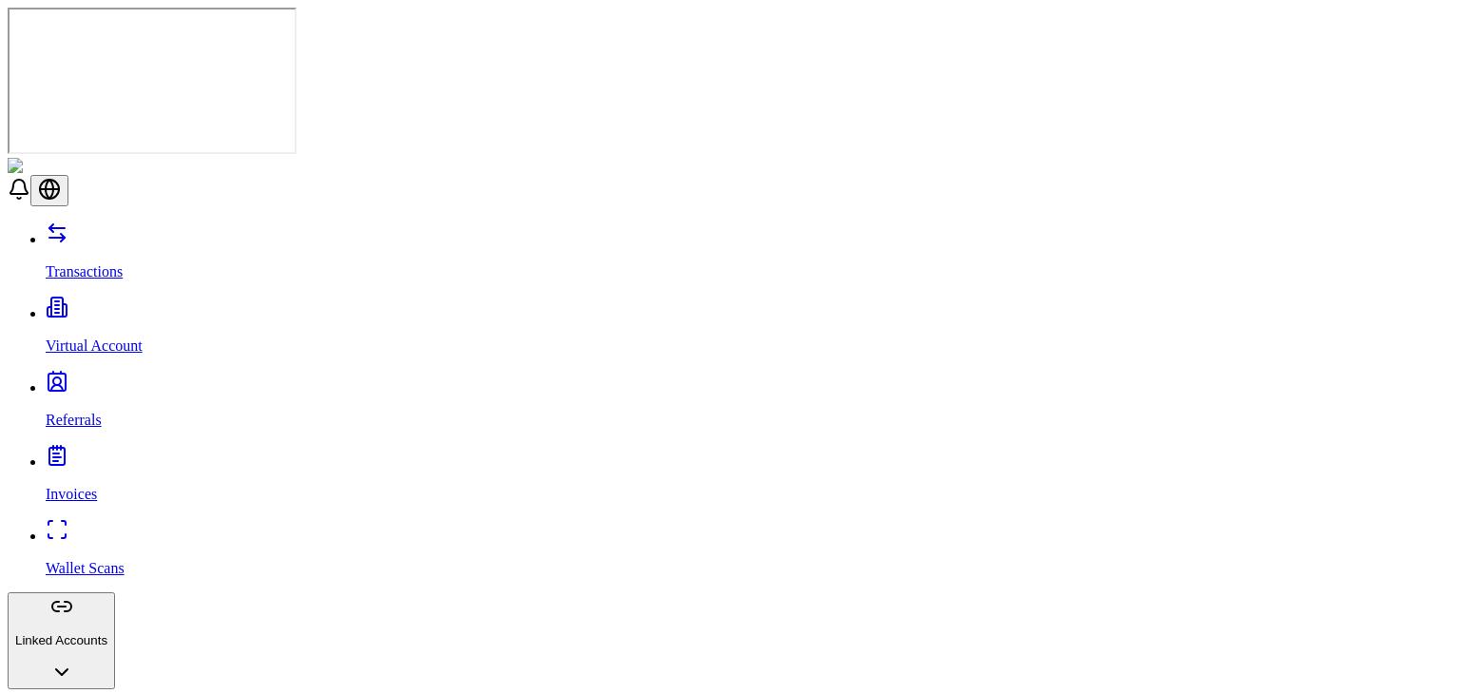
scroll to position [130, 0]
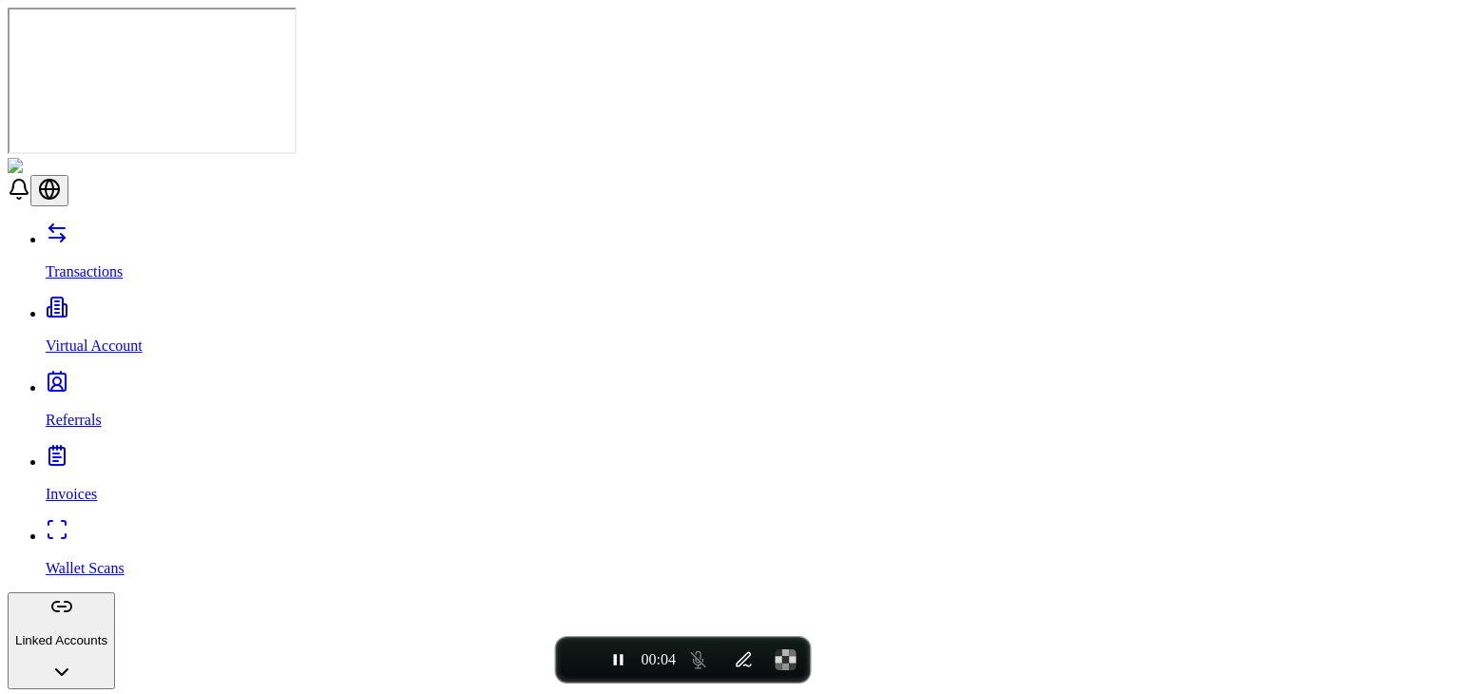
scroll to position [131, 0]
click at [380, 318] on div "Suggestions" at bounding box center [438, 328] width 158 height 27
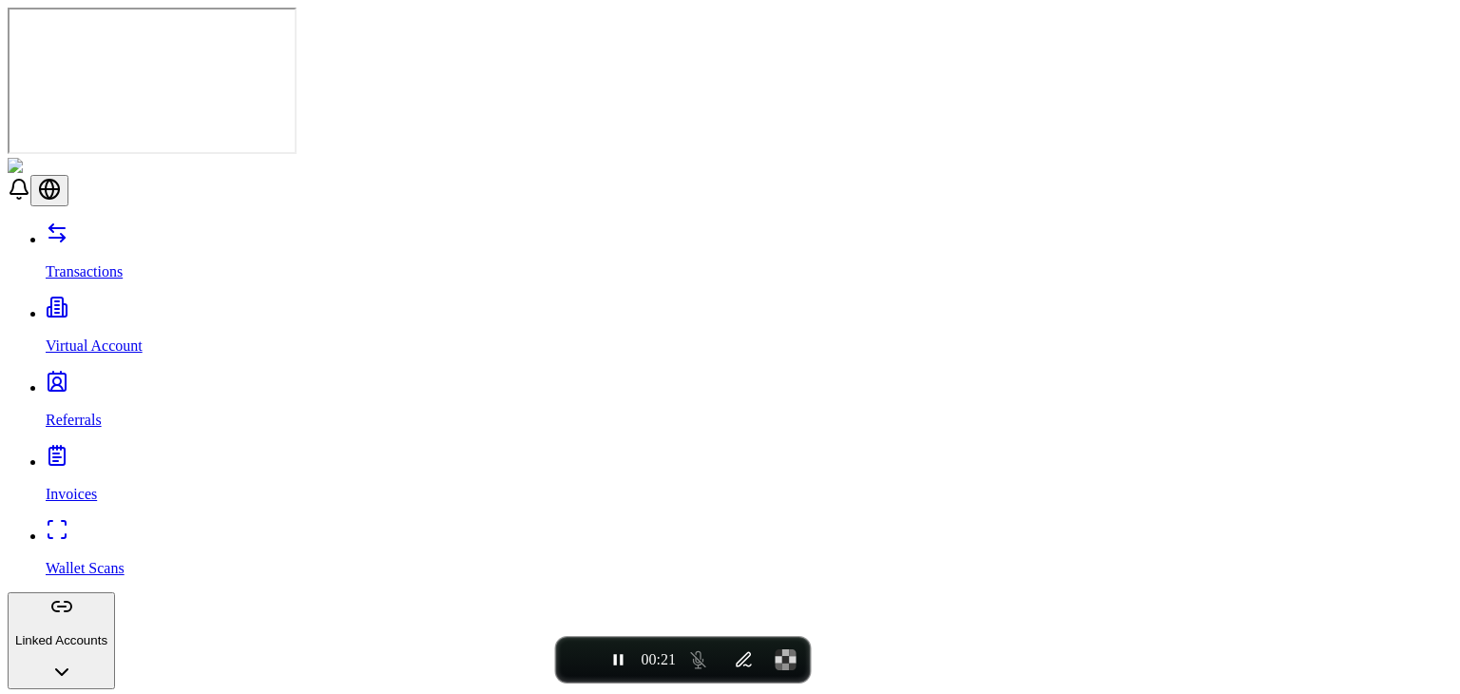
scroll to position [131, 0]
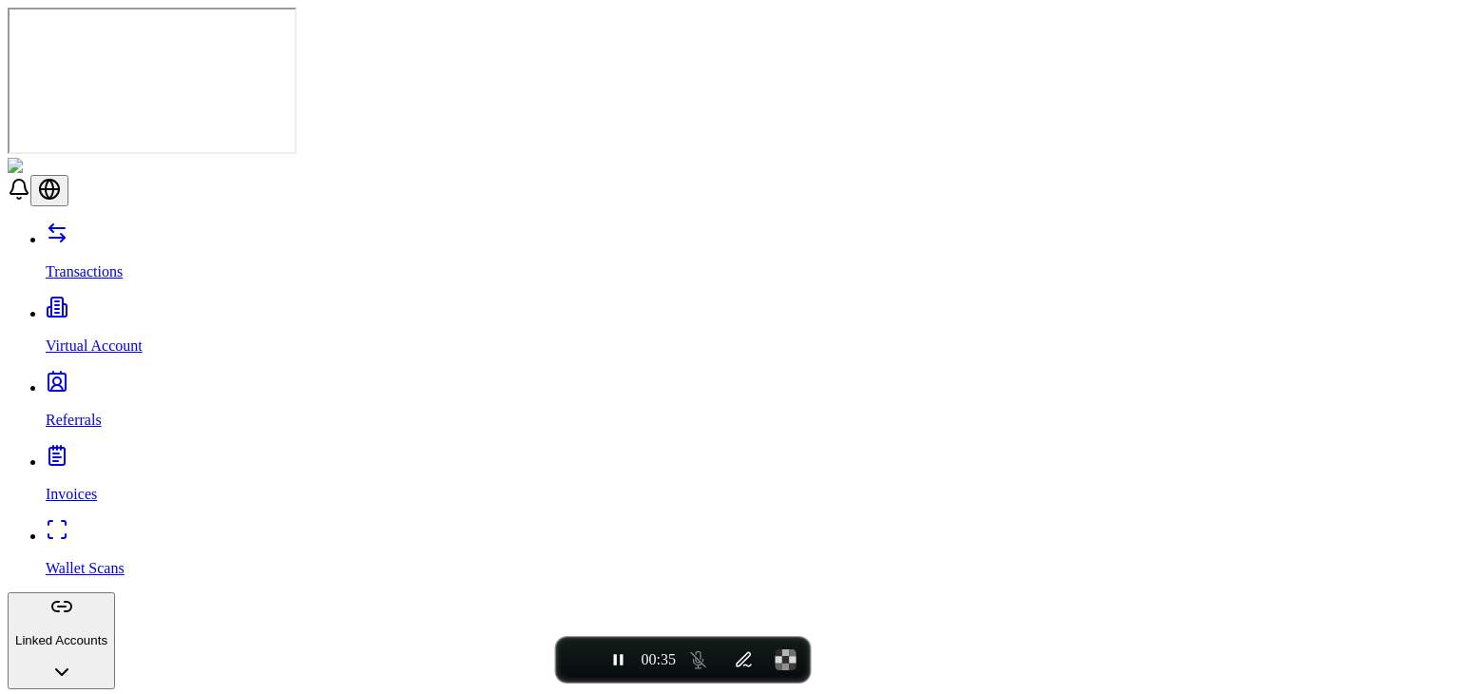
scroll to position [131, 0]
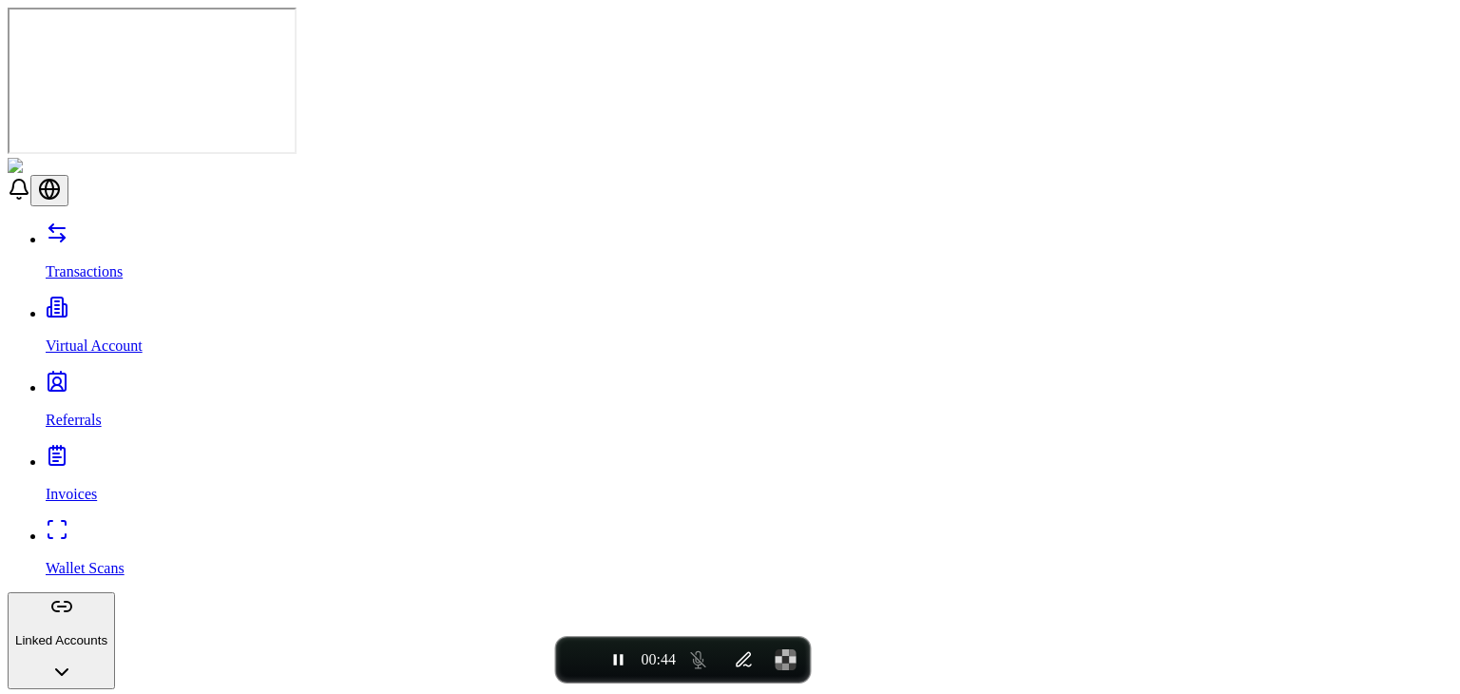
click at [295, 254] on div "Suggestions" at bounding box center [357, 240] width 158 height 27
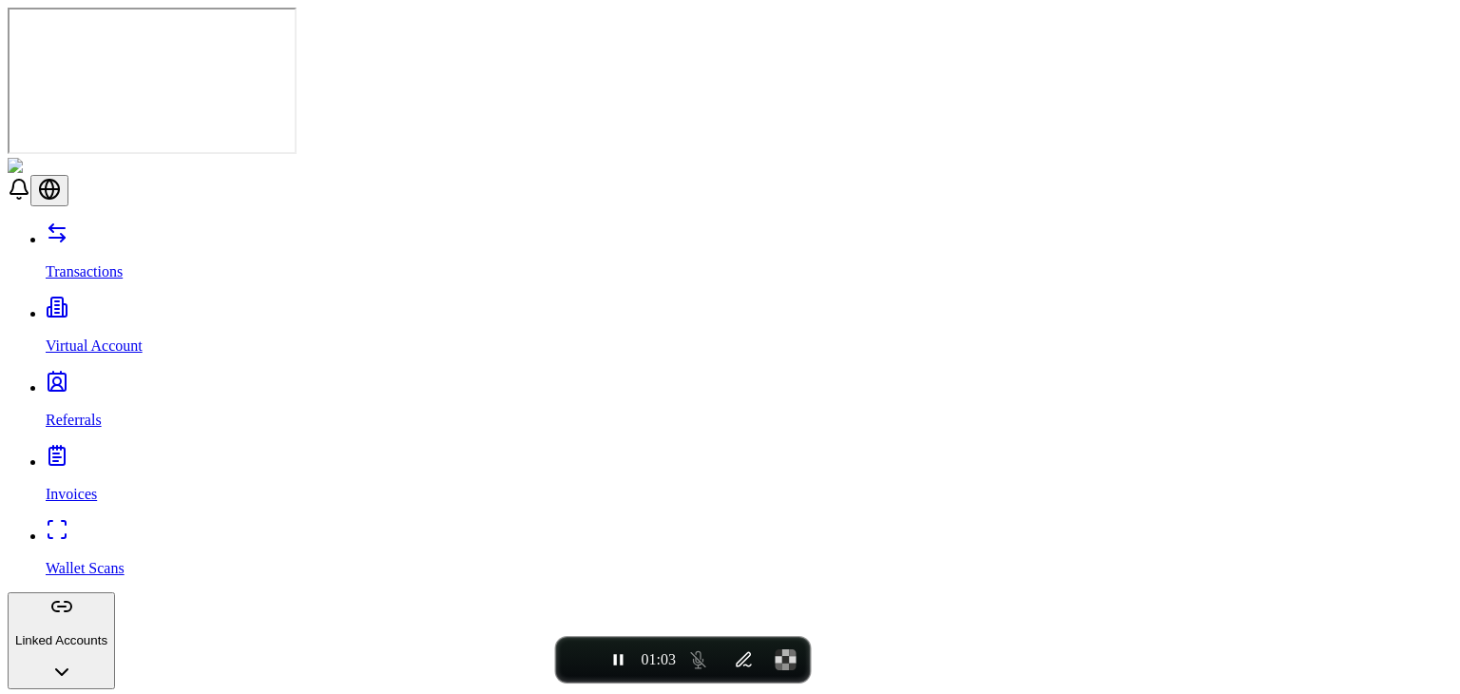
scroll to position [131, 0]
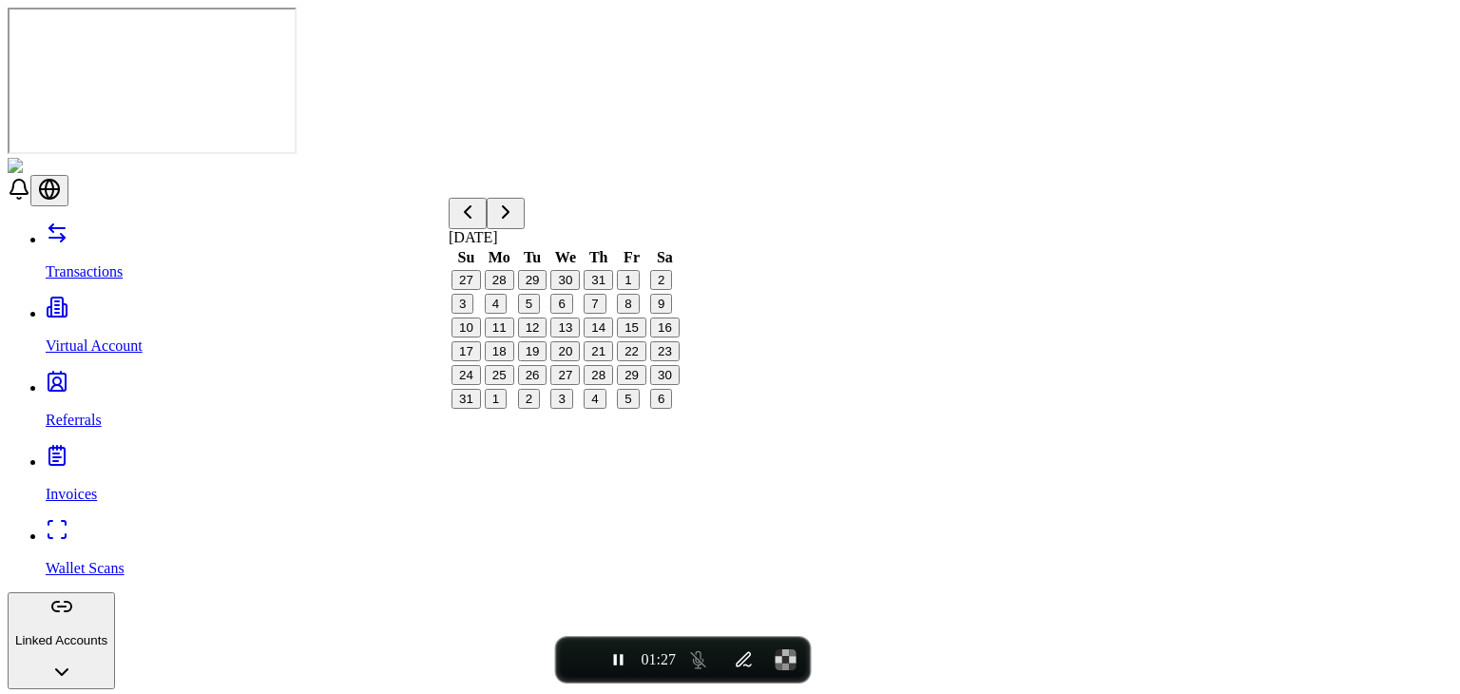
click at [639, 290] on button "1" at bounding box center [628, 280] width 22 height 20
click at [507, 314] on button "4" at bounding box center [496, 304] width 22 height 20
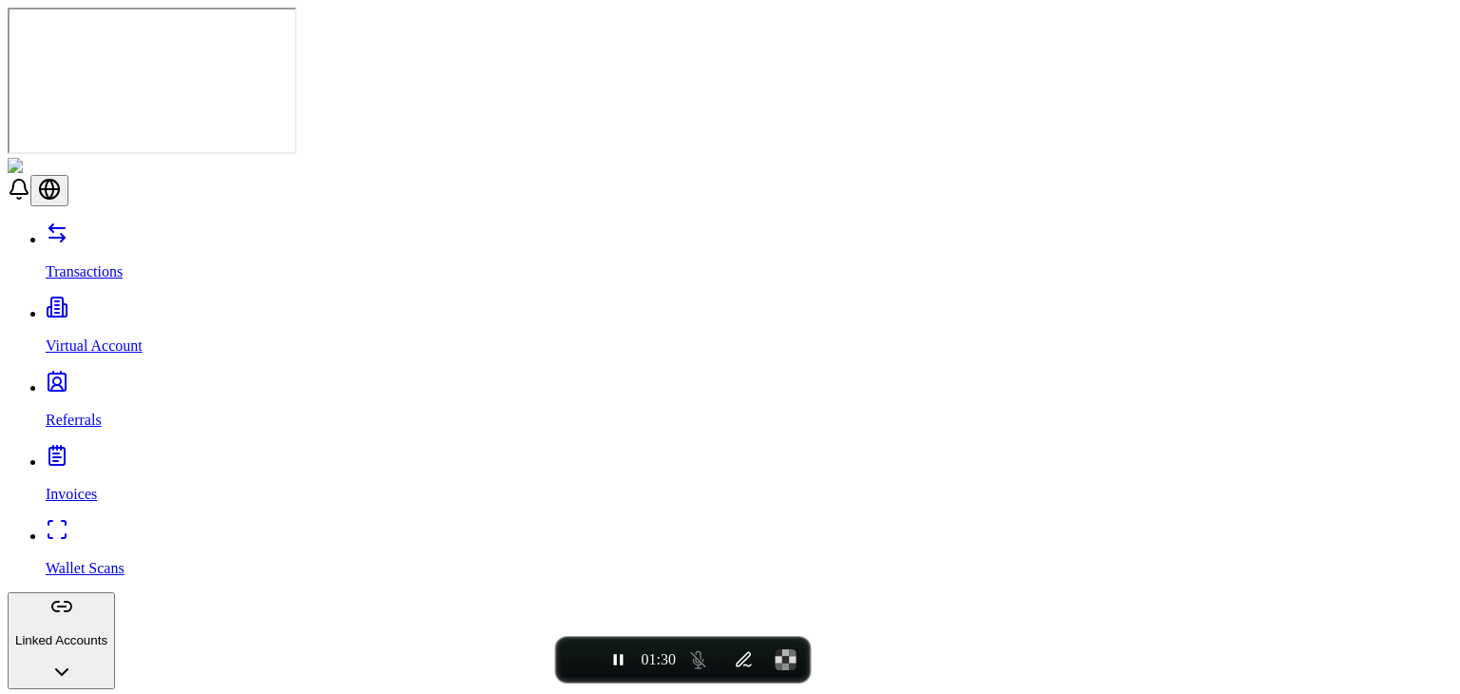
click at [579, 660] on span "End recording" at bounding box center [579, 660] width 0 height 0
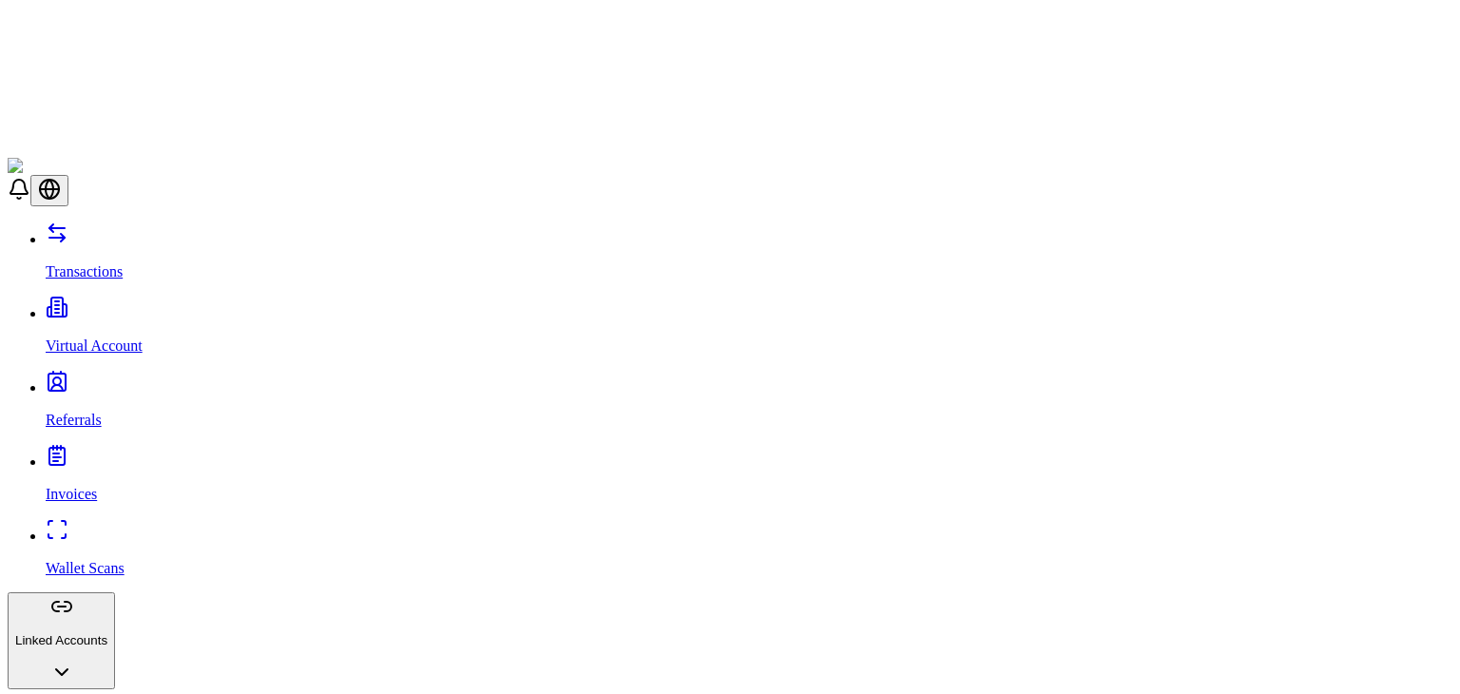
scroll to position [130, 0]
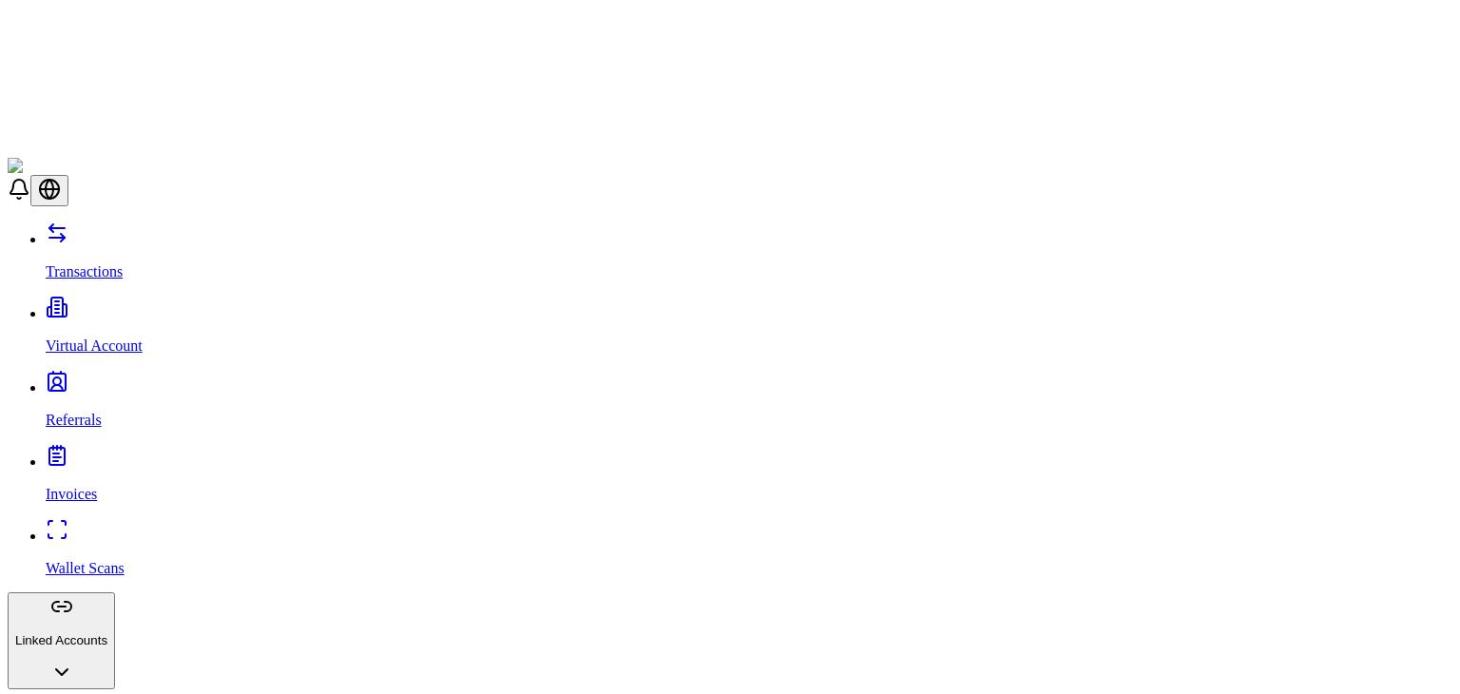
click at [378, 320] on div "Suggestions" at bounding box center [438, 328] width 158 height 27
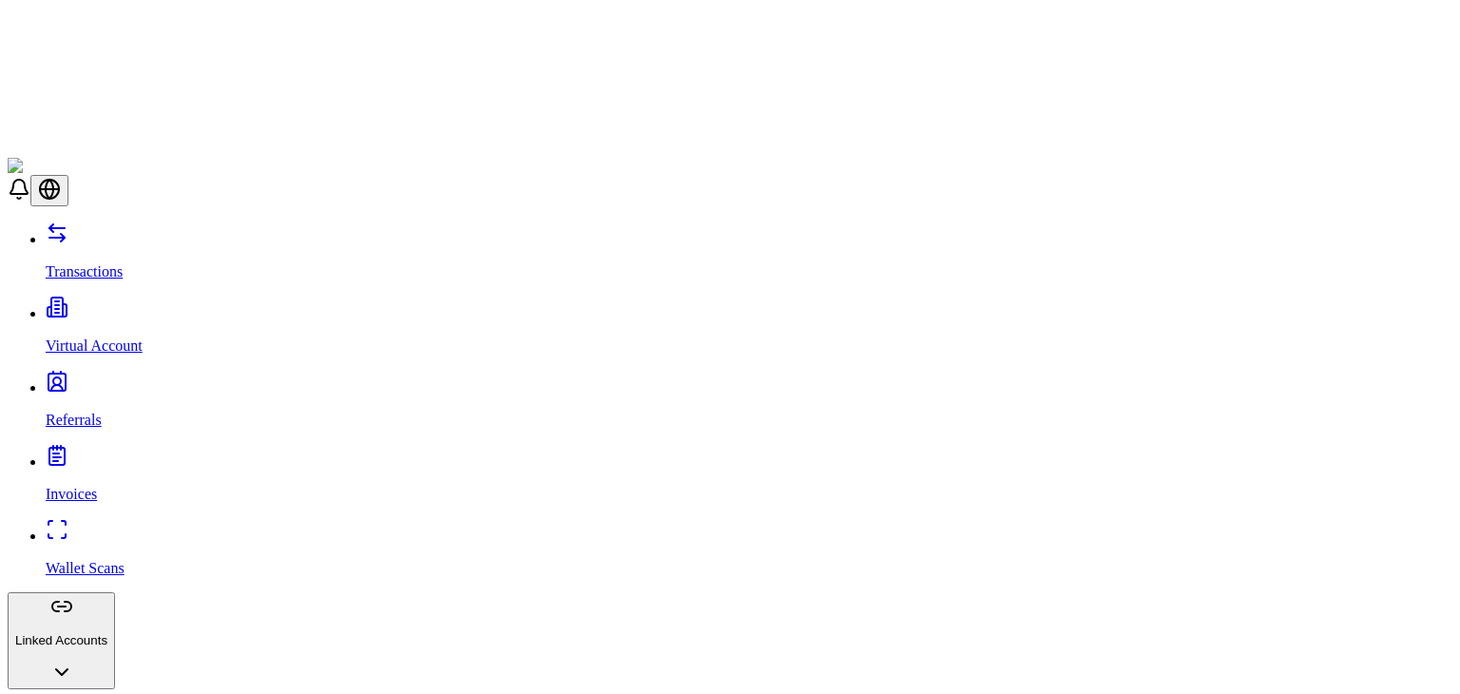
click at [384, 253] on div "Suggestions" at bounding box center [438, 240] width 158 height 27
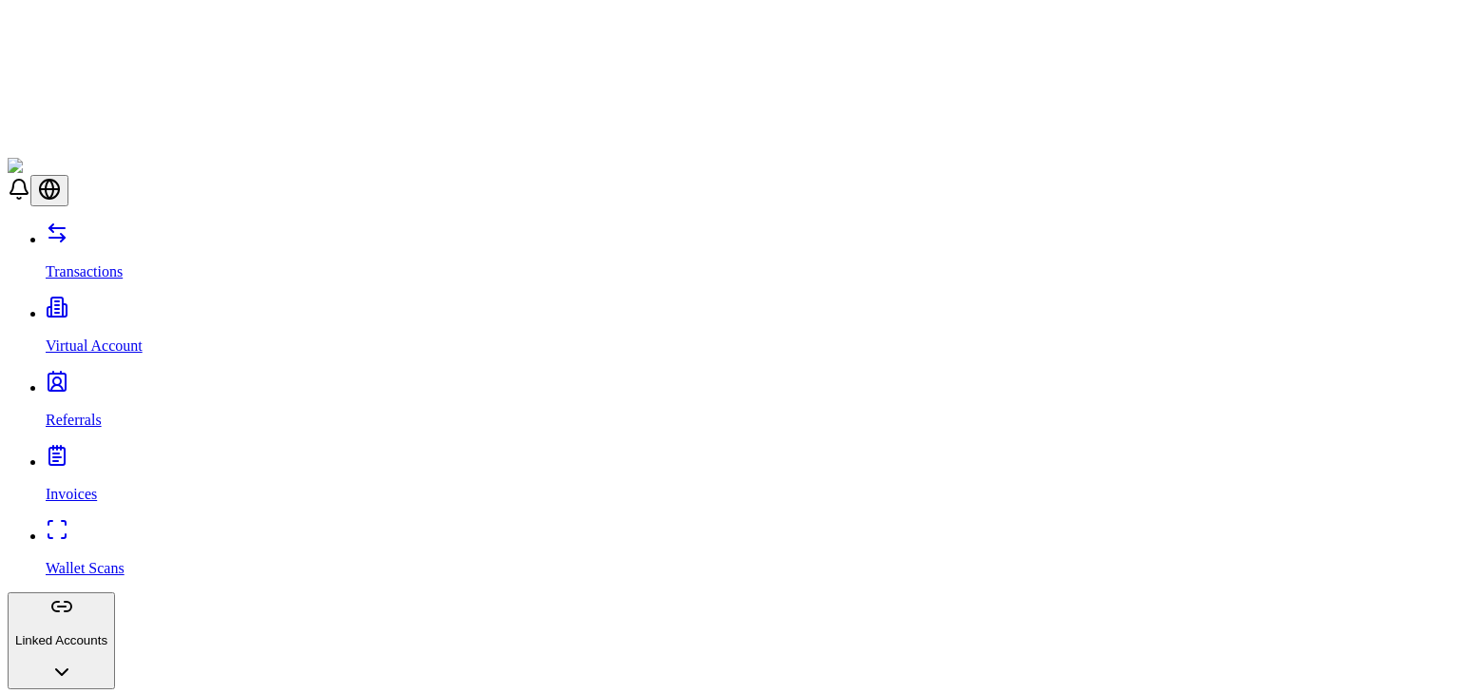
click at [381, 315] on div "Suggestions" at bounding box center [438, 328] width 158 height 27
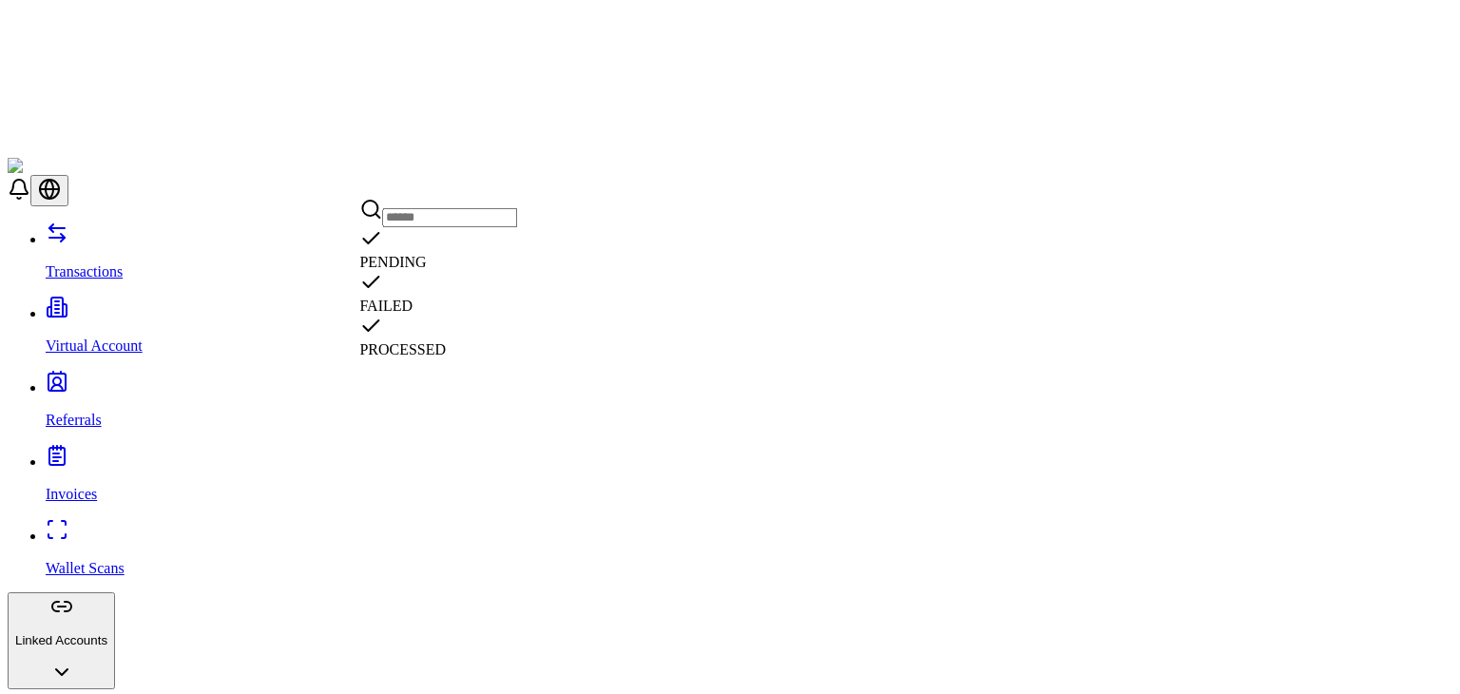
click at [384, 254] on div "Suggestions" at bounding box center [438, 240] width 158 height 27
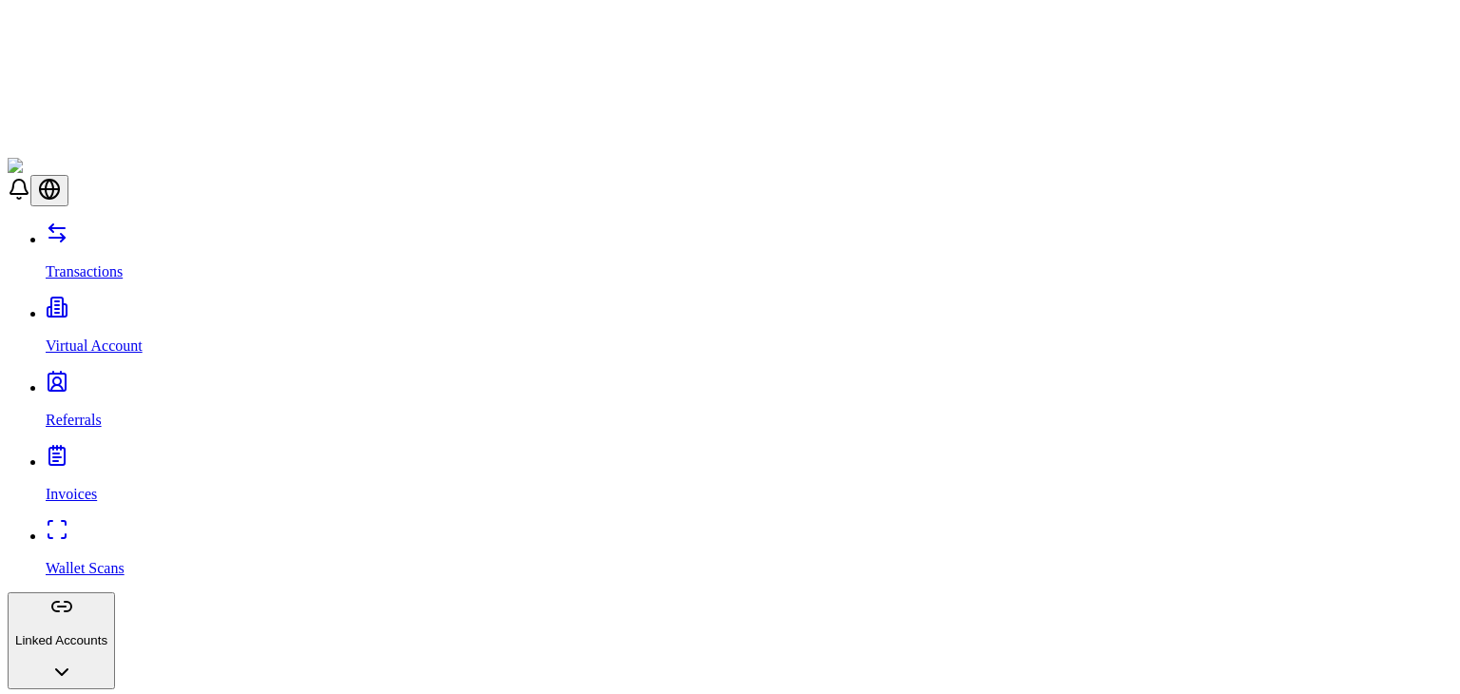
click at [385, 317] on div "Suggestions" at bounding box center [438, 328] width 158 height 27
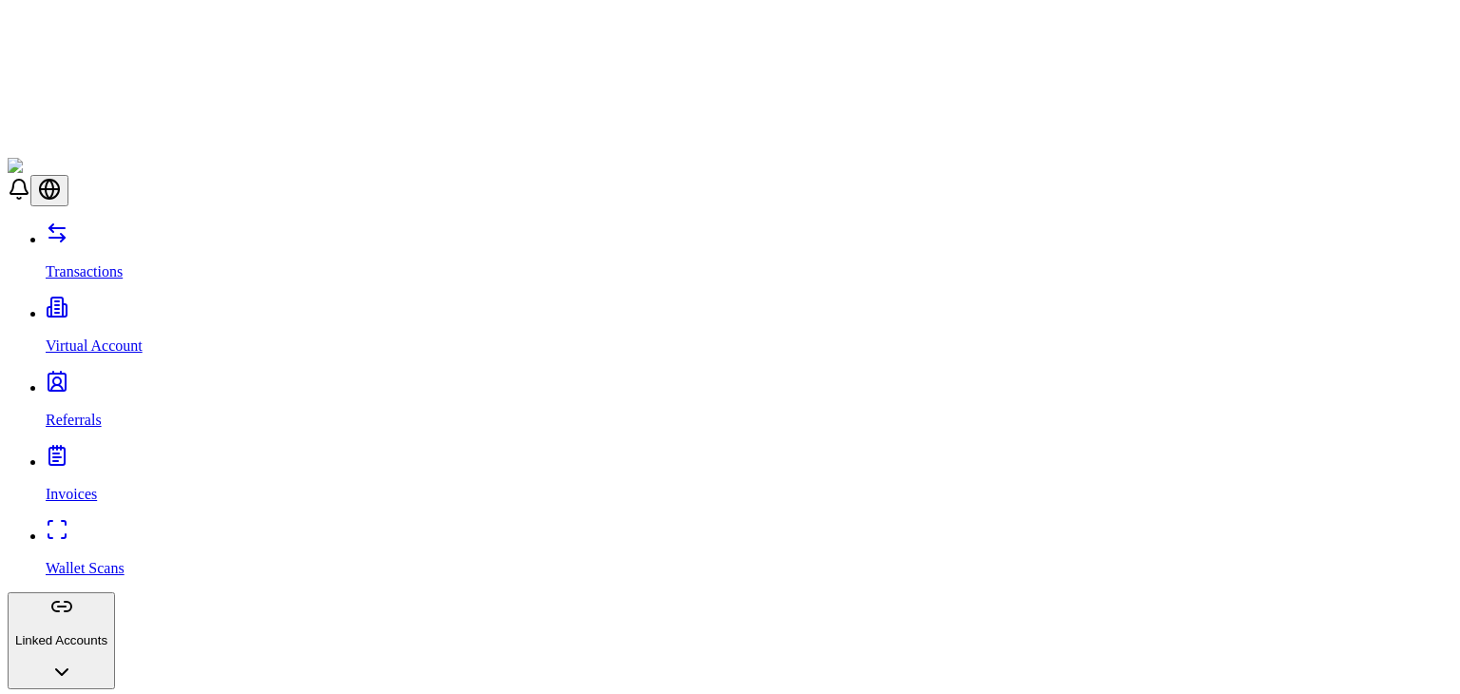
click at [122, 338] on p "Virtual Account" at bounding box center [749, 346] width 1407 height 17
click at [130, 231] on link "Transactions" at bounding box center [749, 255] width 1407 height 49
click at [118, 338] on p "Virtual Account" at bounding box center [749, 346] width 1407 height 17
click at [107, 379] on link "Referrals" at bounding box center [749, 403] width 1407 height 49
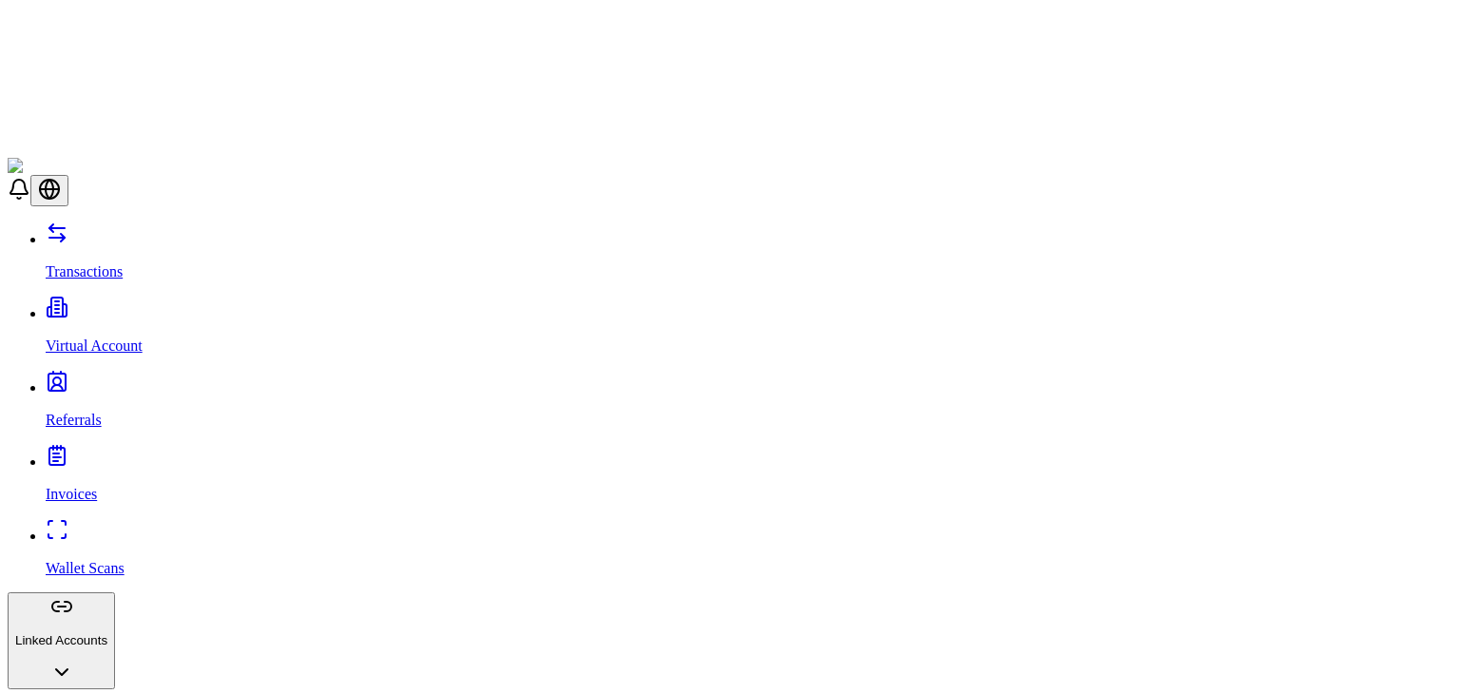
click at [98, 486] on p "Invoices" at bounding box center [749, 494] width 1407 height 17
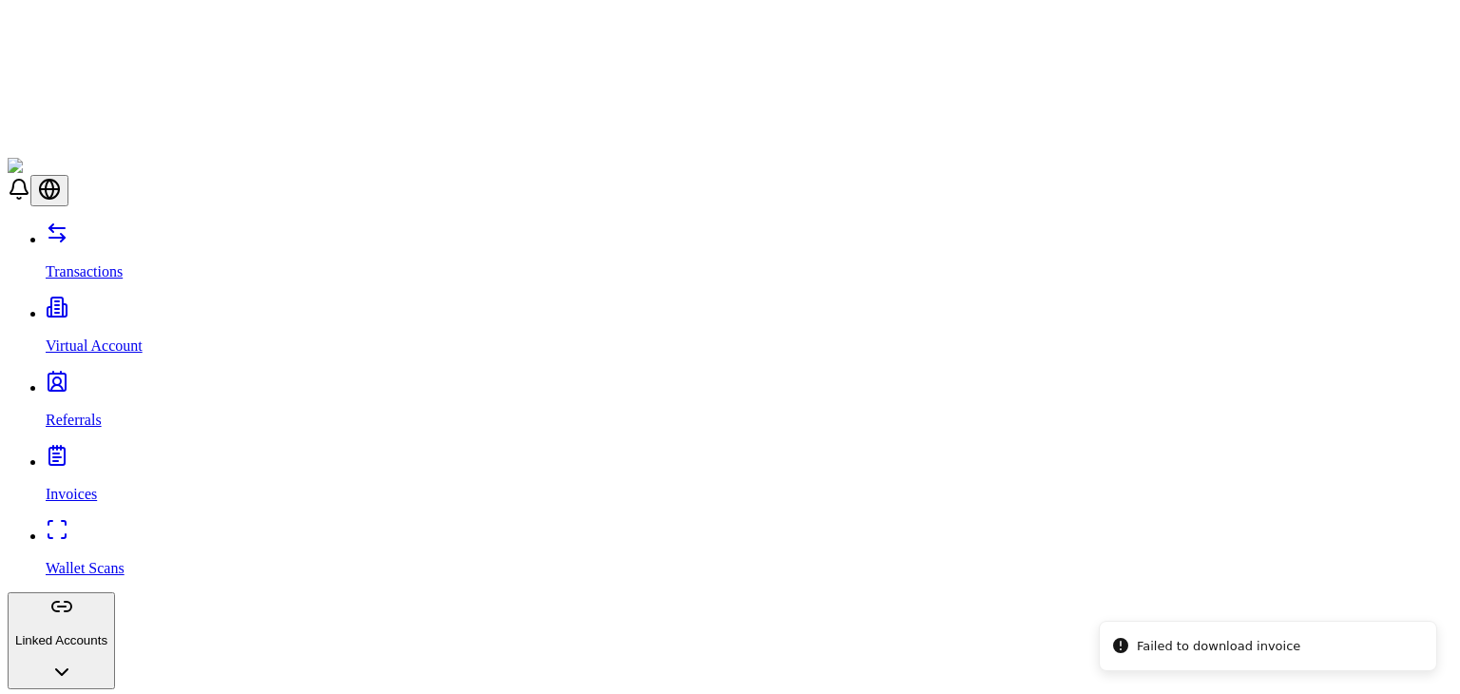
click at [137, 528] on link "Wallet Scans" at bounding box center [749, 552] width 1407 height 49
click at [86, 486] on p "Invoices" at bounding box center [749, 494] width 1407 height 17
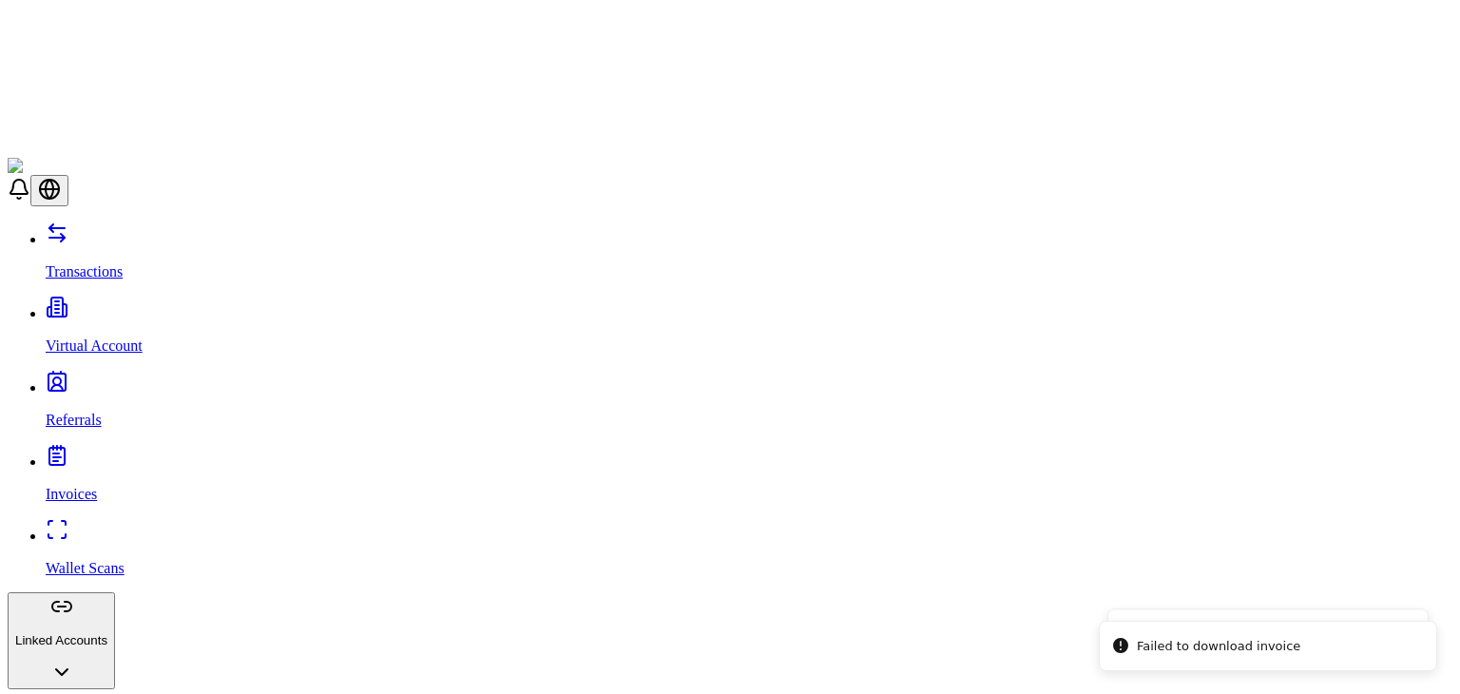
click at [128, 231] on link "Transactions" at bounding box center [749, 255] width 1407 height 49
click at [132, 338] on p "Virtual Account" at bounding box center [749, 346] width 1407 height 17
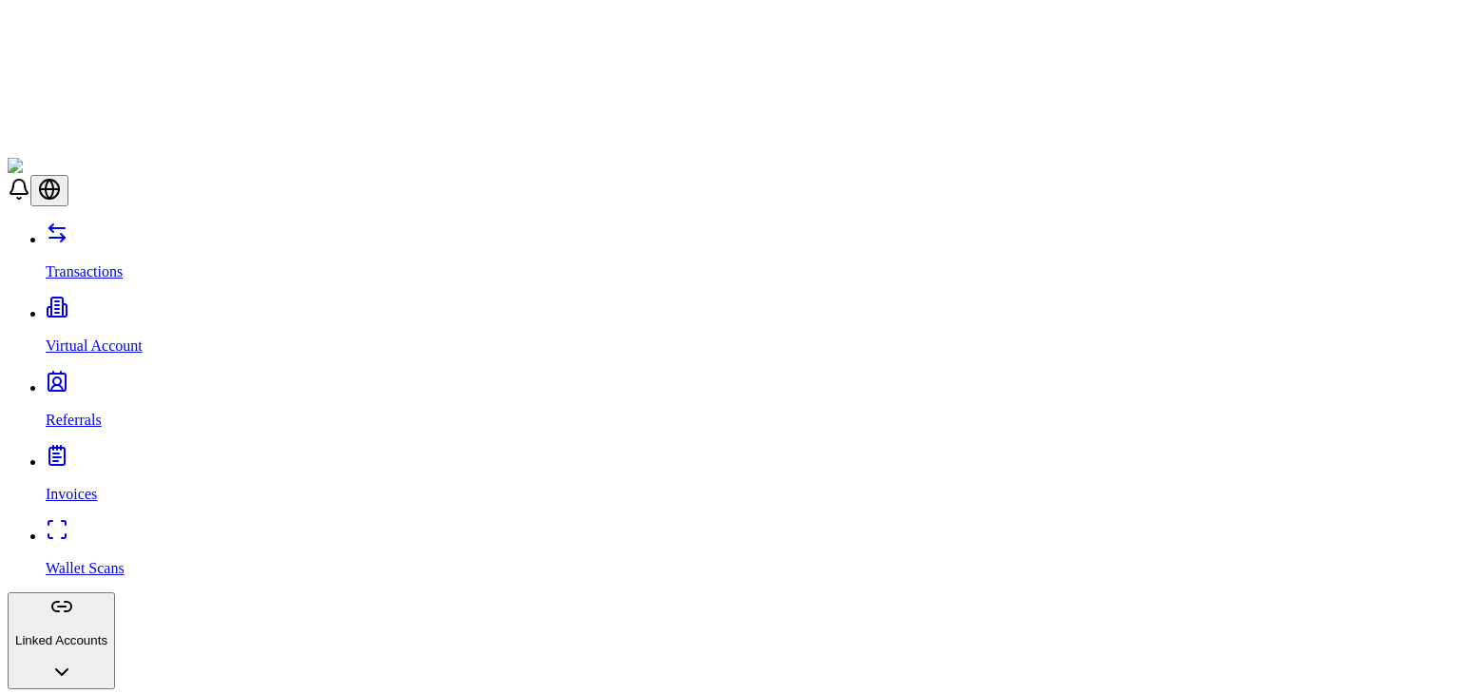
click at [91, 379] on link "Referrals" at bounding box center [749, 403] width 1407 height 49
click at [129, 528] on link "Wallet Scans" at bounding box center [749, 552] width 1407 height 49
